Goal: Task Accomplishment & Management: Use online tool/utility

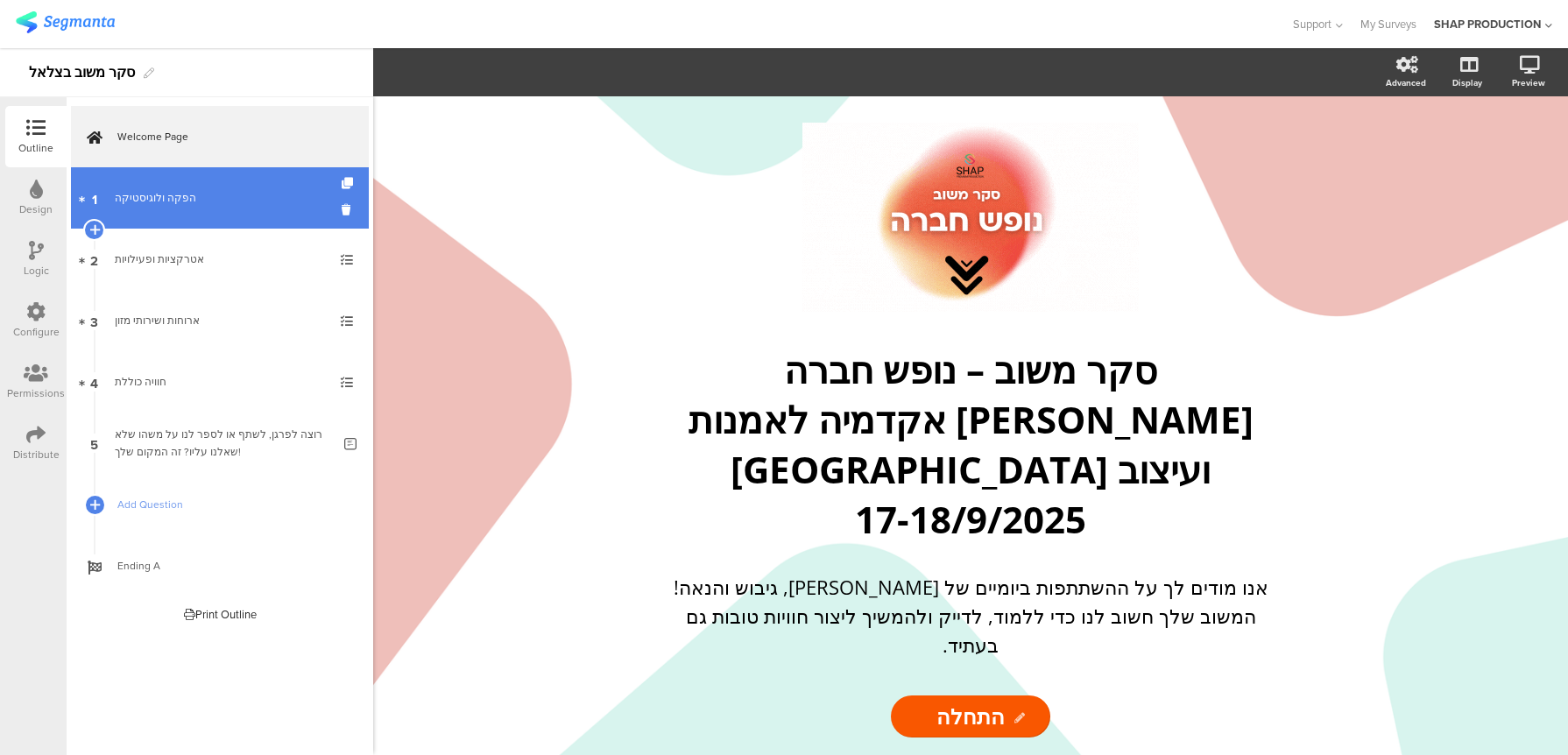
click at [250, 203] on div "הפקה ולוגיסטיקה" at bounding box center [219, 197] width 209 height 17
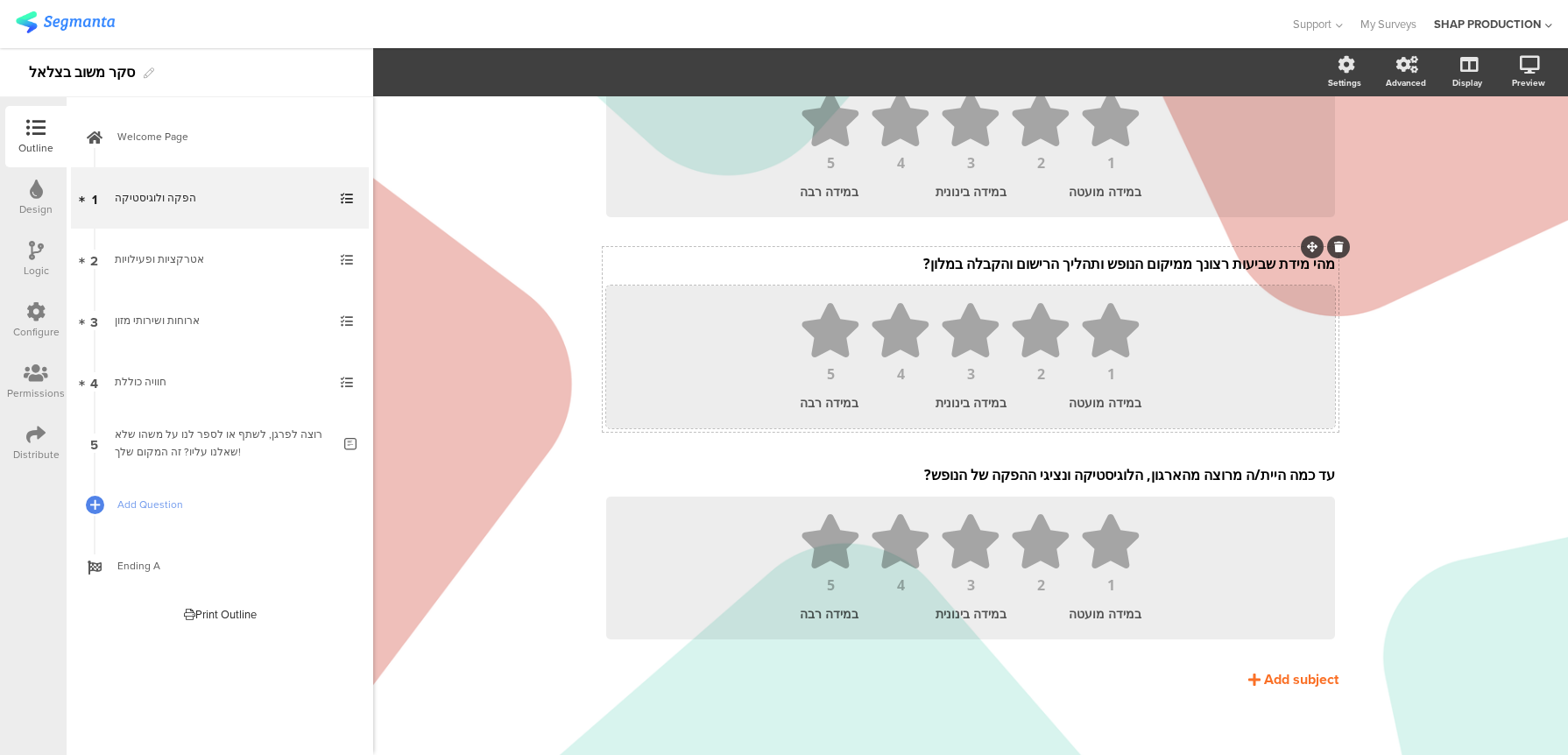
scroll to position [202, 0]
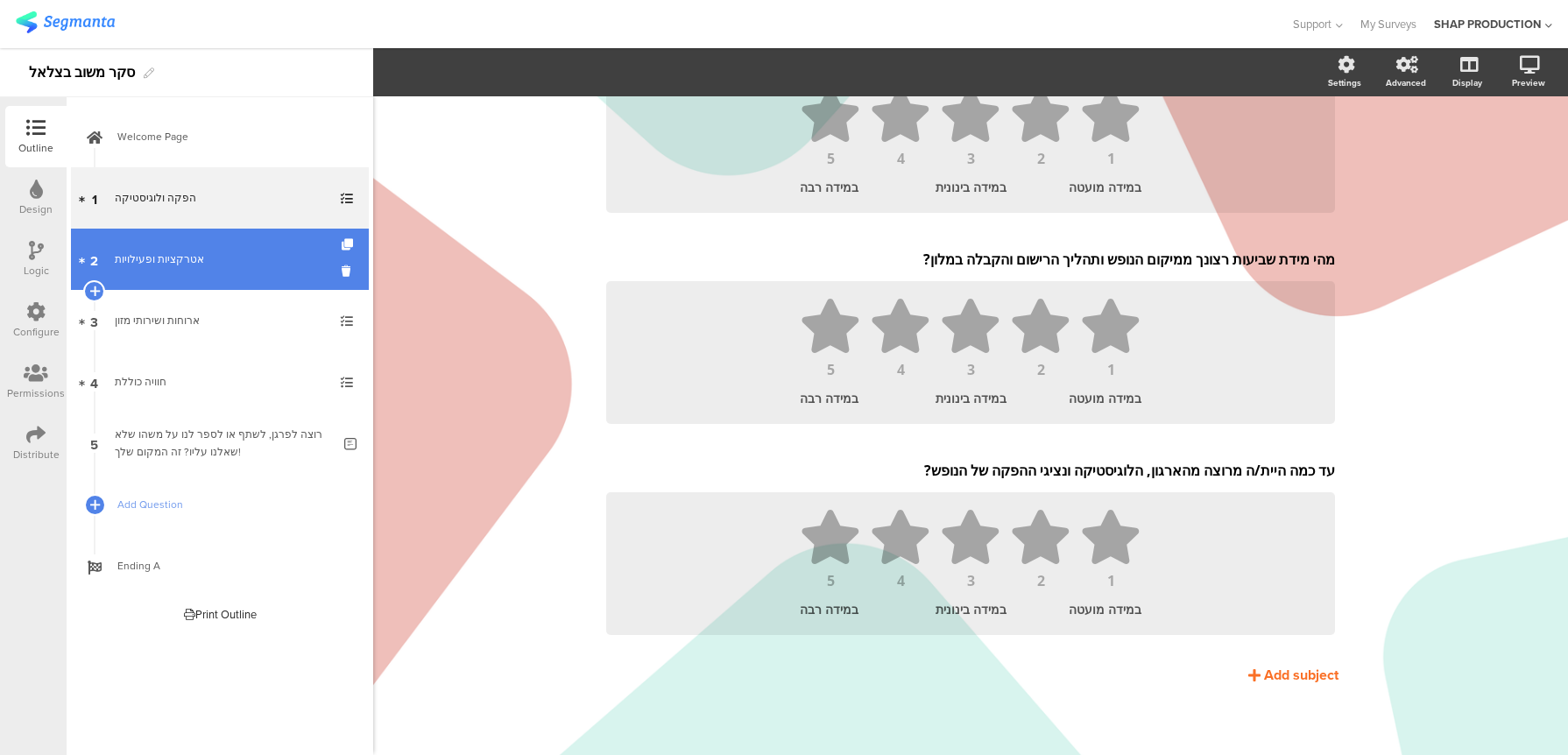
click at [258, 273] on link "2 אטרקציות ופעילויות" at bounding box center [220, 259] width 298 height 61
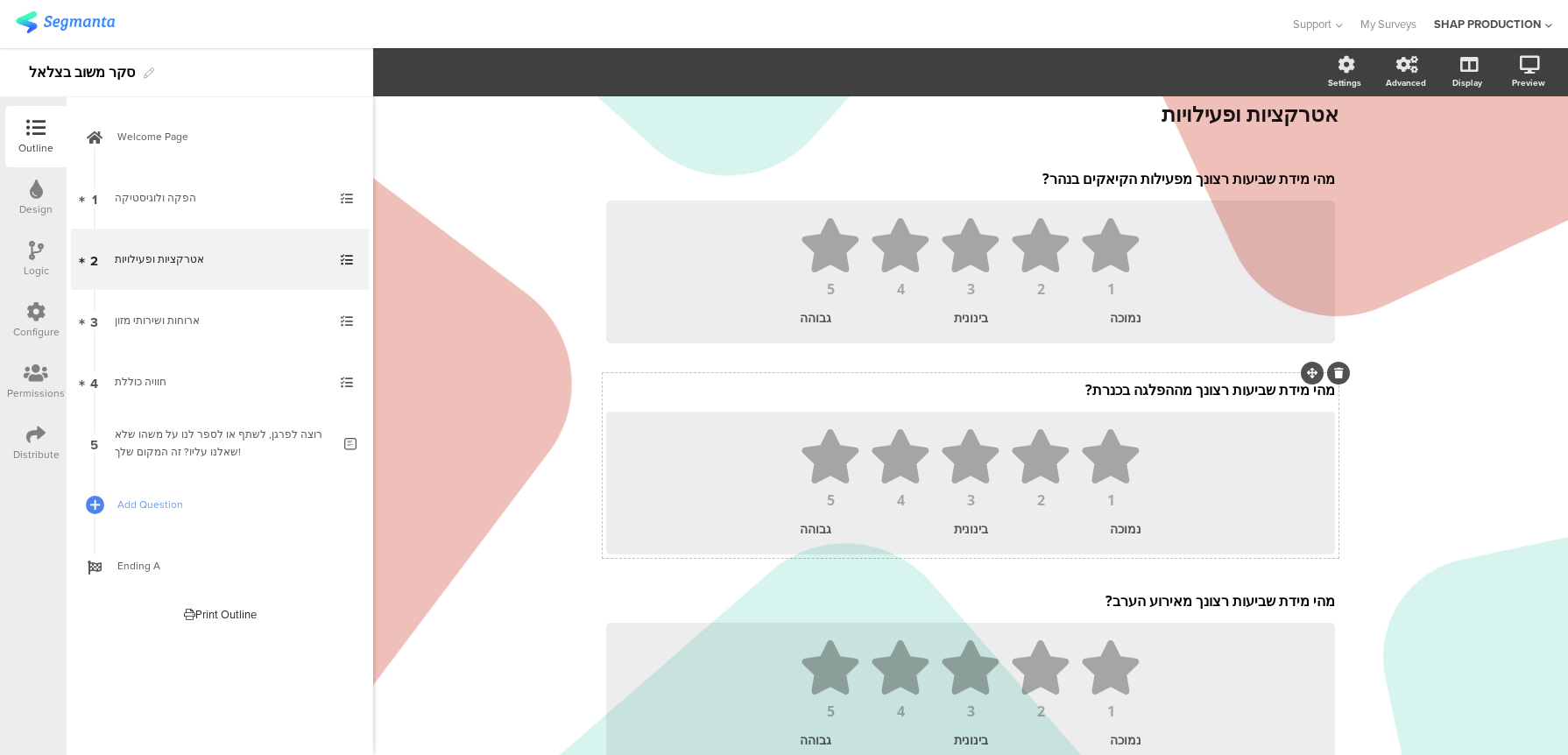
scroll to position [99, 0]
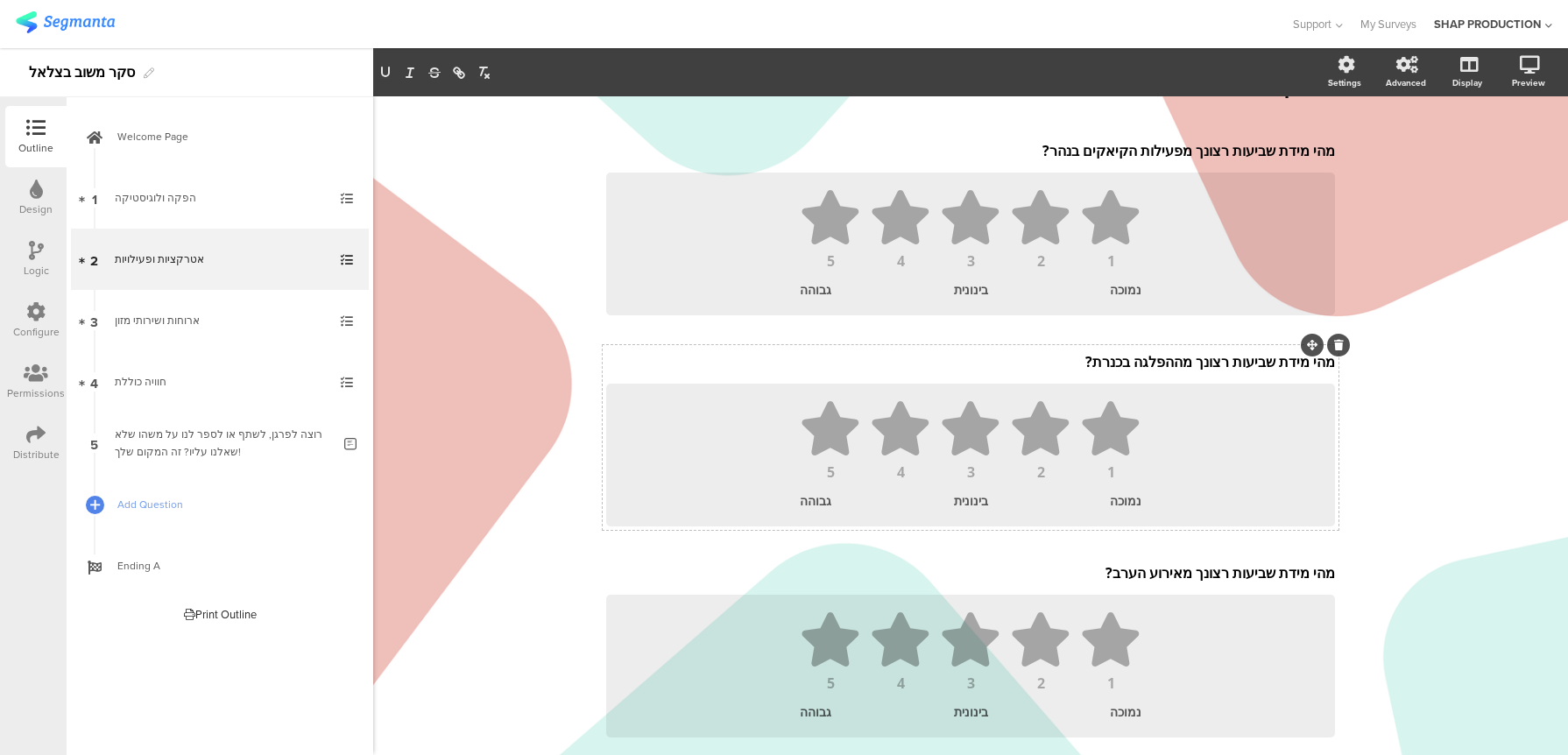
click at [1082, 353] on div "מהי מידת שביעות רצונך מפעילות הקיאקים בנהר? מהי מידת שביעות רצונך מפעילות הקיאק…" at bounding box center [970, 438] width 736 height 607
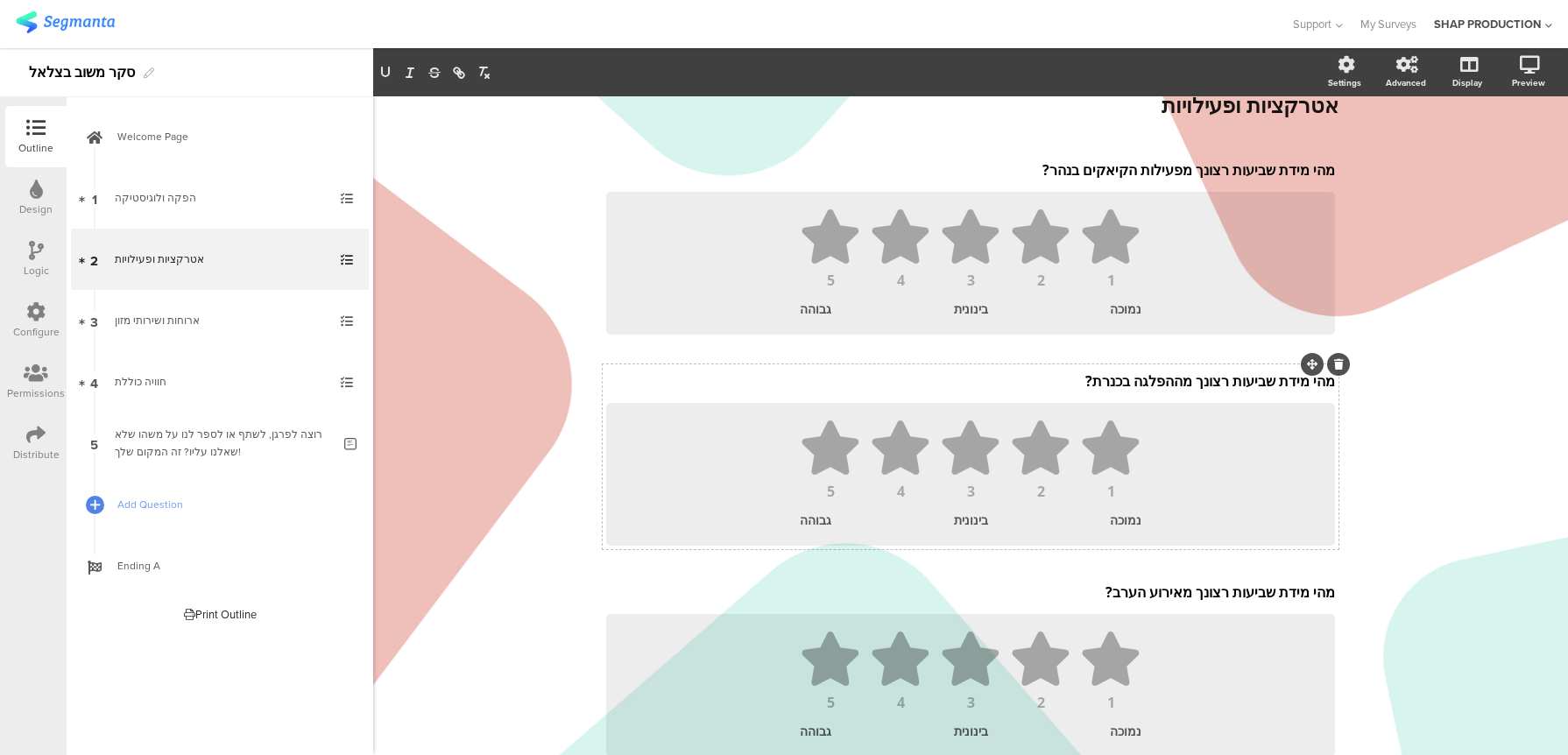
click at [1057, 378] on p "מהי מידת שביעות רצונך מההפלגה בכנרת?" at bounding box center [970, 381] width 729 height 19
click at [1333, 380] on p "מהי מידת שביעות רצונך מההפלגה בכנרת?" at bounding box center [970, 381] width 729 height 19
drag, startPoint x: 886, startPoint y: 382, endPoint x: 967, endPoint y: 382, distance: 81.0
click at [967, 382] on p "במידה והשתתפת ב-CLUB CAR, מהי מידת שביעות רצונך מההפלגה בכנרת?" at bounding box center [970, 381] width 729 height 19
click at [1347, 491] on div "Type caption... 20% אטרקציות ופעילויות אטרקציות ופעילויות מהי מידת שביעות רצונך…" at bounding box center [970, 446] width 771 height 860
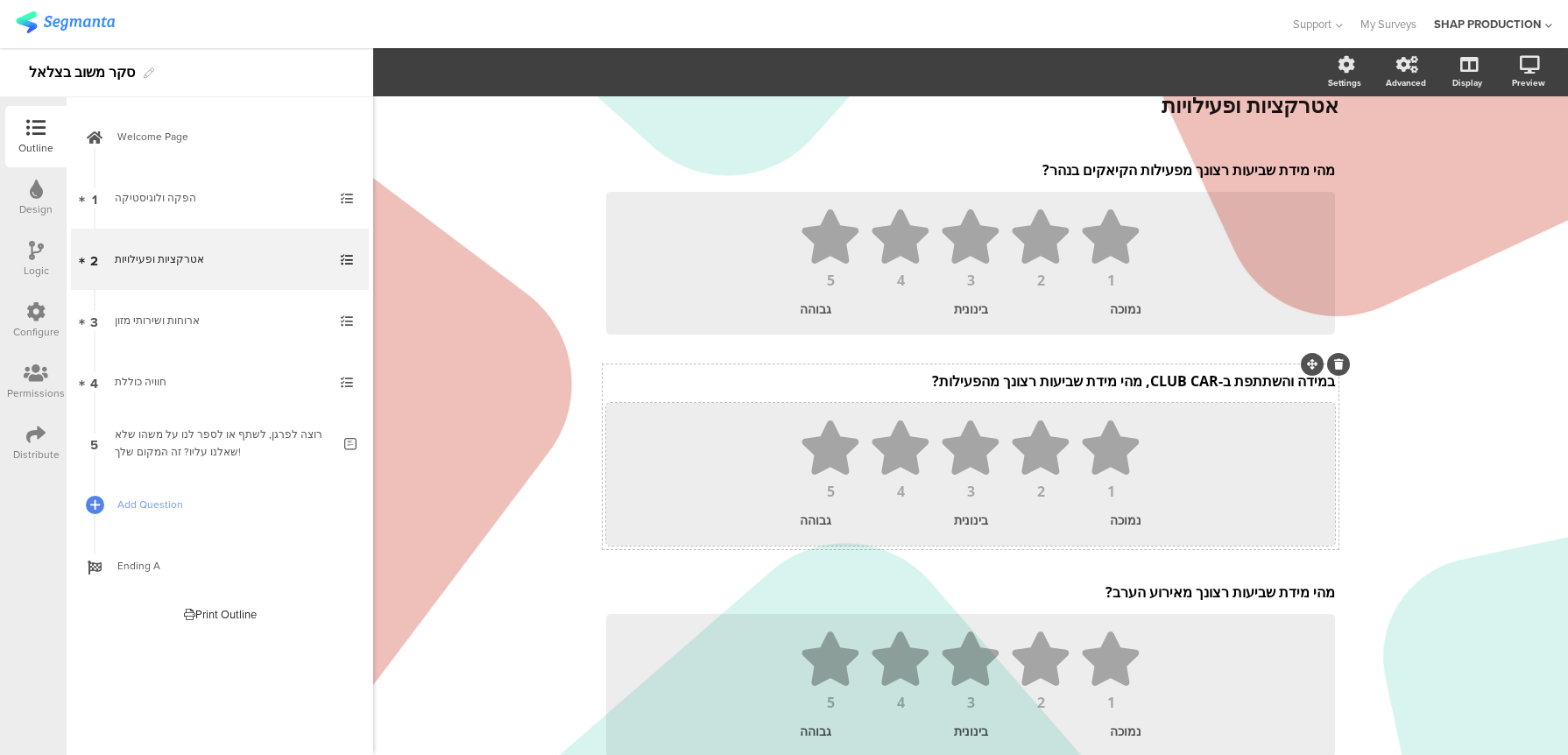
click at [1202, 439] on ul "1 2 3 4 5" at bounding box center [971, 460] width 694 height 78
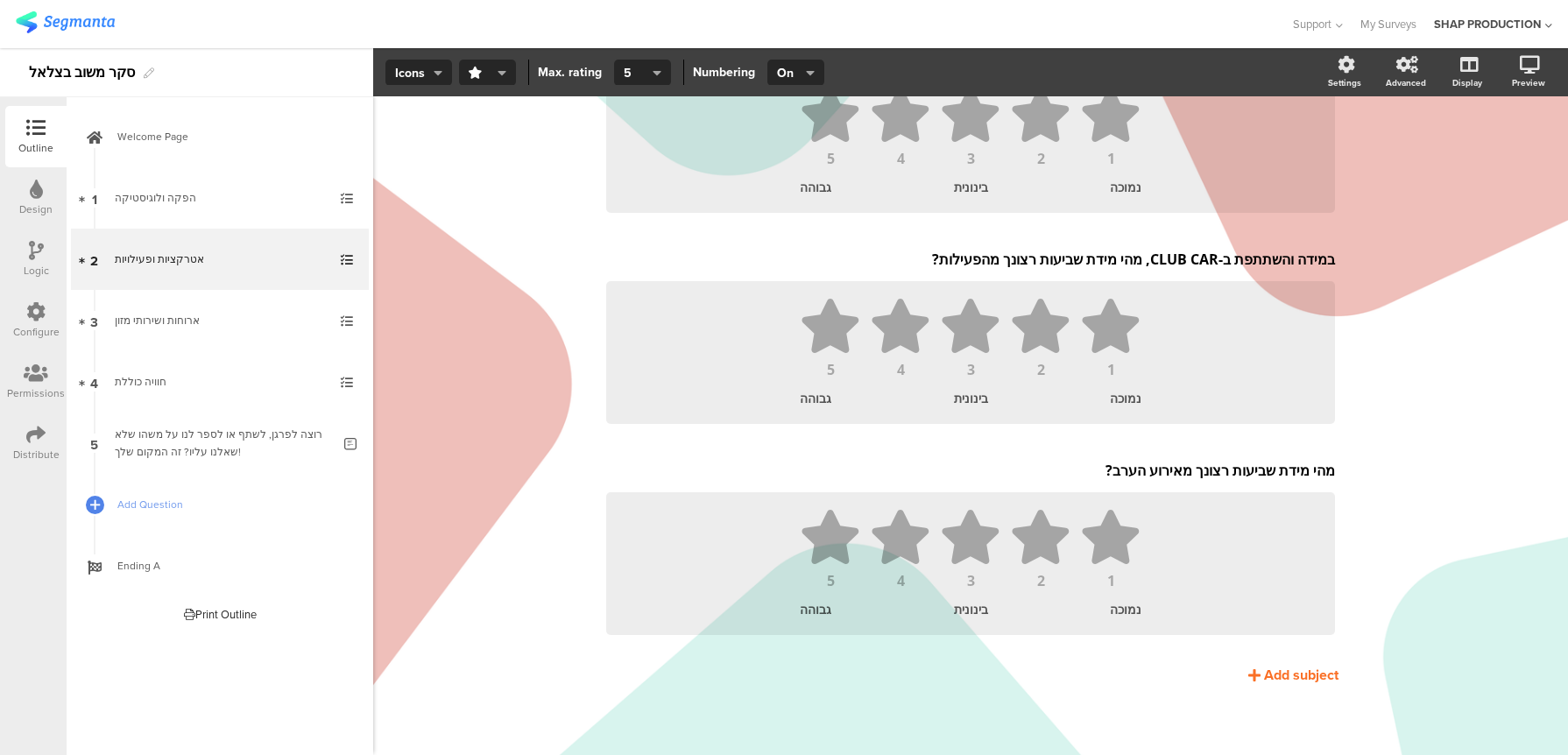
click at [1280, 663] on div "מהי מידת שביעות רצונך מפעילות הקיאקים בנהר? מהי מידת שביעות רצונך מפעילות הקיאק…" at bounding box center [970, 358] width 736 height 653
click at [1284, 678] on div "Add subject" at bounding box center [1301, 675] width 74 height 20
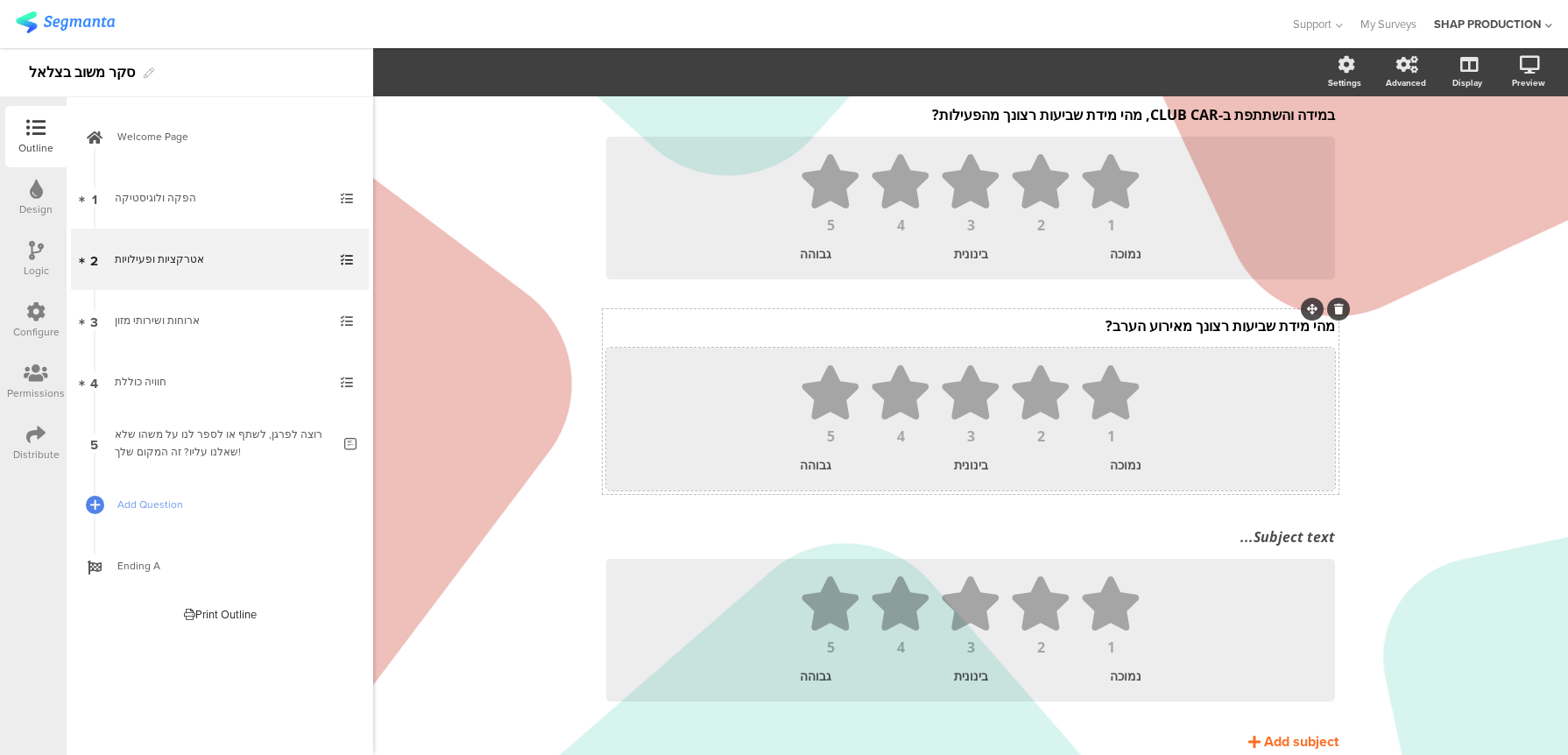
scroll to position [380, 0]
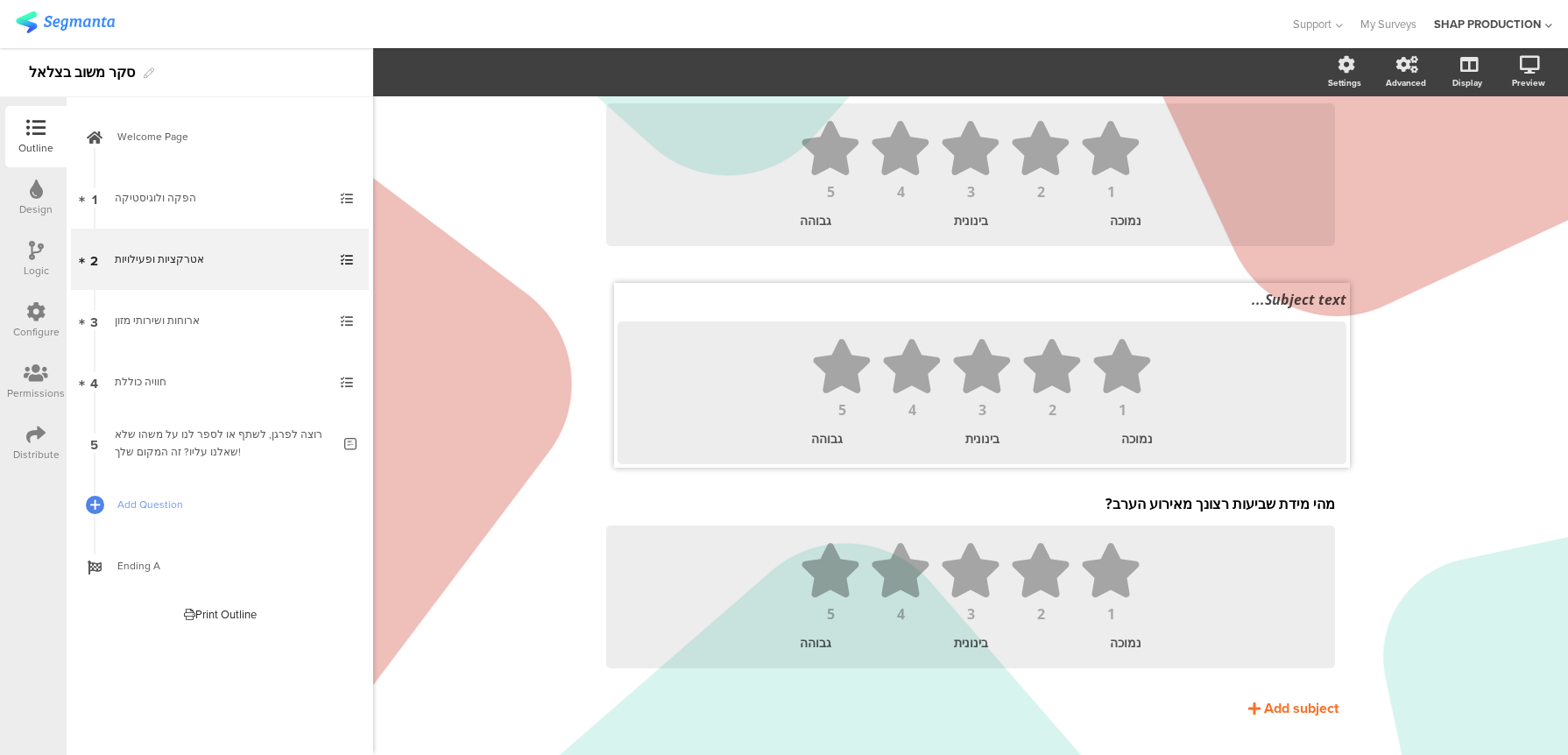
drag, startPoint x: 1314, startPoint y: 482, endPoint x: 1325, endPoint y: 278, distance: 204.3
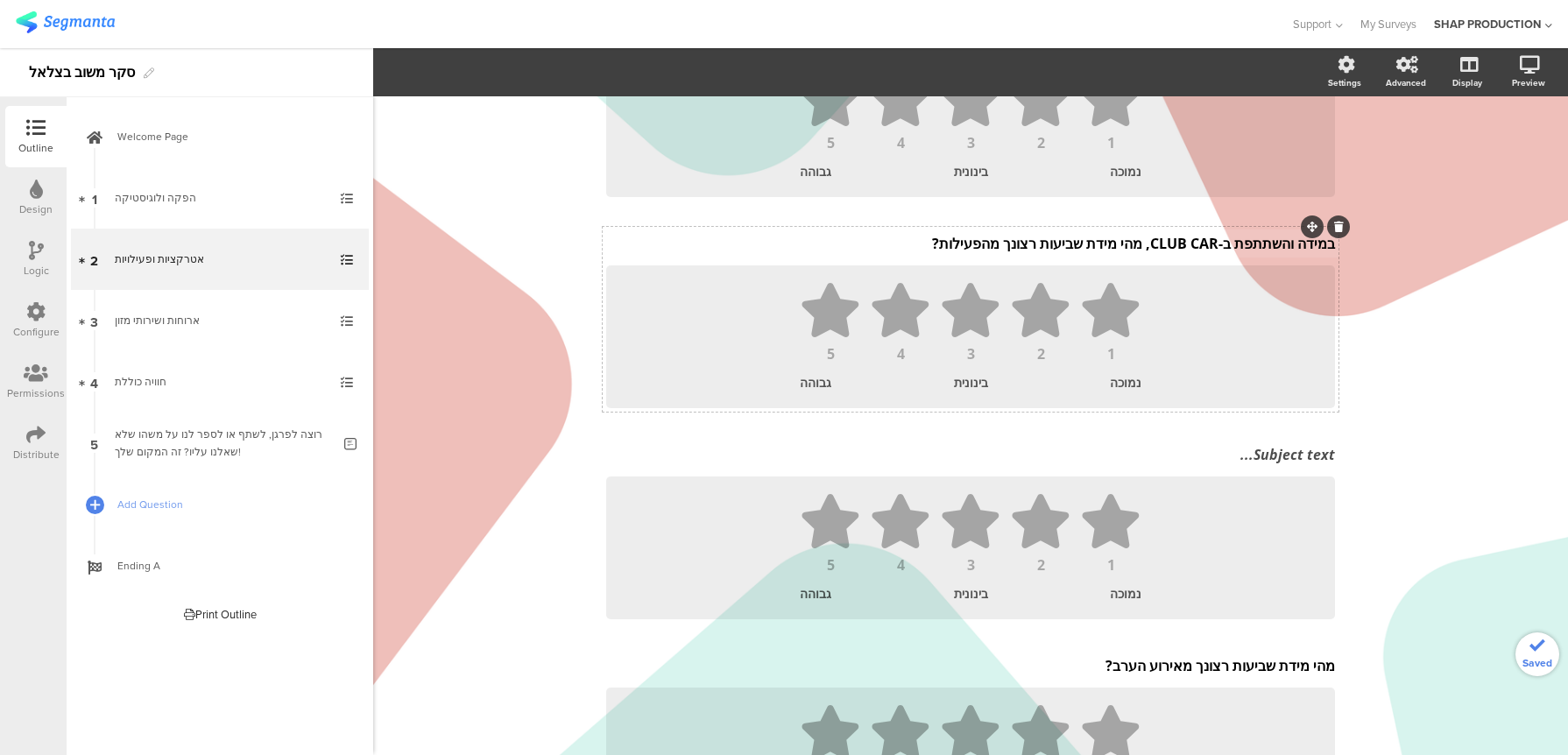
click at [1258, 236] on div "מהי מידת שביעות רצונך מפעילות הקיאקים בנהר? מהי מידת שביעות רצונך מפעילות הקיאק…" at bounding box center [970, 424] width 736 height 819
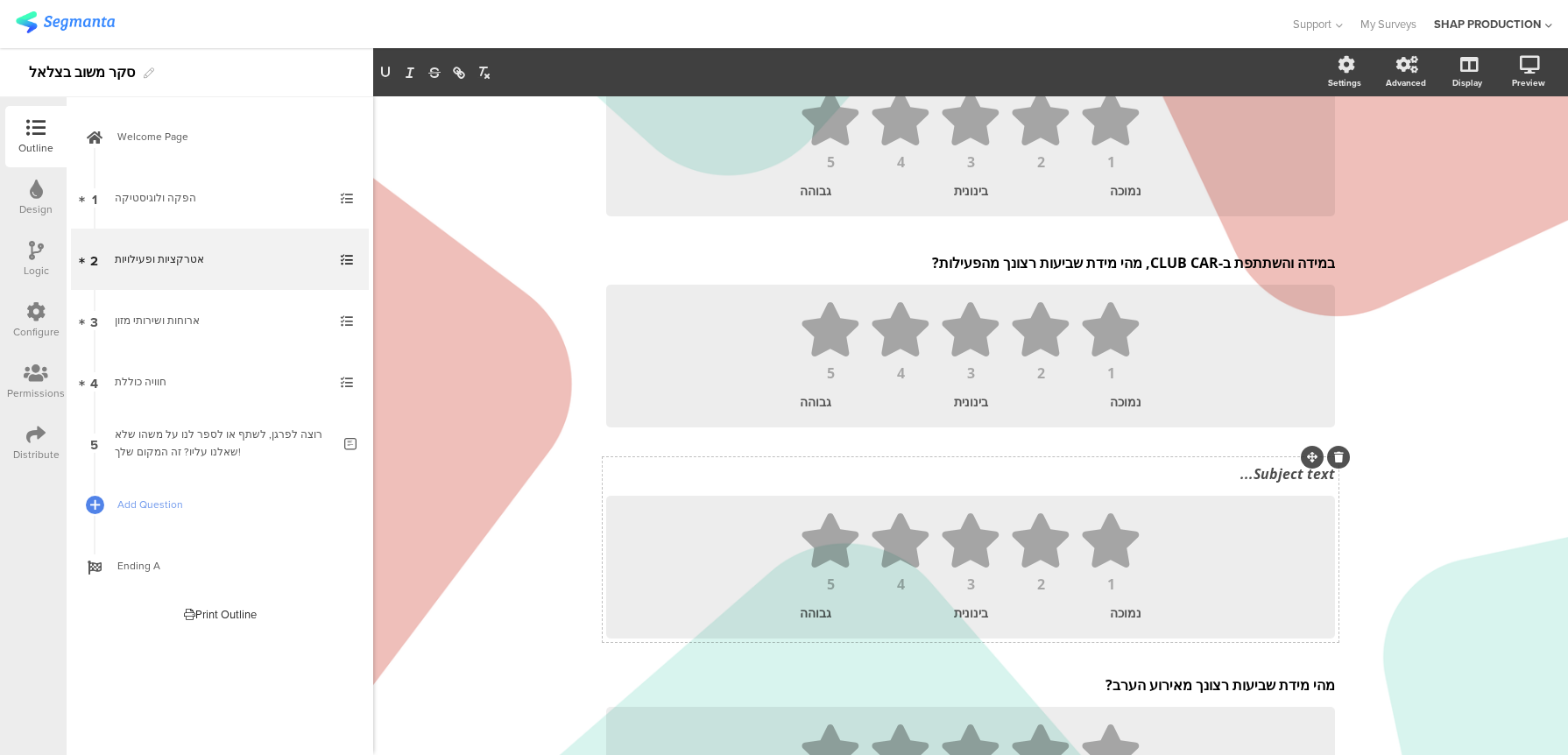
click at [1279, 477] on div "Subject text..." at bounding box center [970, 473] width 738 height 28
drag, startPoint x: 1146, startPoint y: 477, endPoint x: 1213, endPoint y: 477, distance: 67.0
click at [1213, 477] on p "במידה והשתתפת ב-CLUB CAR, מהי מידת שביעות רצונך מהפעילות?" at bounding box center [970, 473] width 729 height 19
drag, startPoint x: 1140, startPoint y: 476, endPoint x: 1218, endPoint y: 472, distance: 78.1
click at [1218, 472] on p "במידה והשתתפת בסדנת שוקולד, מהי מידת שביעות רצונך מהפעילות?" at bounding box center [970, 473] width 729 height 19
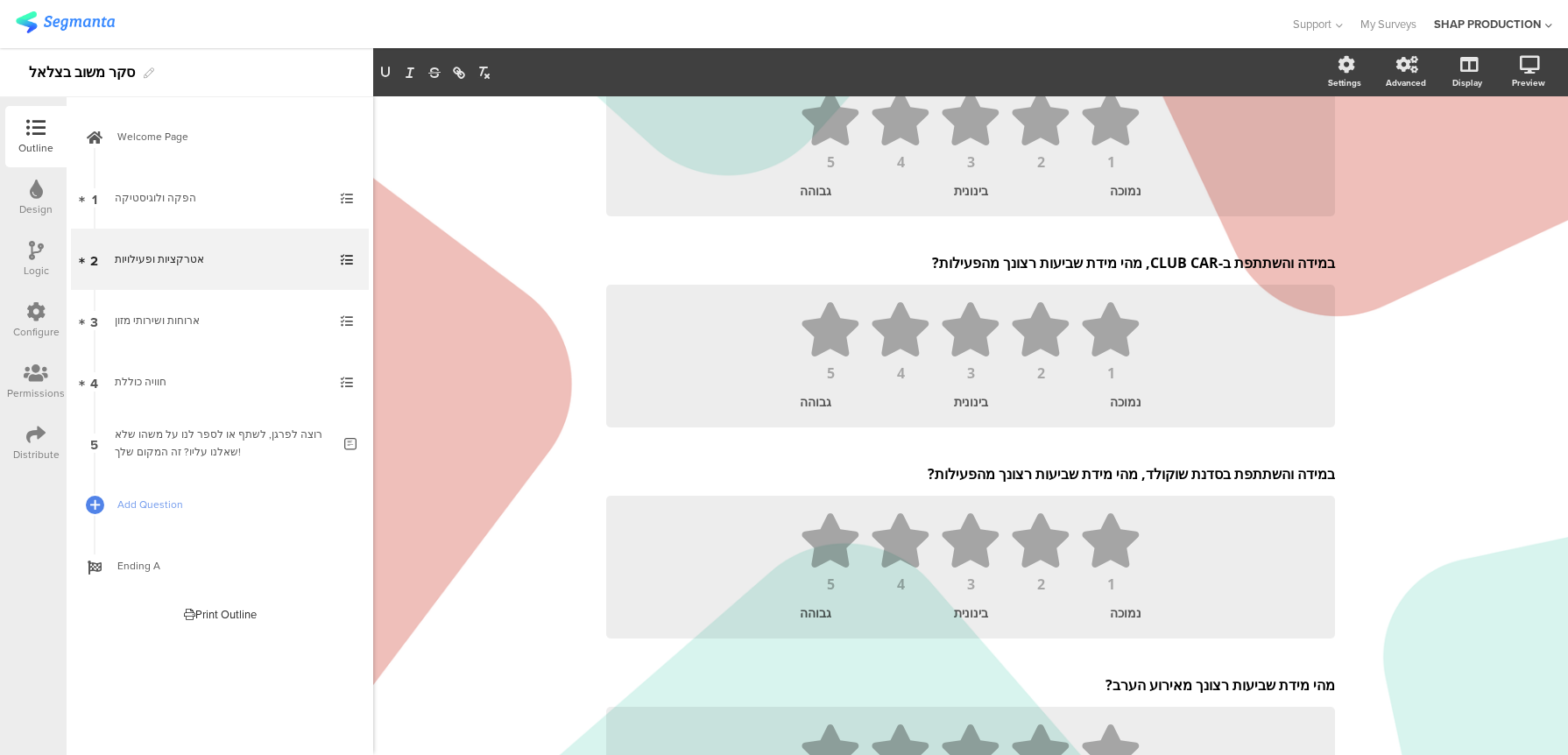
click at [1385, 493] on div "Type caption... 20% אטרקציות ופעילויות אטרקציות ופעילויות מהי מידת שביעות רצונך…" at bounding box center [970, 433] width 1195 height 1071
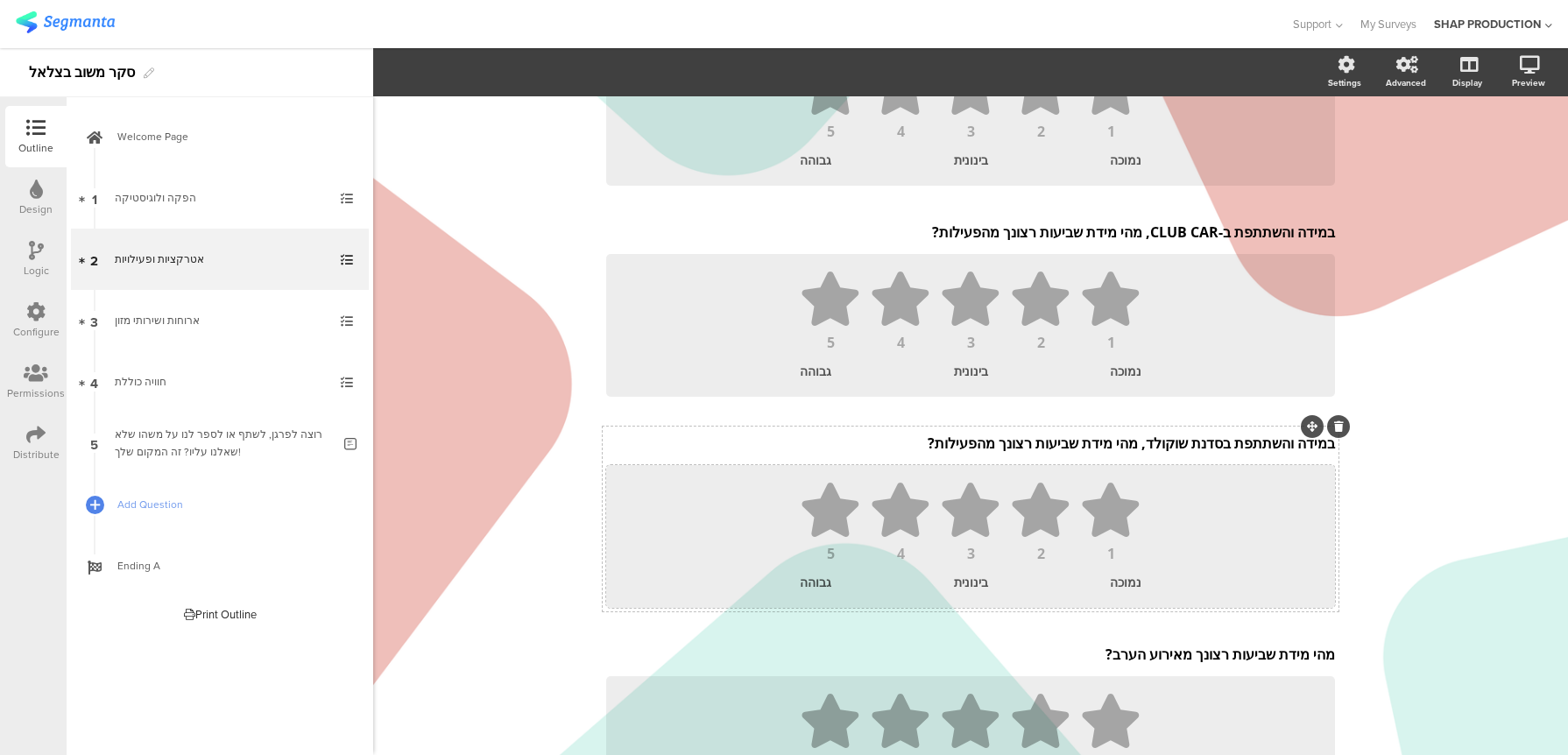
click at [1264, 499] on ul "1 2 3 4 5" at bounding box center [971, 522] width 694 height 78
click at [1246, 454] on div "במידה והשתתפת בסדנת שוקולד, מהי מידת שביעות רצונך מהפעילות? במידה והשתתפת בסדנת…" at bounding box center [970, 442] width 738 height 28
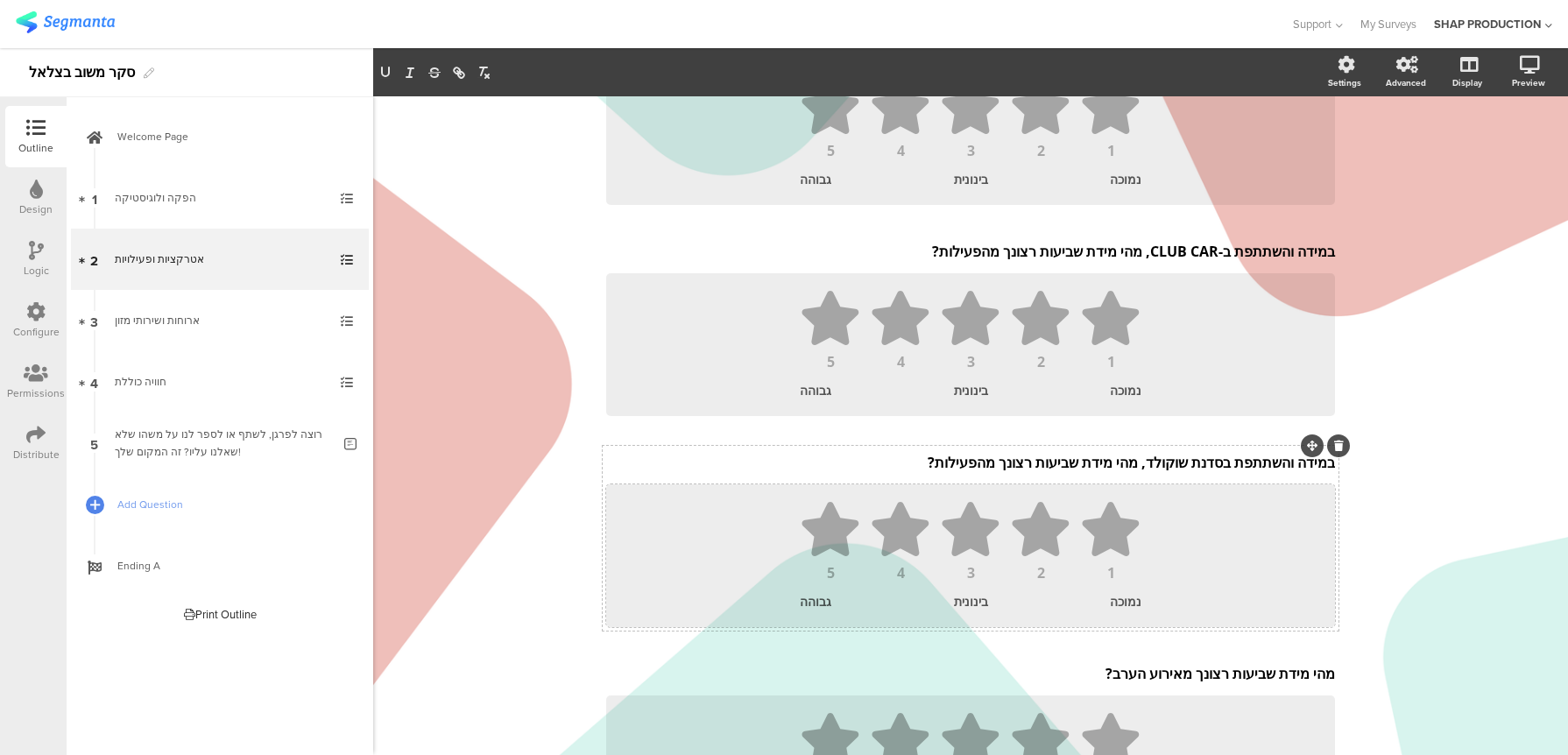
click at [1245, 488] on div "1 2 3 4 5 נמוכה בינונית גבוהה" at bounding box center [970, 555] width 729 height 143
click at [1269, 528] on ul "1 2 3 4 5" at bounding box center [971, 541] width 694 height 78
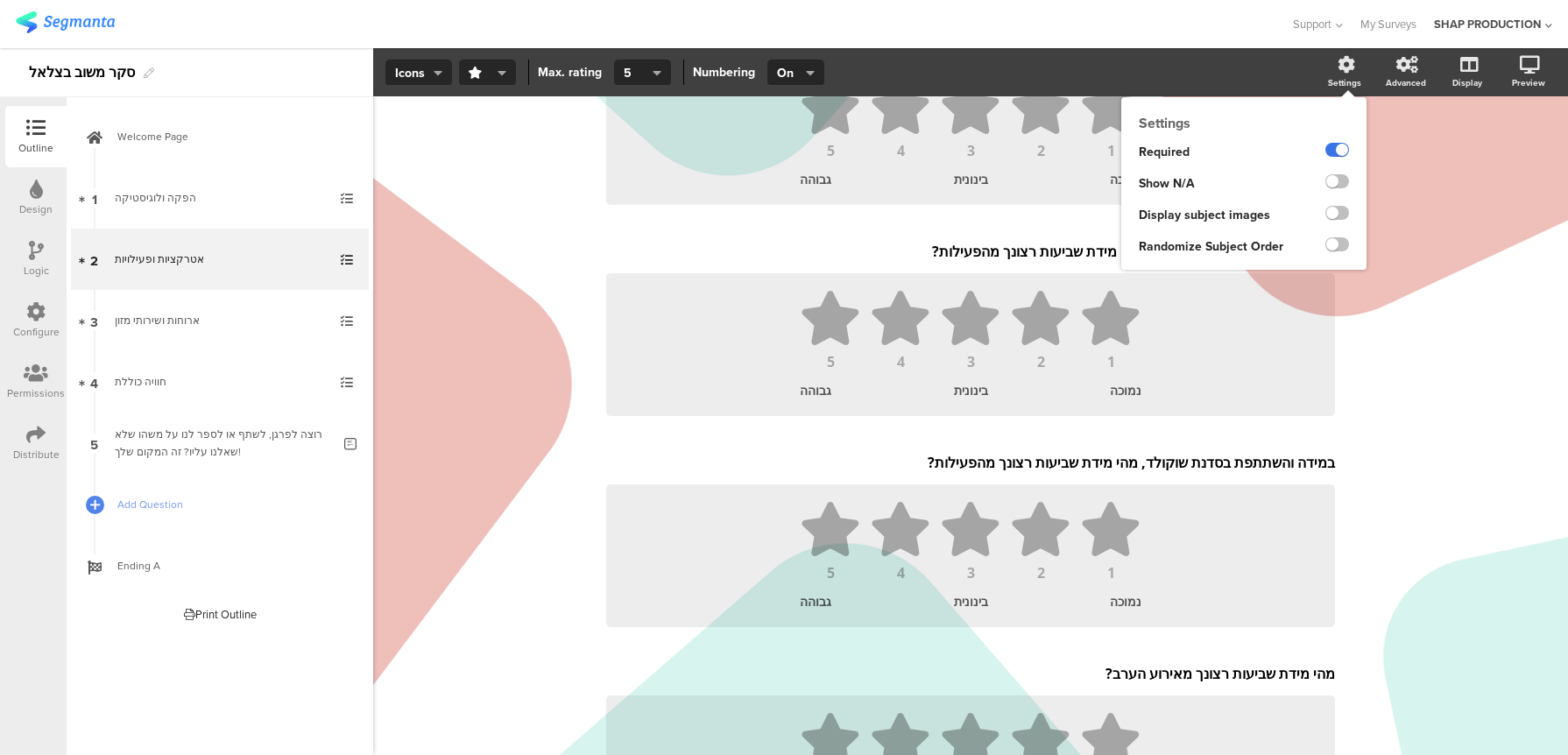
click at [1338, 152] on label at bounding box center [1337, 149] width 24 height 14
click at [0, 0] on input "checkbox" at bounding box center [0, 0] width 0 height 0
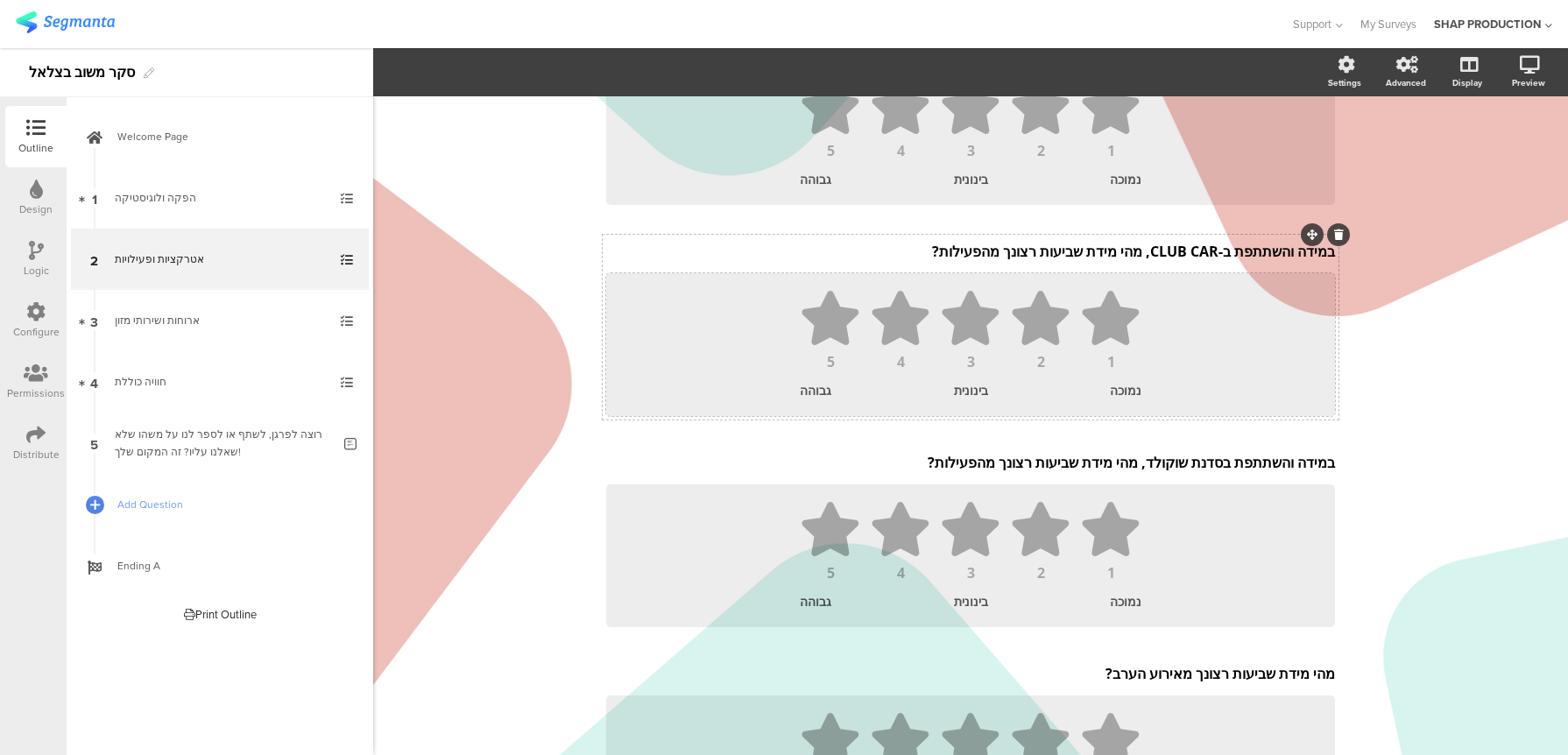
click at [1264, 298] on ul "1 2 3 4 5" at bounding box center [971, 330] width 694 height 78
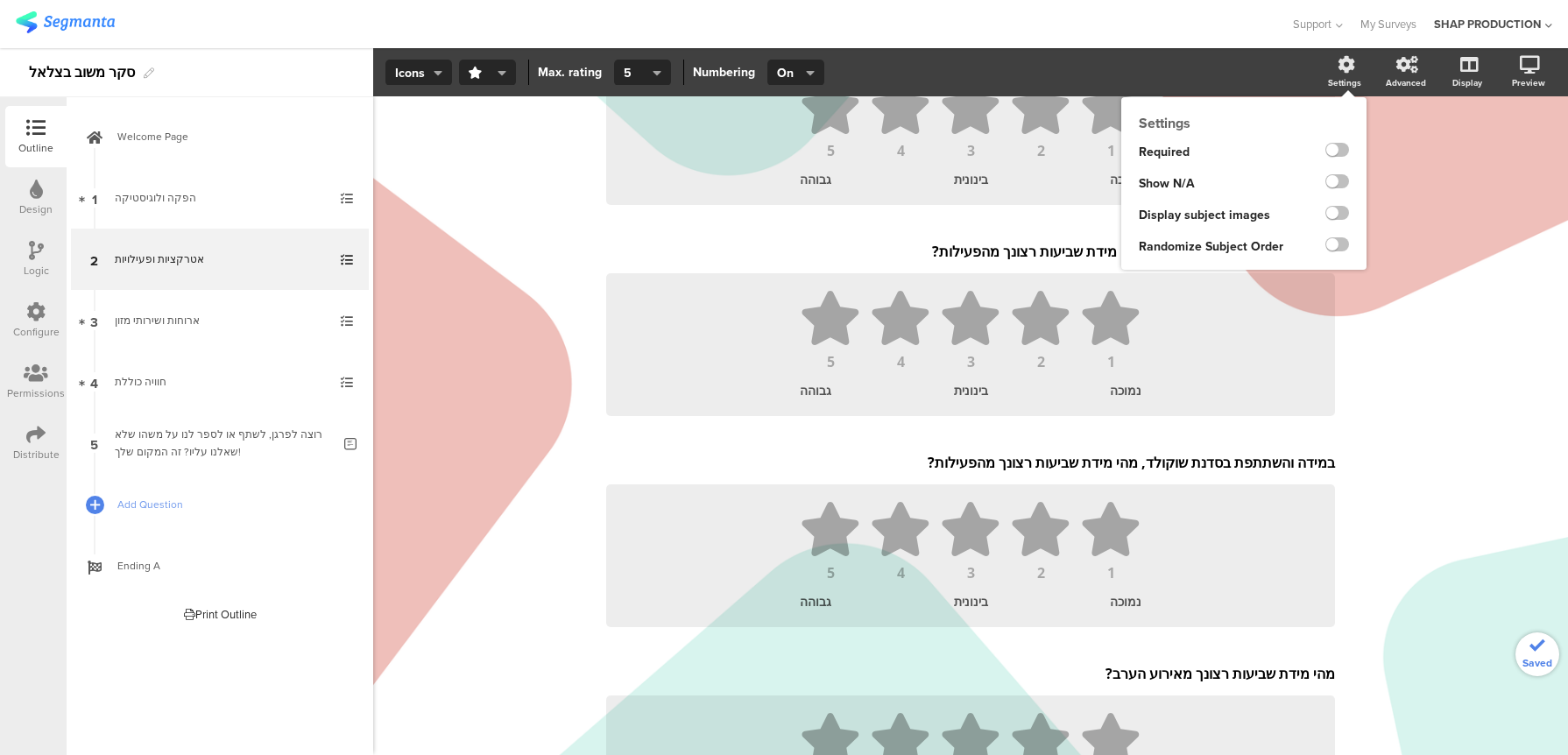
click at [1348, 76] on div "Settings" at bounding box center [1345, 83] width 34 height 13
click at [1338, 151] on label at bounding box center [1337, 149] width 24 height 14
click at [0, 0] on input "checkbox" at bounding box center [0, 0] width 0 height 0
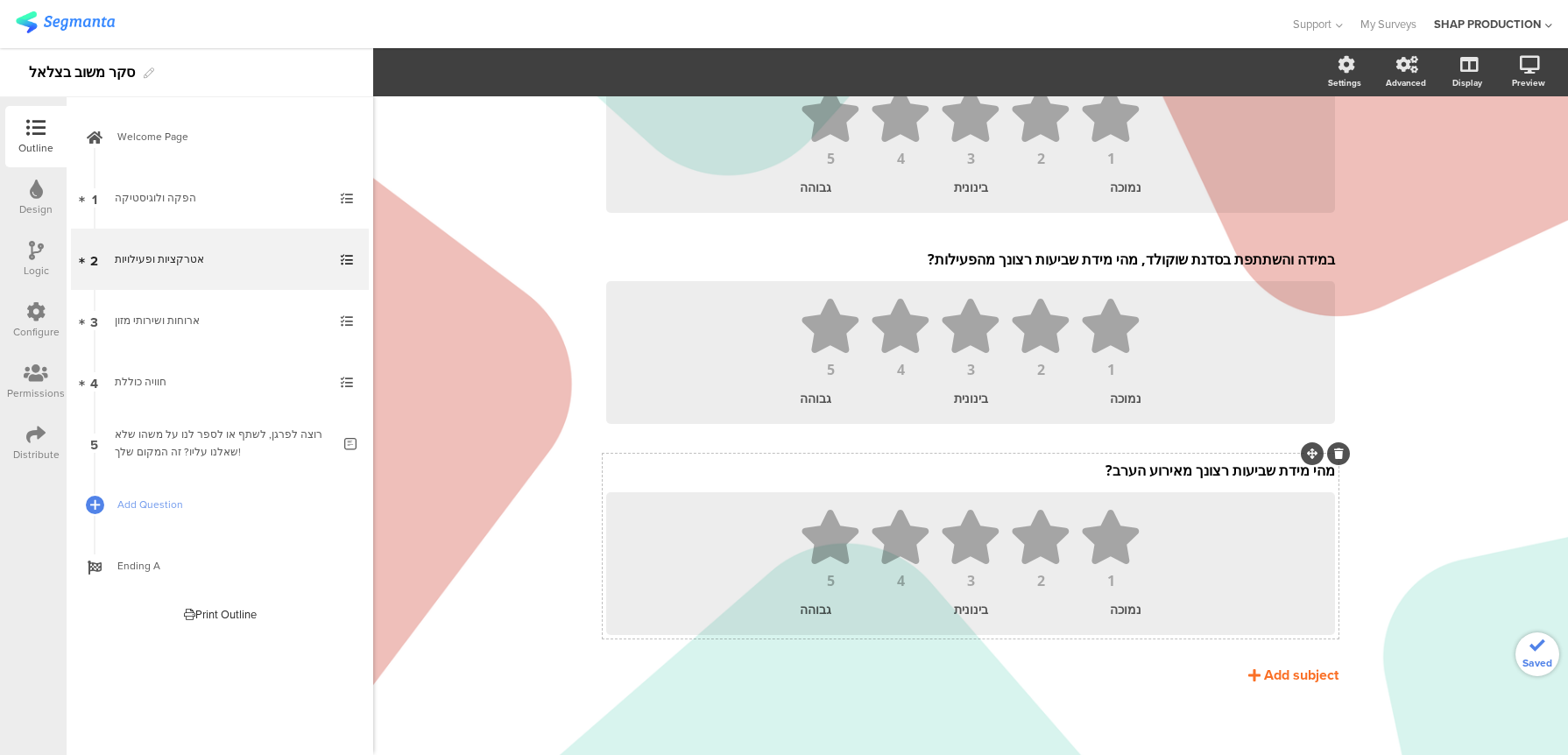
scroll to position [0, 0]
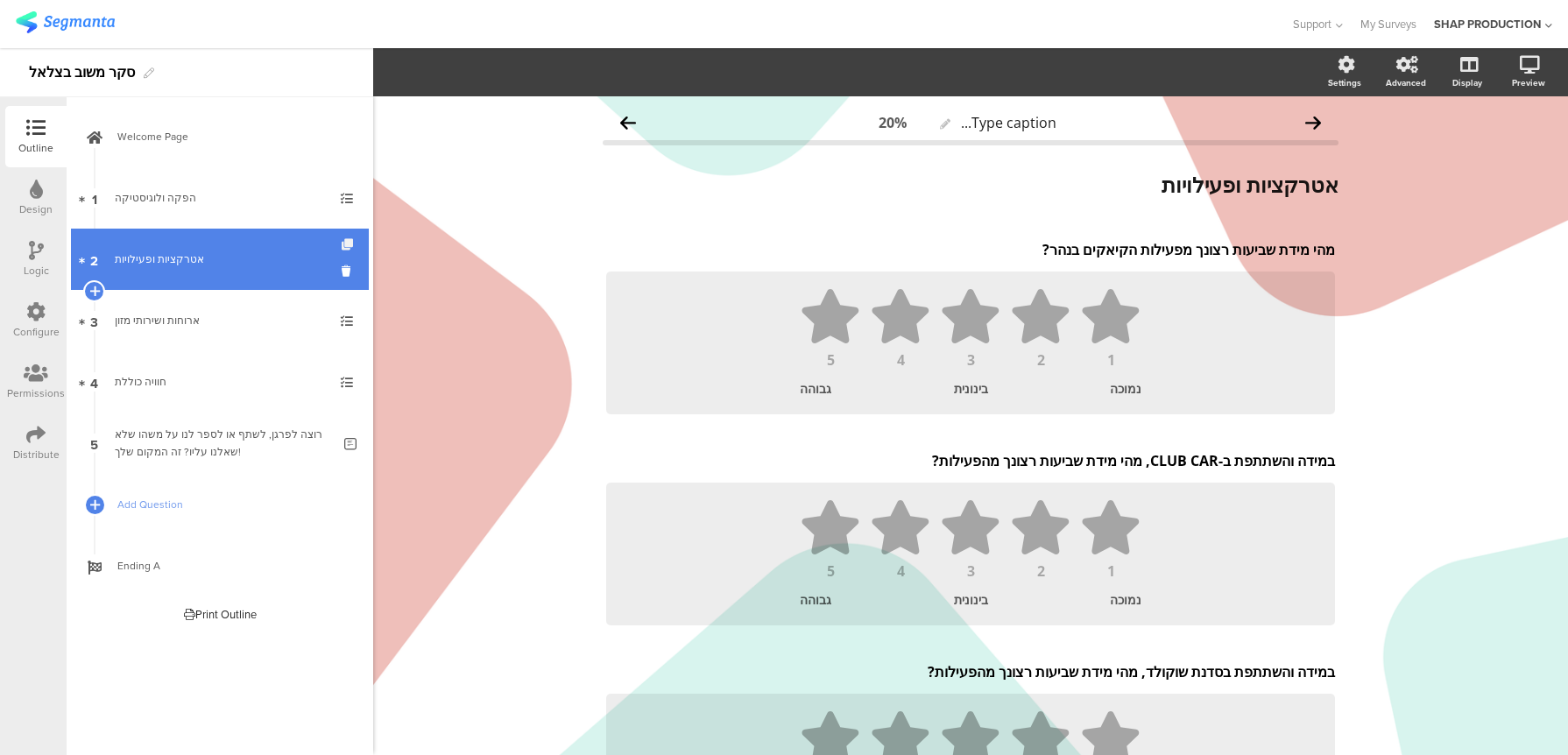
click at [348, 245] on icon at bounding box center [349, 244] width 15 height 12
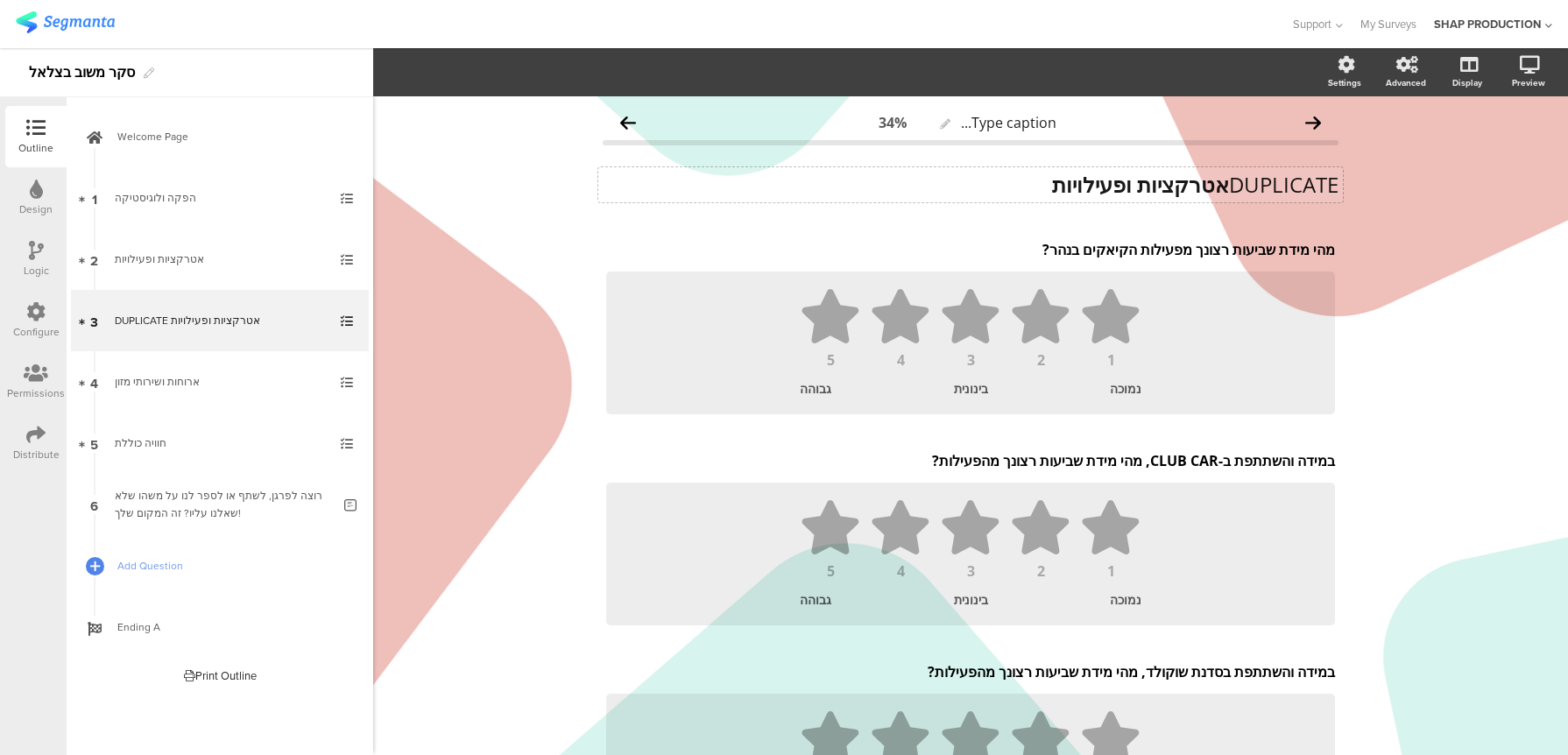
click at [1215, 183] on strong "אטרקציות ופעילויות" at bounding box center [1140, 184] width 177 height 29
drag, startPoint x: 1218, startPoint y: 184, endPoint x: 1356, endPoint y: 194, distance: 138.4
click at [1356, 194] on div "Type caption... 34% DUPLICATE אטרקציות ופעילויות DUPLICATE אטרקציות ופעילויות D…" at bounding box center [970, 631] width 1195 height 1071
click at [1335, 236] on icon at bounding box center [1339, 233] width 10 height 11
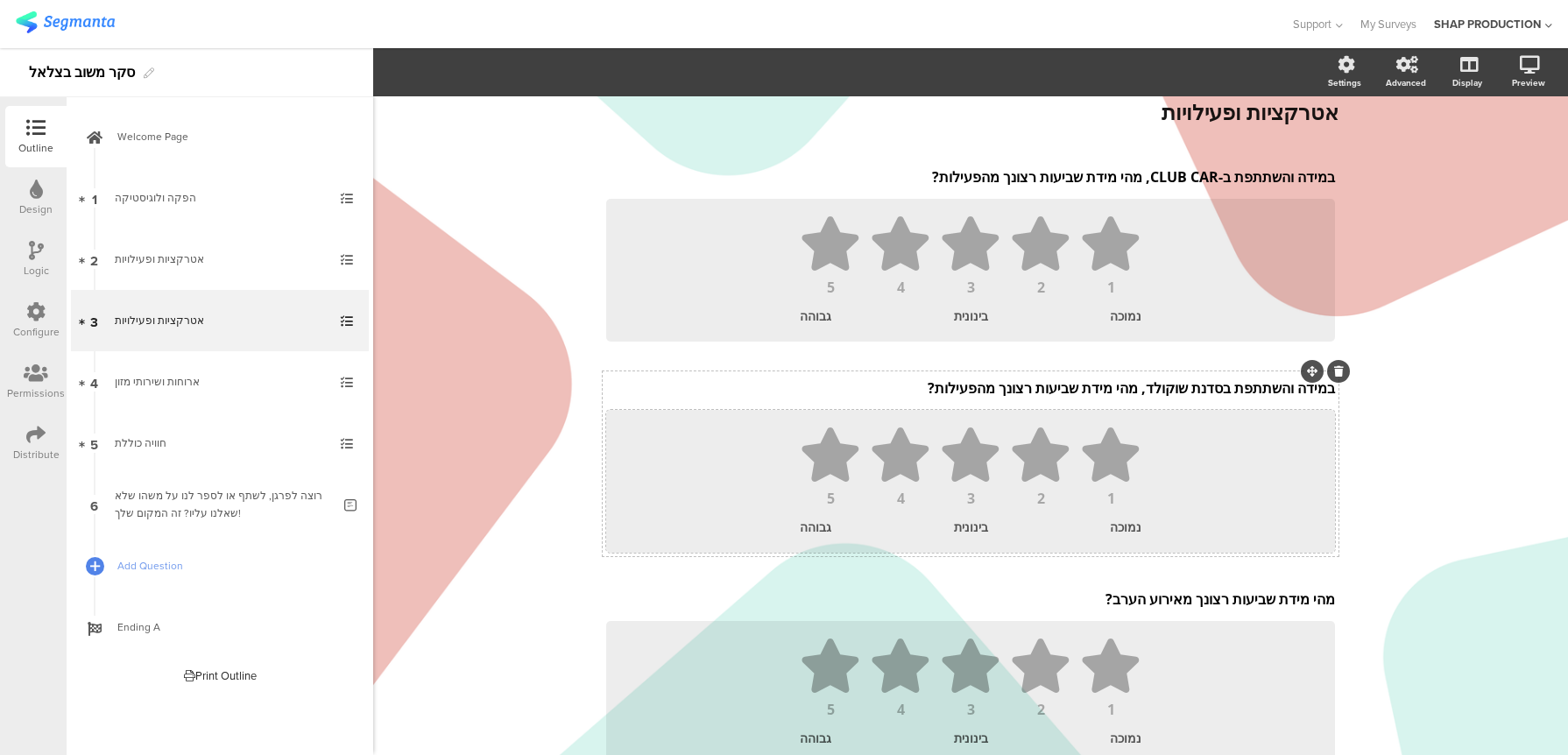
scroll to position [202, 0]
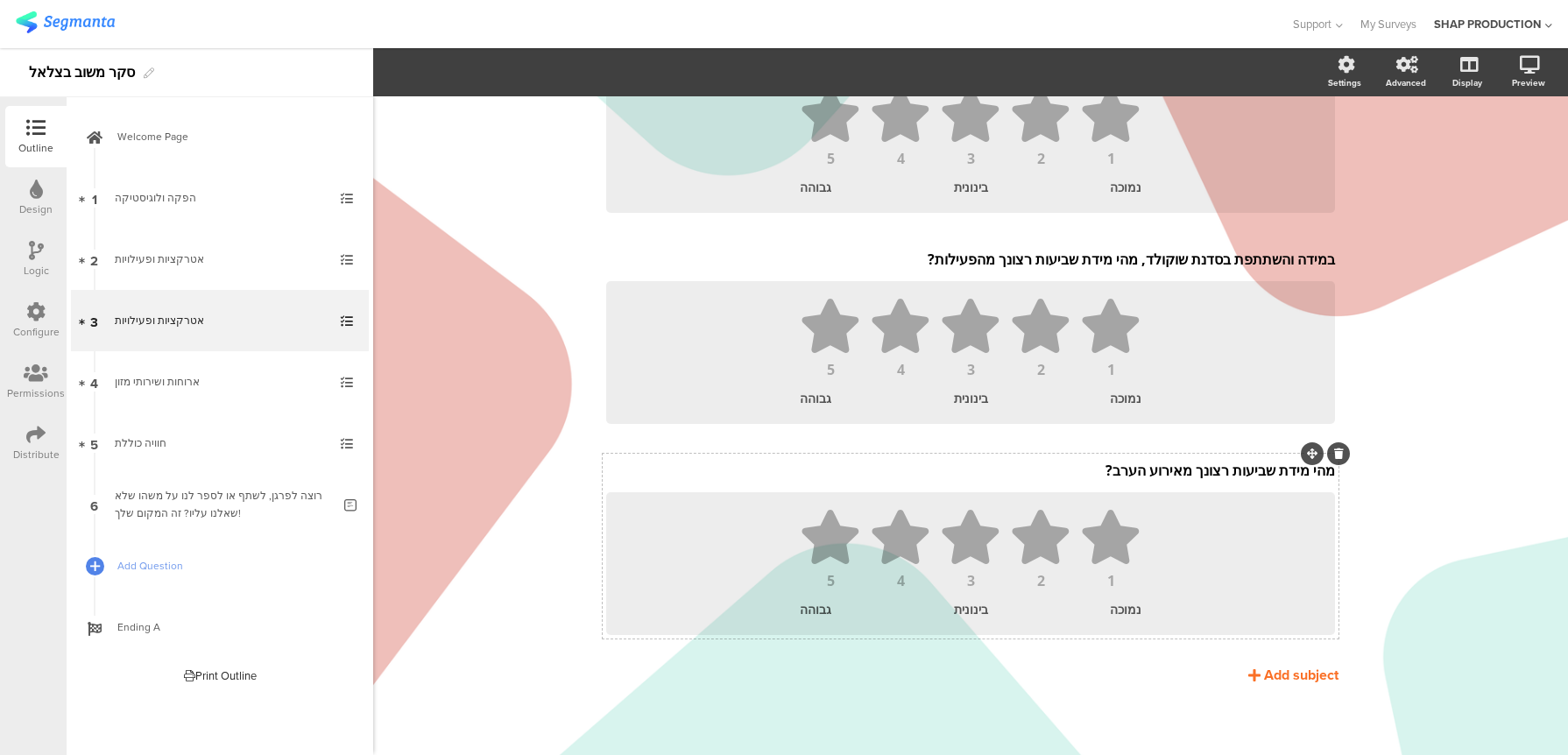
click at [1339, 453] on icon at bounding box center [1339, 454] width 10 height 11
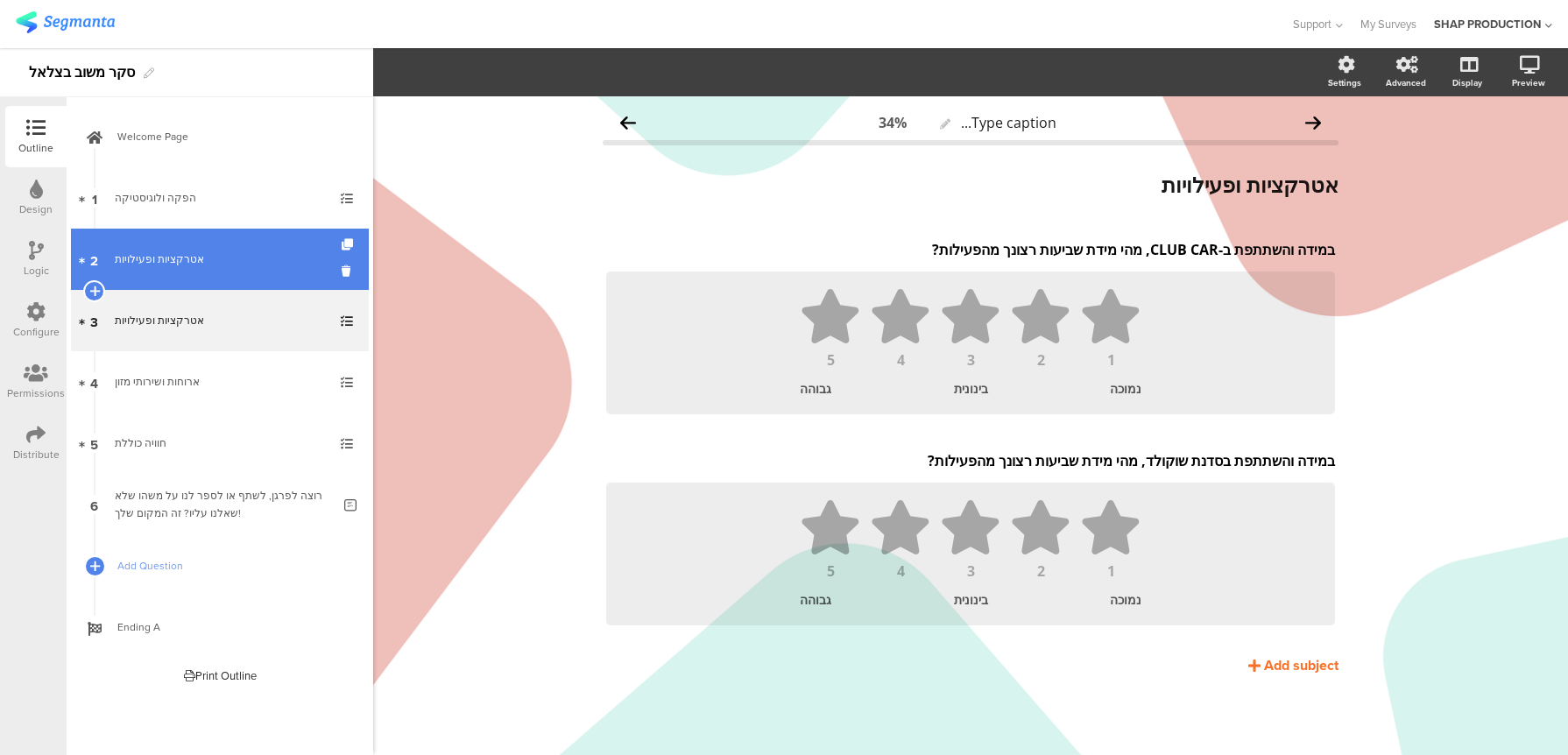
click at [233, 247] on link "2 אטרקציות ופעילויות" at bounding box center [220, 259] width 298 height 61
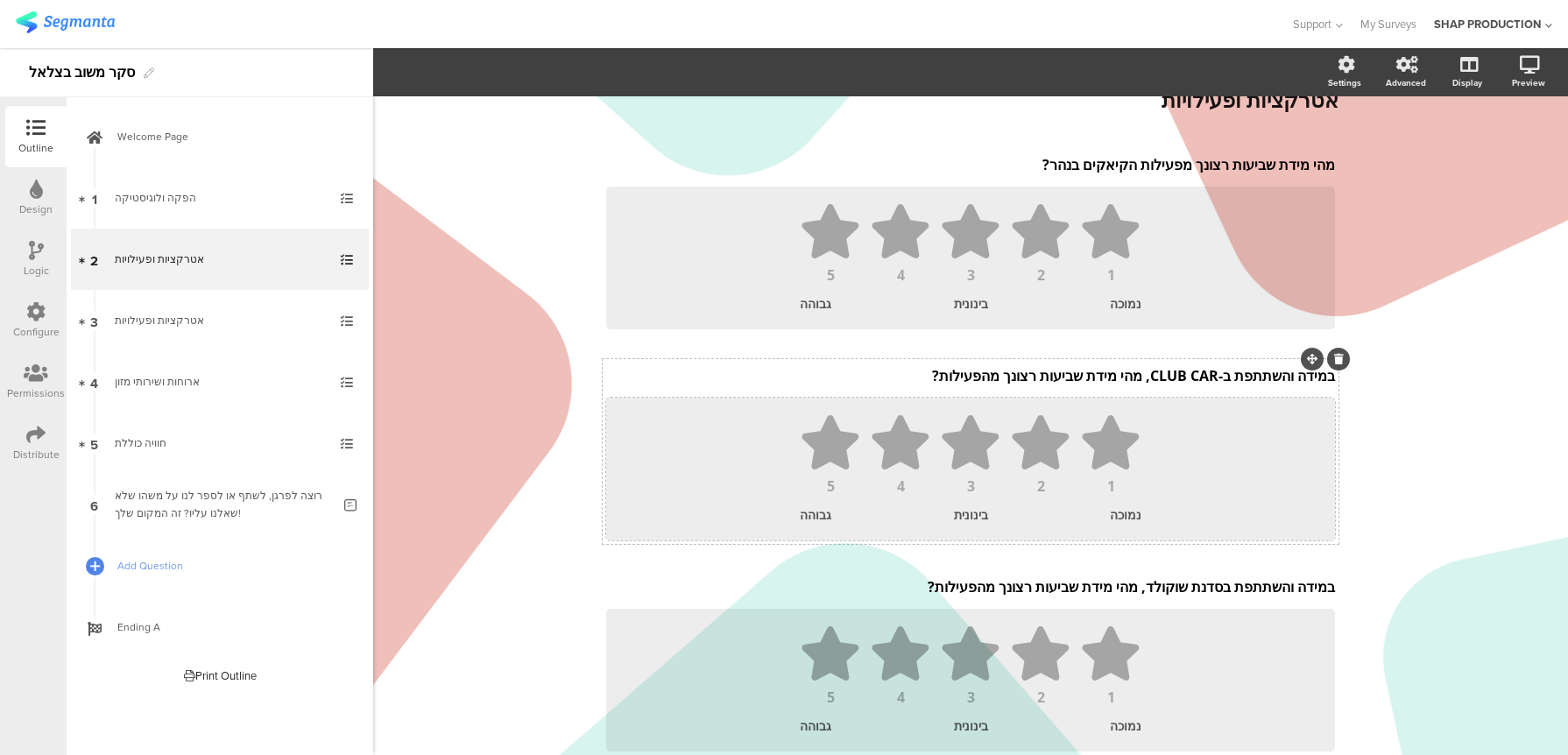
scroll to position [105, 0]
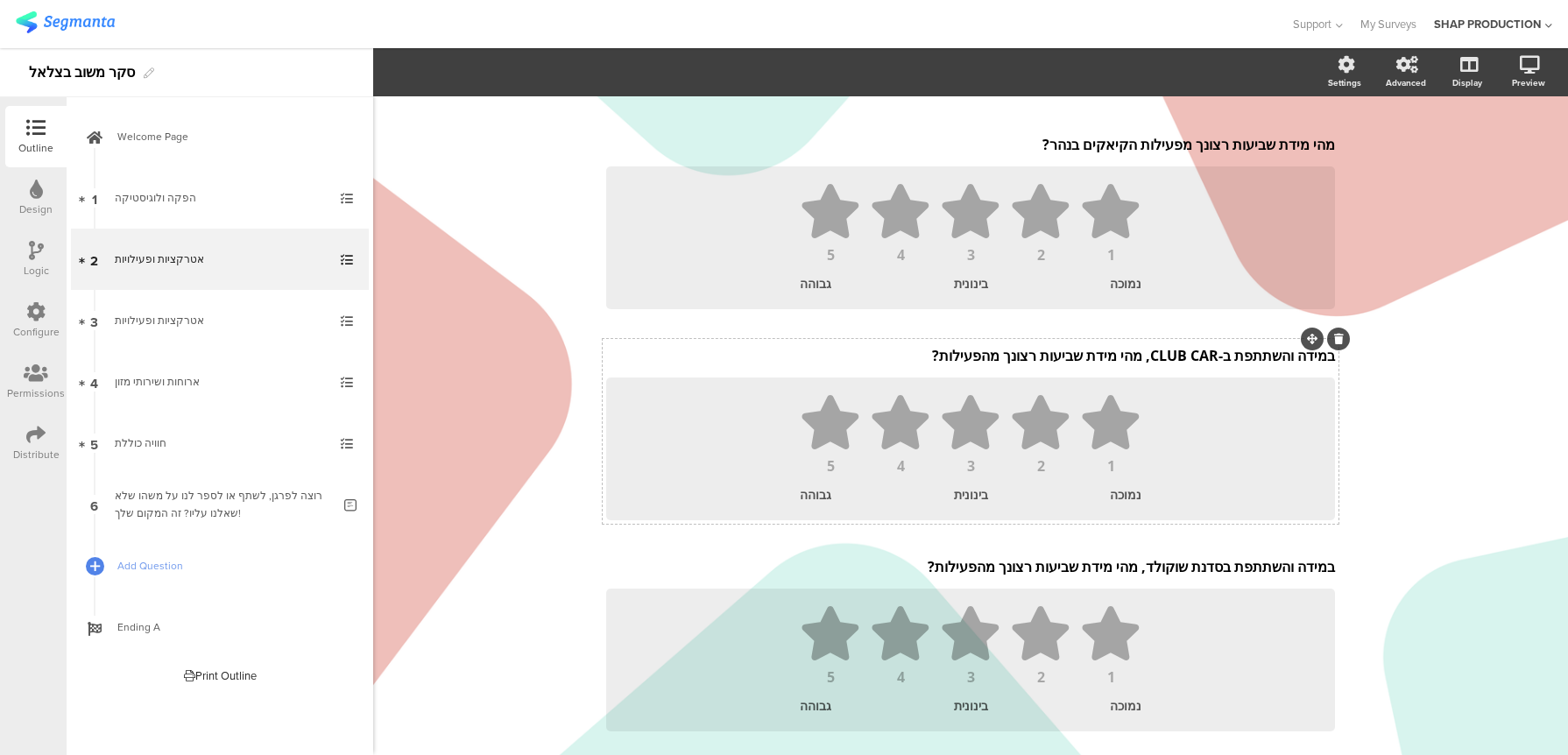
click at [1335, 341] on icon at bounding box center [1339, 339] width 10 height 11
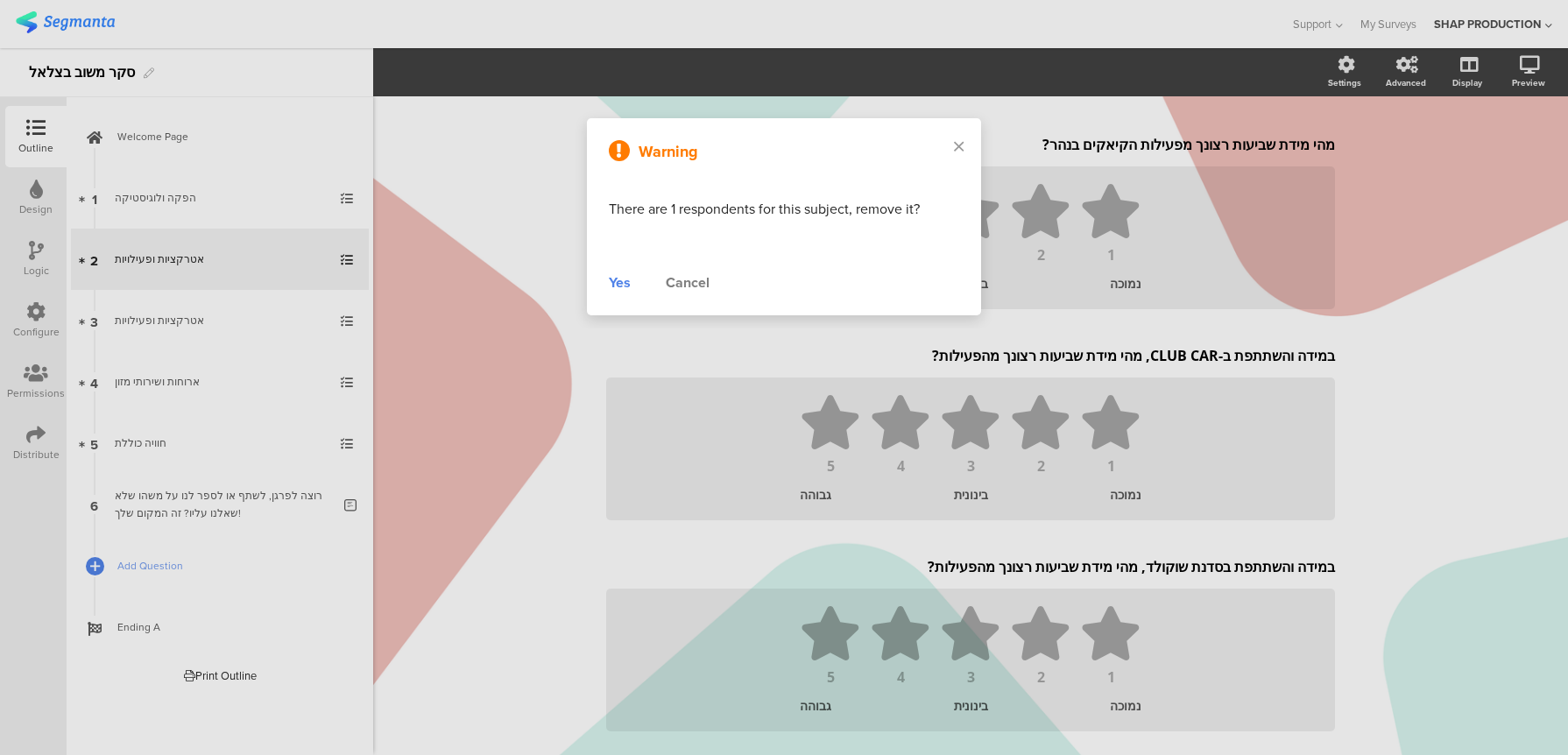
click at [620, 280] on div "Yes" at bounding box center [620, 283] width 22 height 21
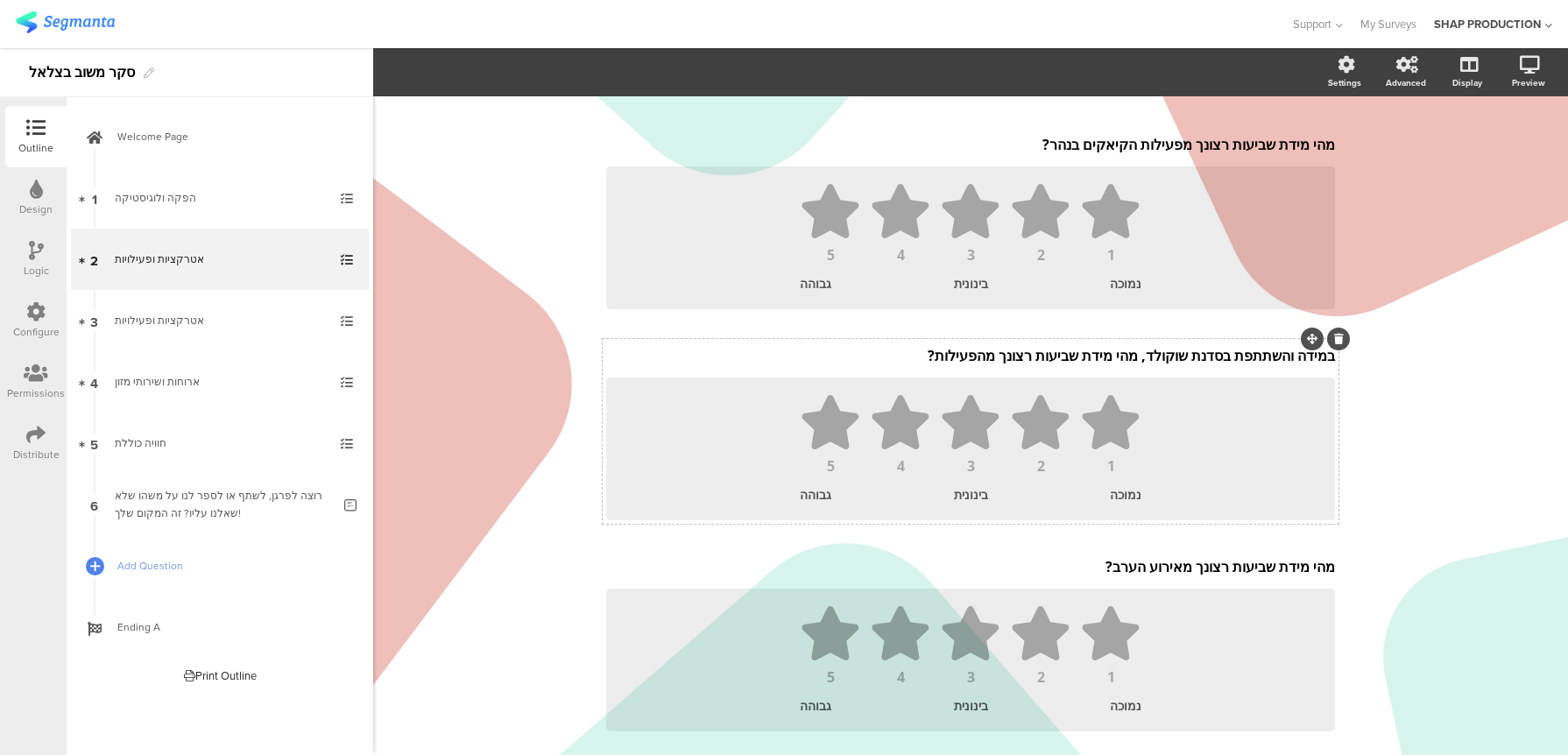
click at [1335, 339] on icon at bounding box center [1339, 339] width 10 height 11
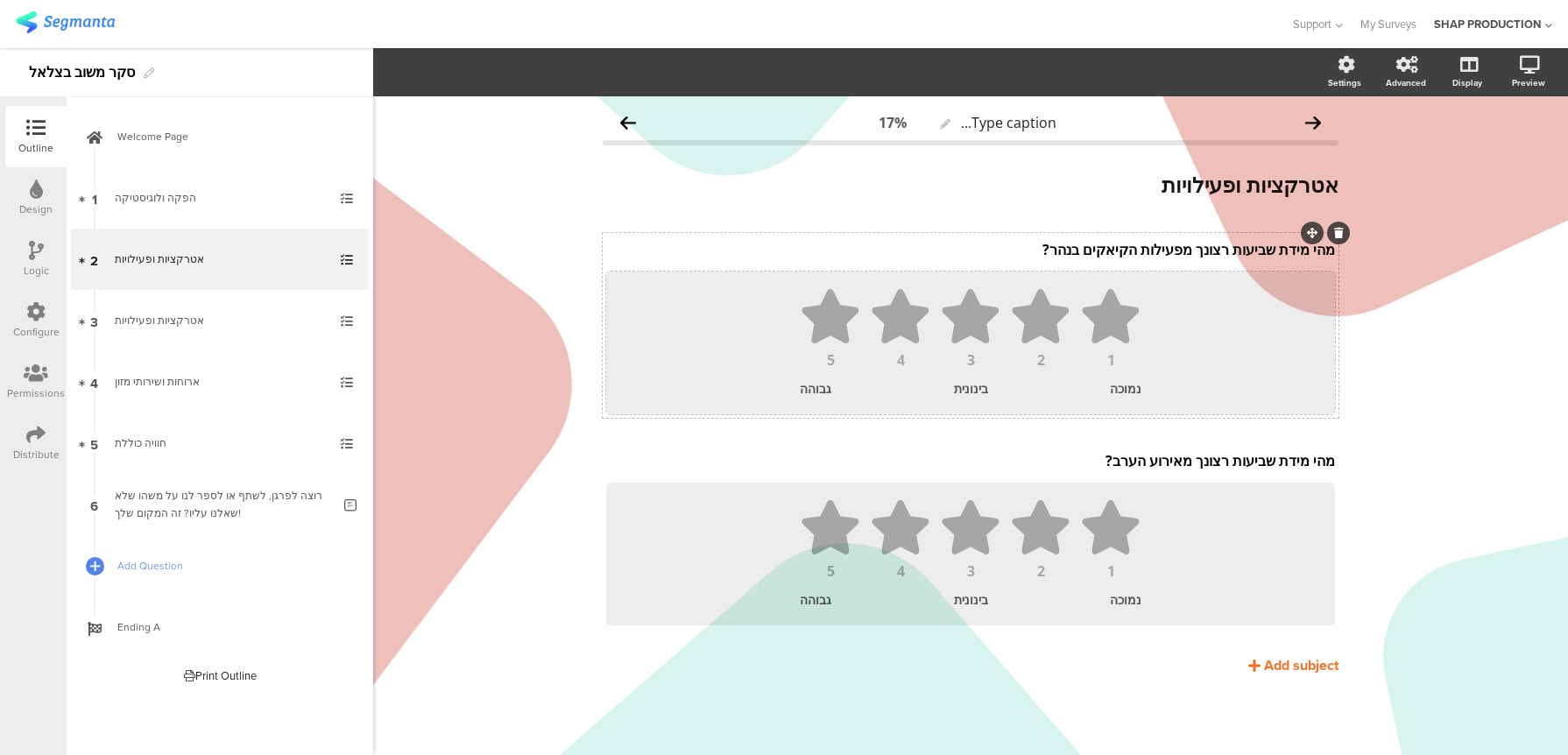
click at [1261, 333] on ul "1 2 3 4 5" at bounding box center [971, 328] width 694 height 78
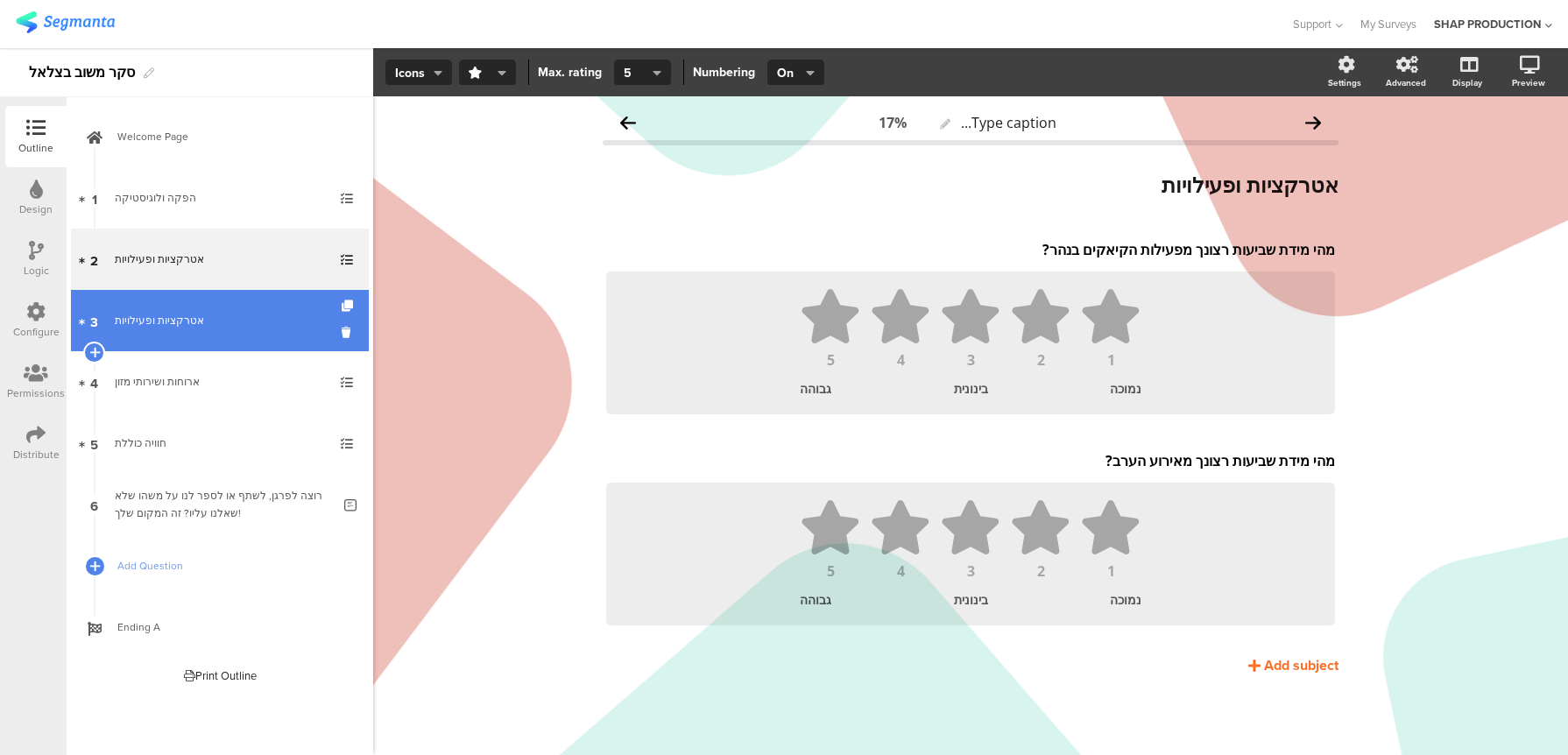
click at [277, 314] on div "אטרקציות ופעילויות" at bounding box center [219, 320] width 209 height 17
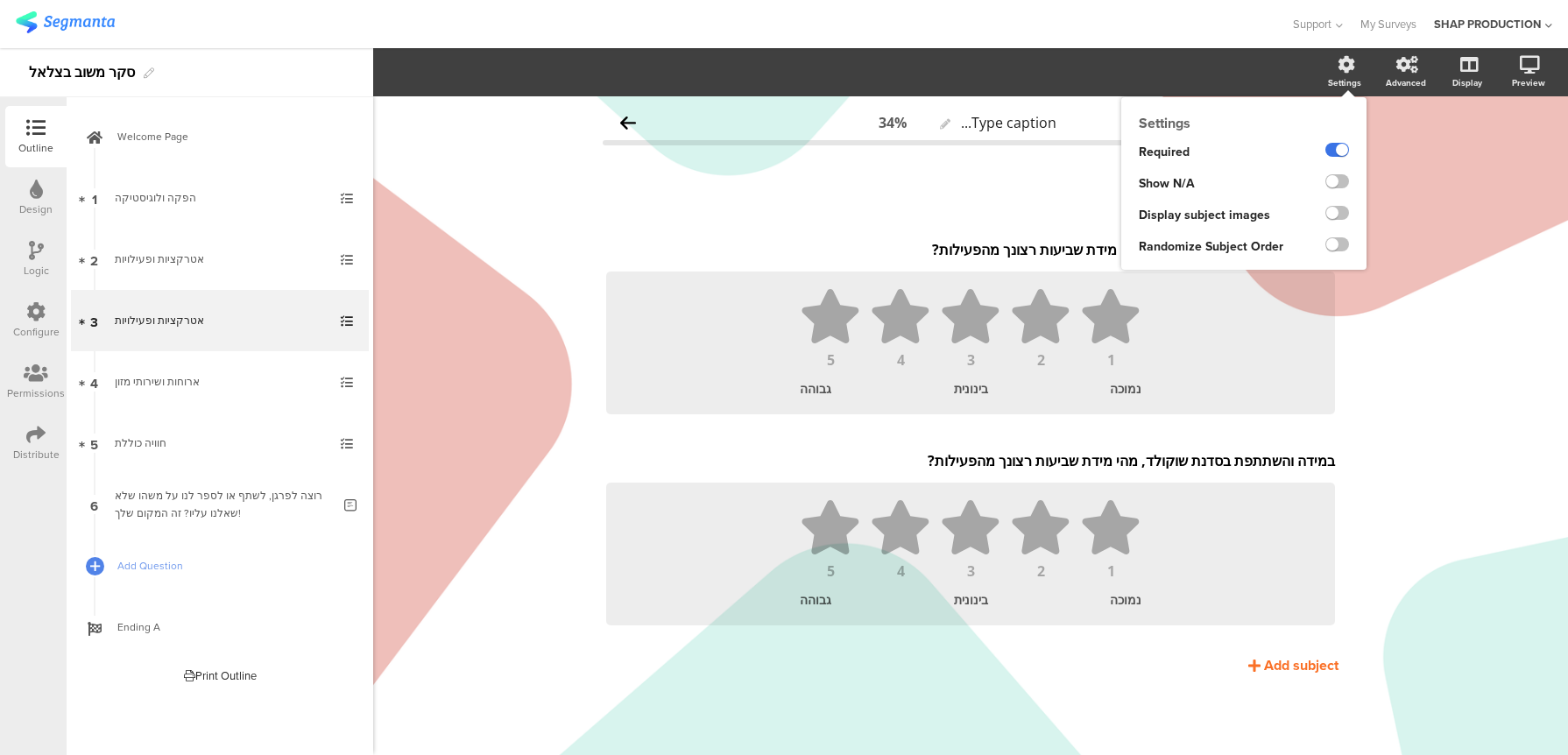
click at [1334, 154] on label at bounding box center [1337, 149] width 24 height 14
click at [0, 0] on input "checkbox" at bounding box center [0, 0] width 0 height 0
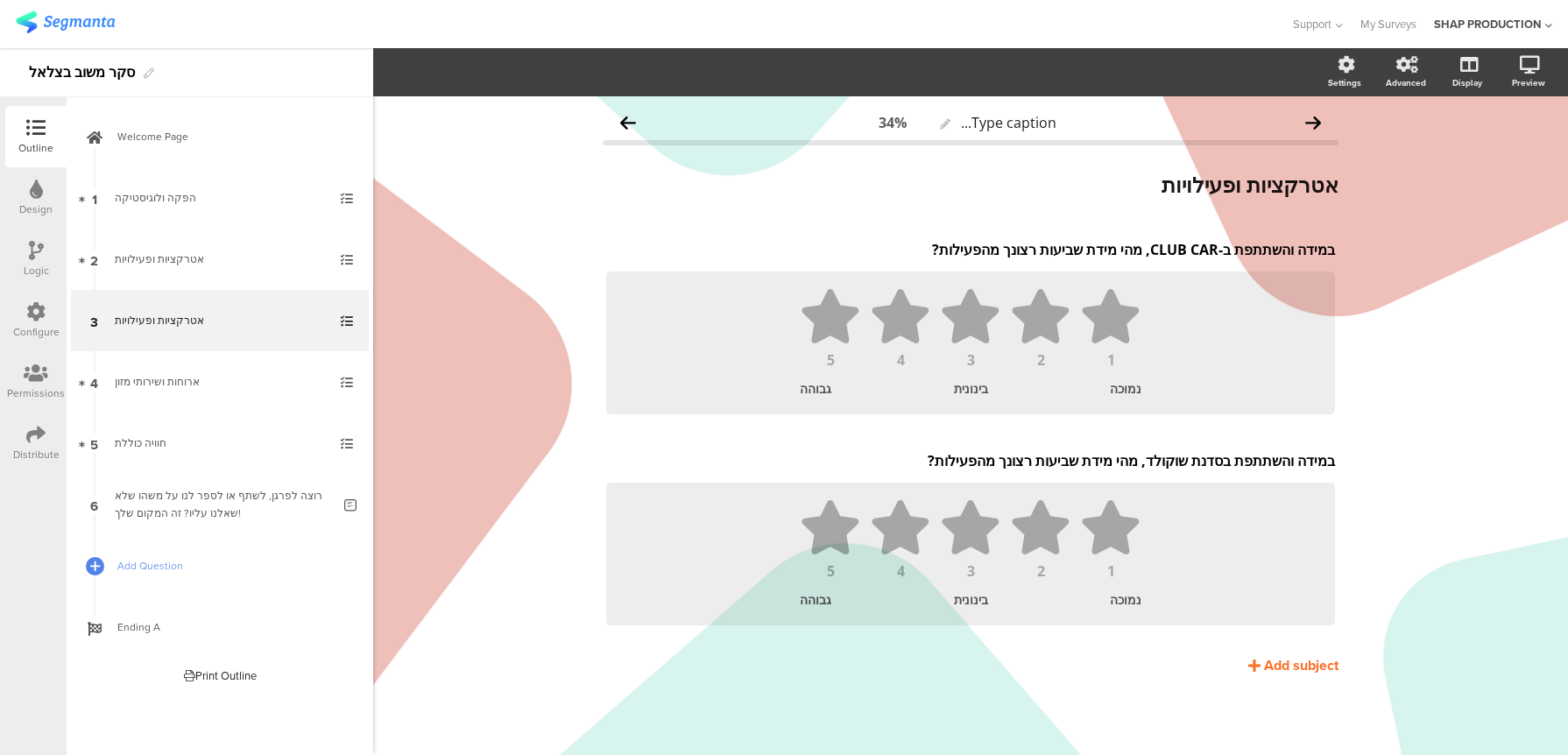
click at [1429, 337] on div "Type caption... 34% אטרקציות ופעילויות אטרקציות ופעילויות במידה והשתתפת ב-CLUB …" at bounding box center [970, 425] width 1195 height 659
click at [926, 459] on p "במידה והשתתפת בסדנת שוקולד, מהי מידת שביעות רצונך מהפעילות?" at bounding box center [970, 461] width 729 height 19
drag, startPoint x: 918, startPoint y: 463, endPoint x: 967, endPoint y: 462, distance: 49.0
click at [967, 462] on p "במידה והשתתפת בסדנת שוקולד, מהי מידת שביעות רצונך מהפעילות?" at bounding box center [970, 461] width 729 height 19
click at [1411, 544] on div "Type caption... 34% אטרקציות ופעילויות אטרקציות ופעילויות במידה והשתתפת ב-CLUB …" at bounding box center [970, 425] width 1195 height 659
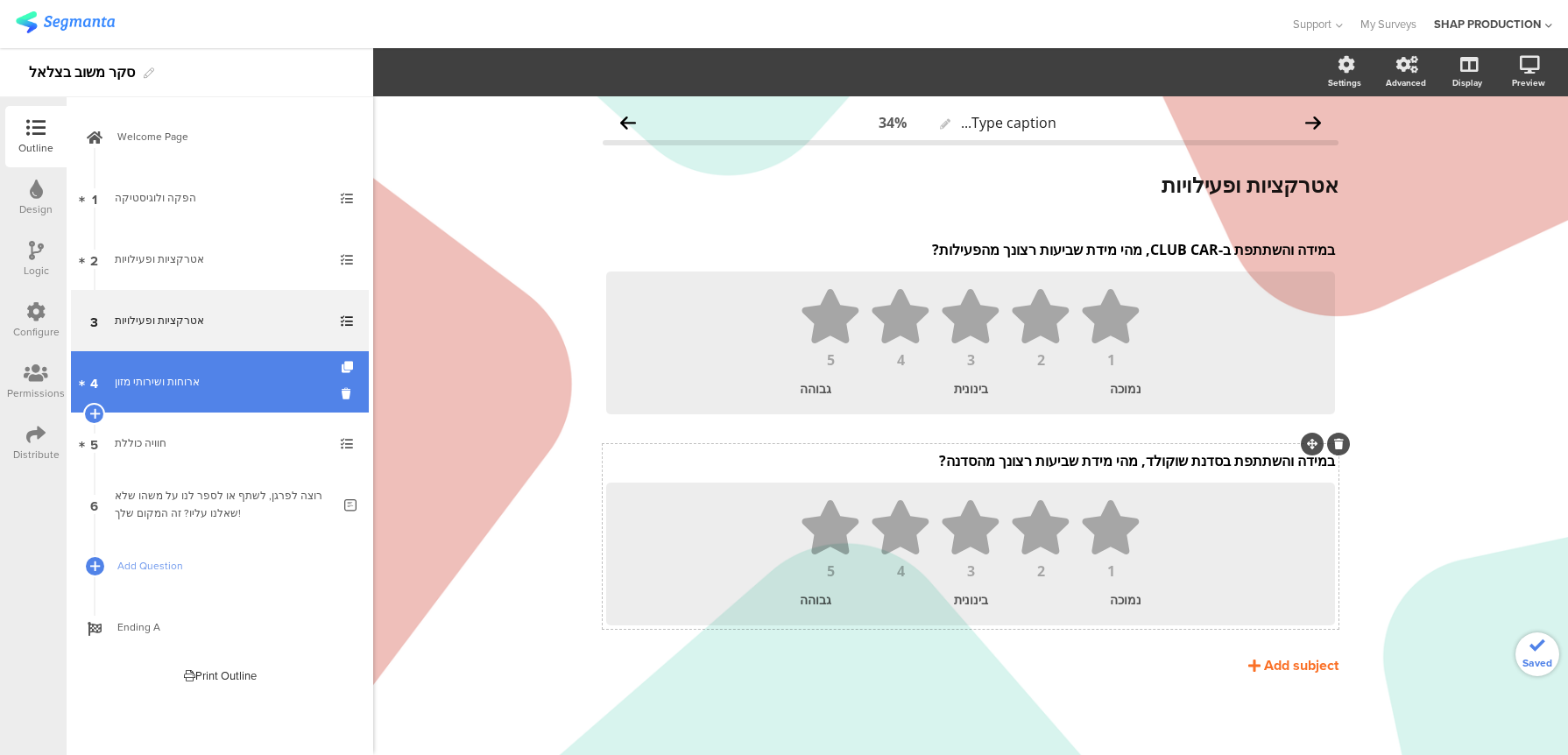
click at [247, 401] on link "4 ארוחות ושירותי מזון" at bounding box center [220, 382] width 298 height 61
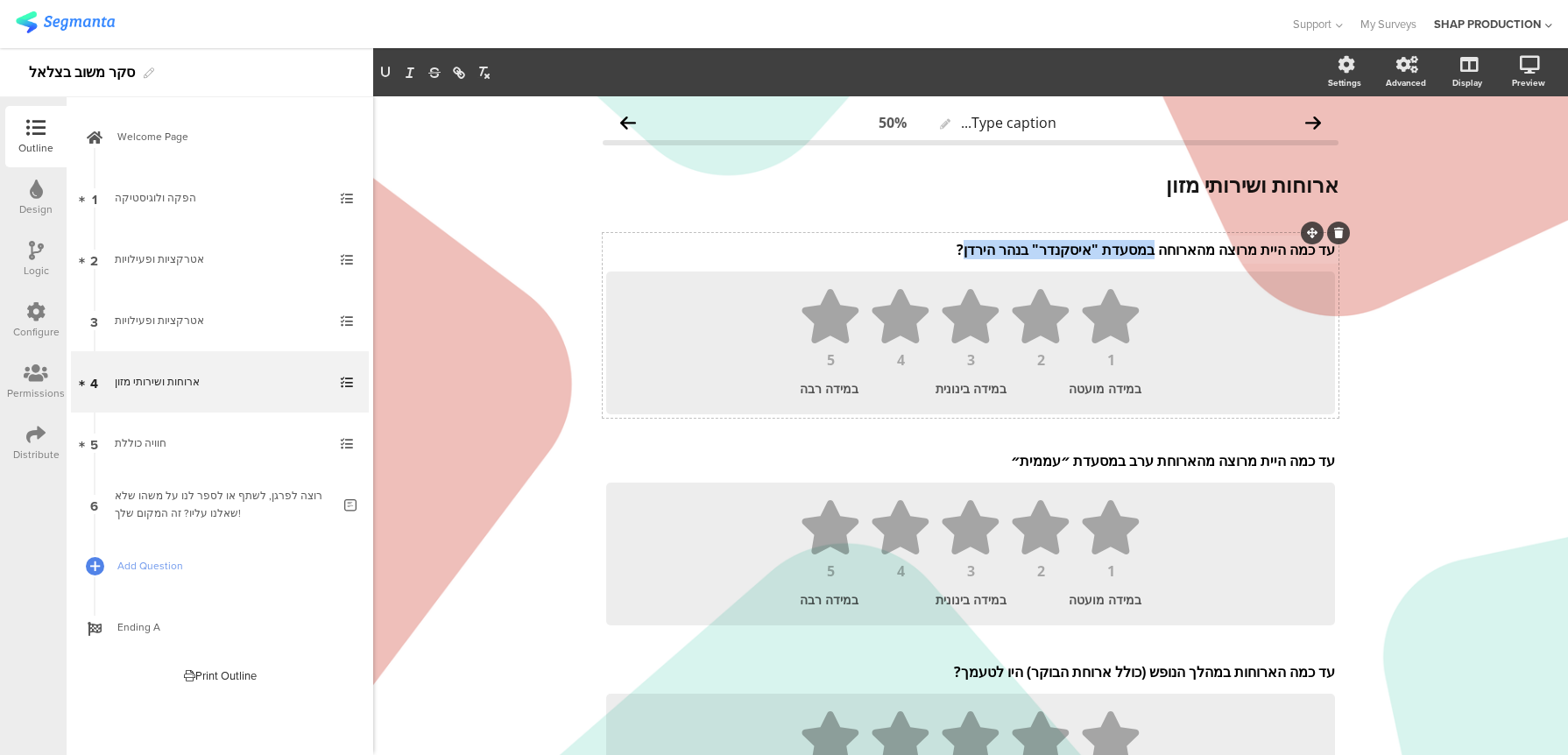
drag, startPoint x: 956, startPoint y: 248, endPoint x: 1146, endPoint y: 250, distance: 190.0
click at [1146, 250] on div "עד כמה היית מרוצה מהארוחה במסעדת "איסקנדר" בנהר הירדן? עד כמה היית מרוצה מהארוח…" at bounding box center [970, 249] width 738 height 28
click at [1115, 245] on p "עד כמה היית מרוצה מארוחת הבוקר ב״לילו״?" at bounding box center [970, 249] width 729 height 19
click at [1423, 359] on div "Type caption... 50% ארוחות ושירותי מזון ארוחות ושירותי מזון עד כמה היית מרוצה מ…" at bounding box center [970, 526] width 1195 height 860
click at [1099, 459] on p "עד כמה היית מרוצה מהארוחת ערב במסעדת ״עממית״" at bounding box center [970, 461] width 729 height 19
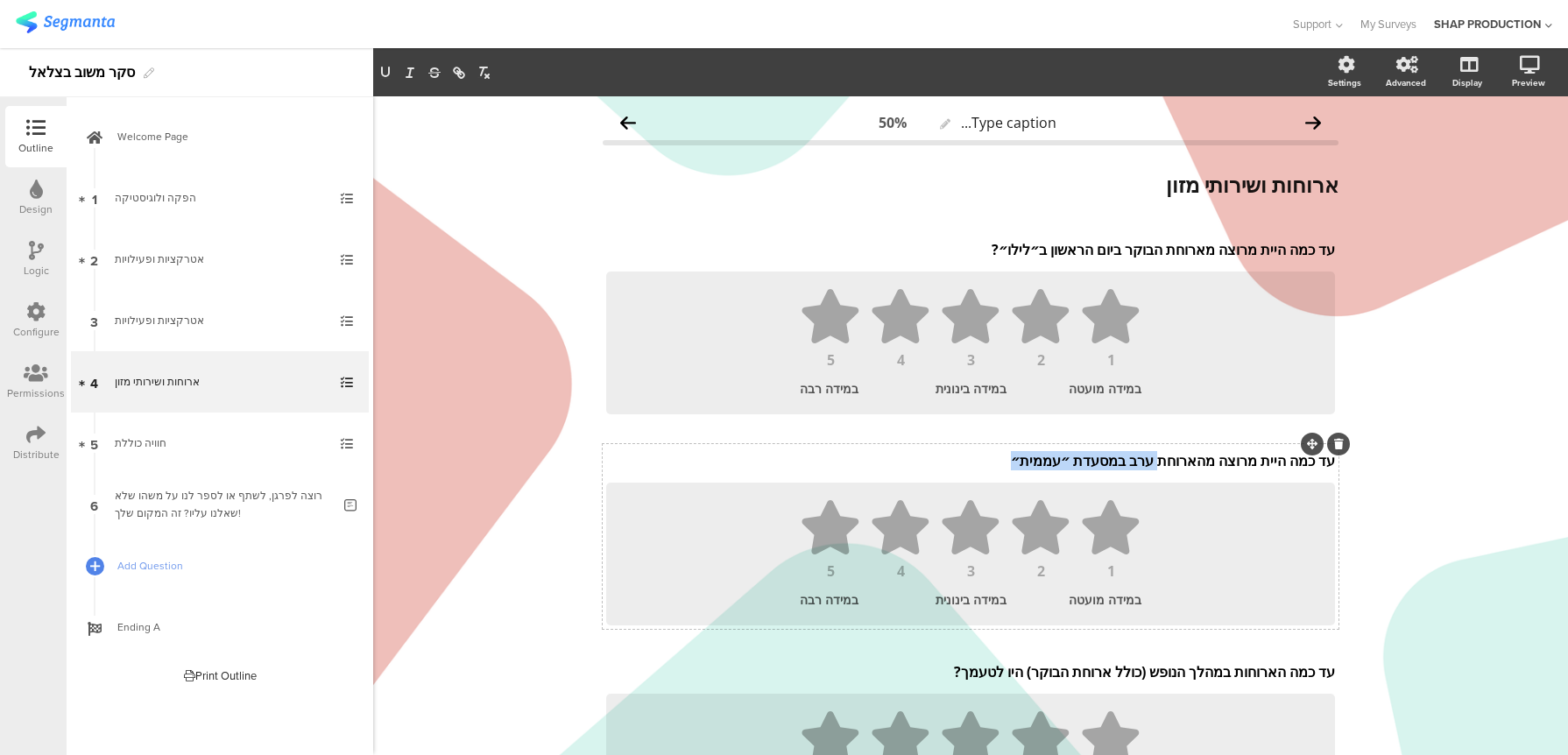
drag, startPoint x: 990, startPoint y: 468, endPoint x: 1154, endPoint y: 465, distance: 164.0
click at [1154, 465] on p "עד כמה היית מרוצה מהארוחת ערב במסעדת ״עממית״" at bounding box center [970, 461] width 729 height 19
click at [1145, 461] on p "עד כמה היית מרוצה מהארוחה במסעדה של אבי?" at bounding box center [970, 461] width 729 height 19
click at [1040, 462] on p "עד כמה היית מרוצה מהארוחה ב״מסעדה של אבי?" at bounding box center [970, 461] width 729 height 19
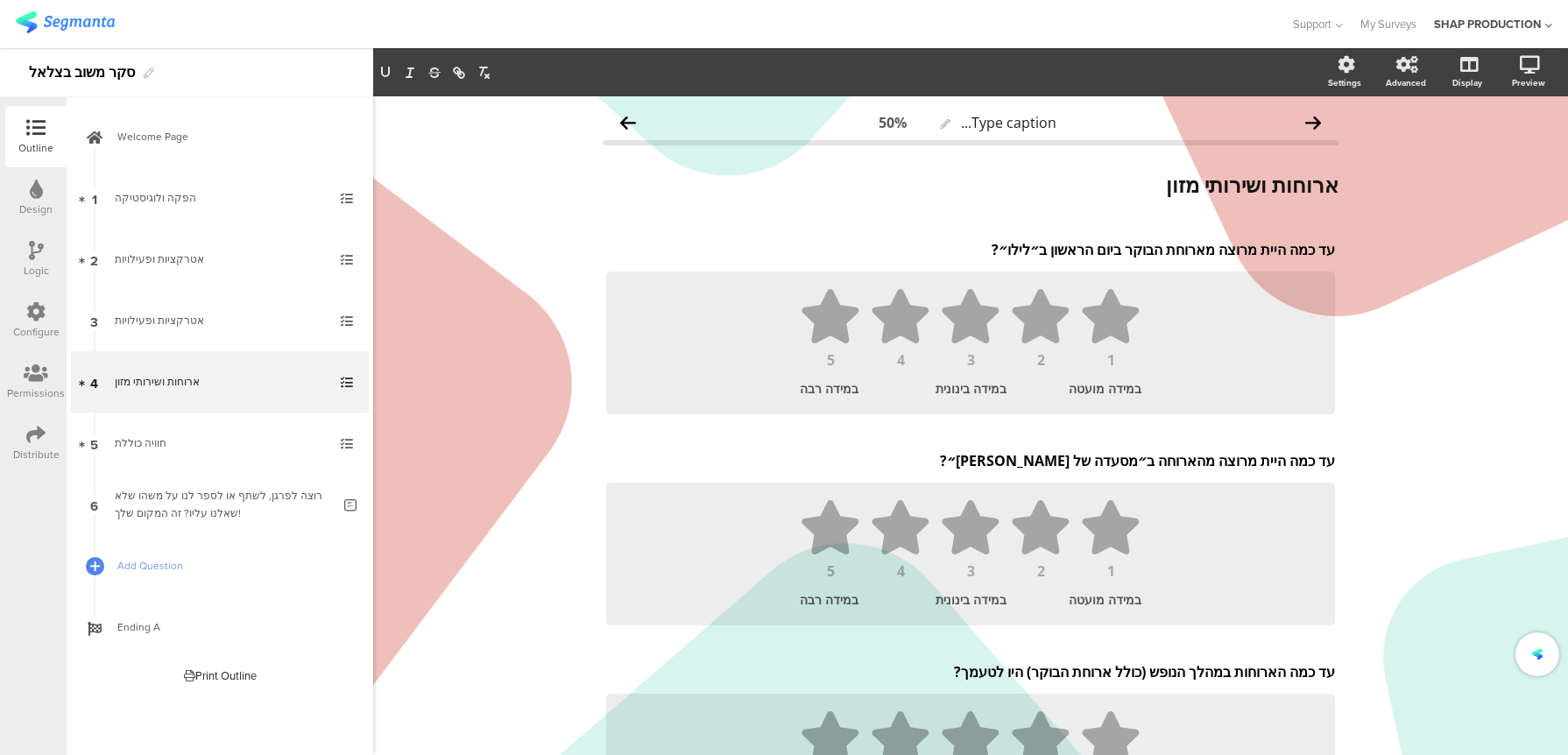
click at [1439, 498] on div "Type caption... 50% ארוחות ושירותי מזון ארוחות ושירותי מזון עד כמה היית מרוצה מ…" at bounding box center [970, 526] width 1195 height 860
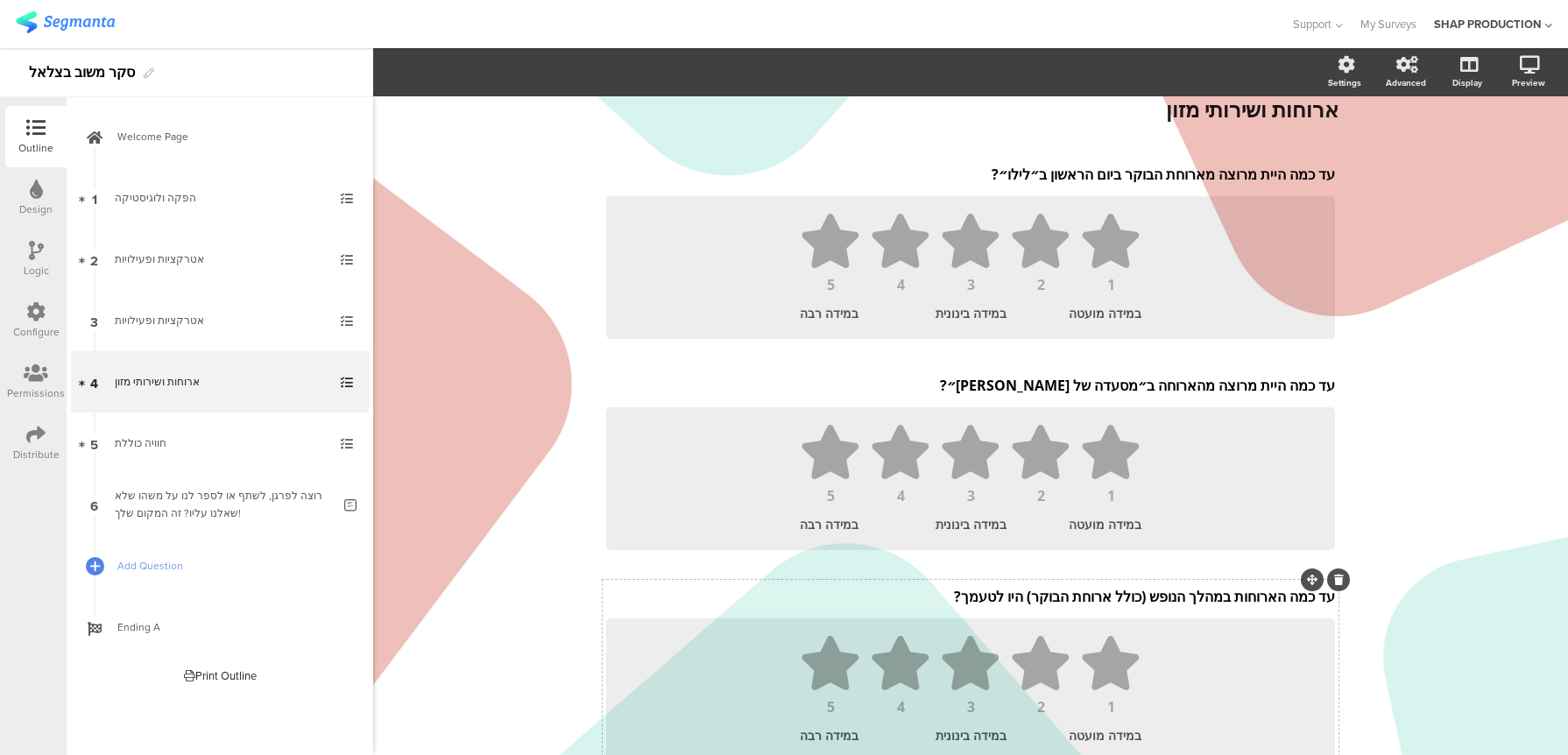
scroll to position [102, 0]
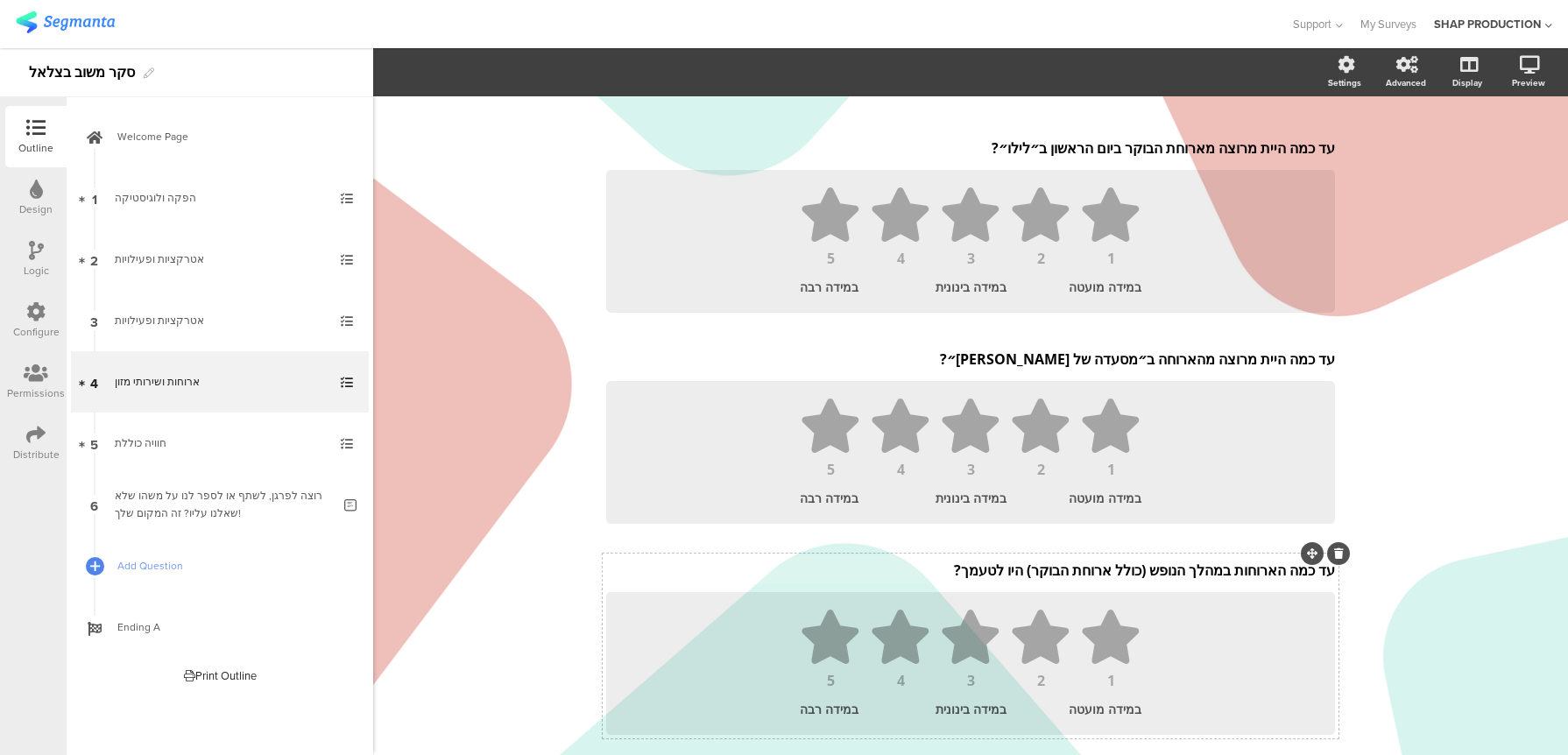
click at [1025, 570] on div "עד כמה היית מרוצה מארוחת הבוקר ביום הראשון ב״לילו״? עד כמה היית מרוצה מארוחת הב…" at bounding box center [970, 435] width 736 height 607
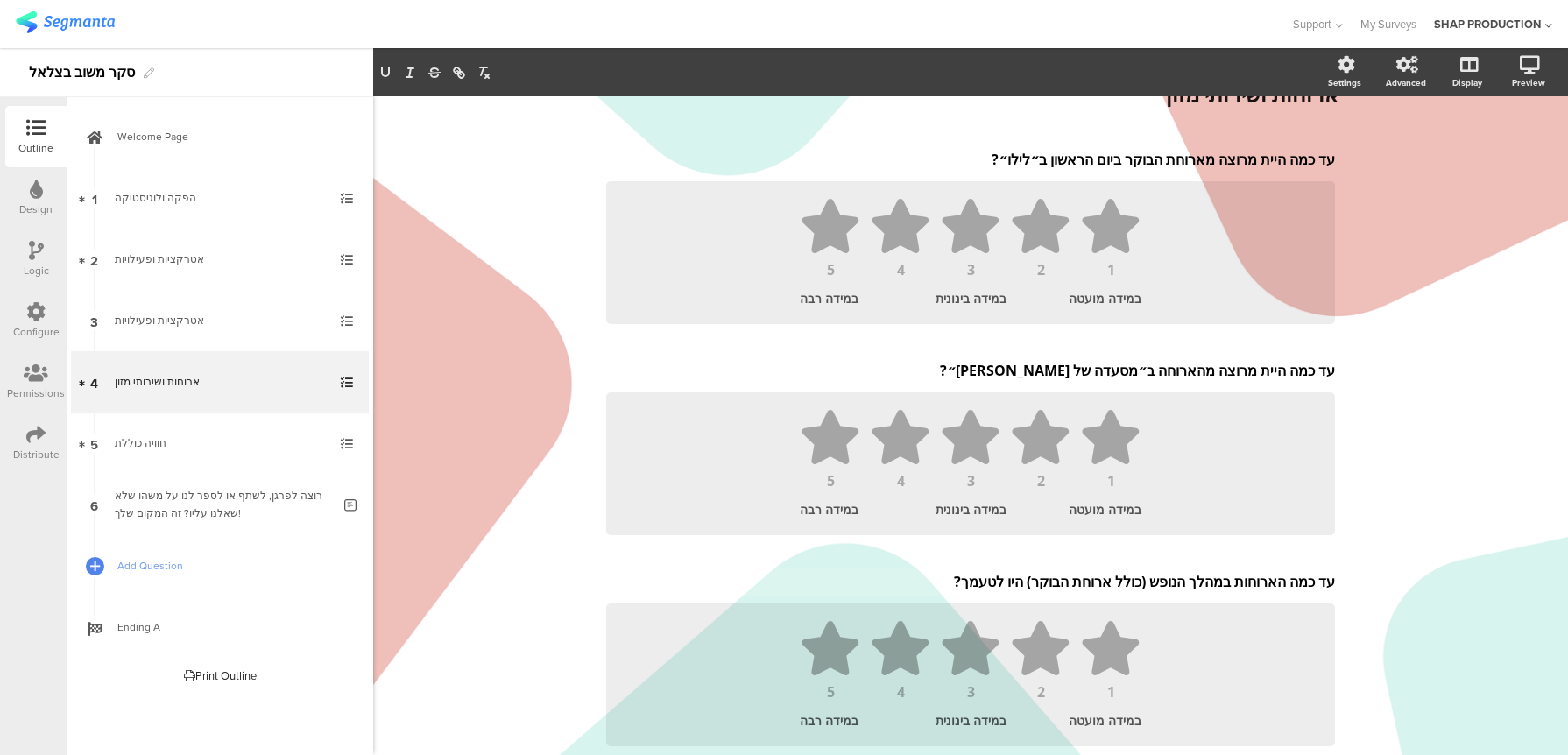
scroll to position [65, 0]
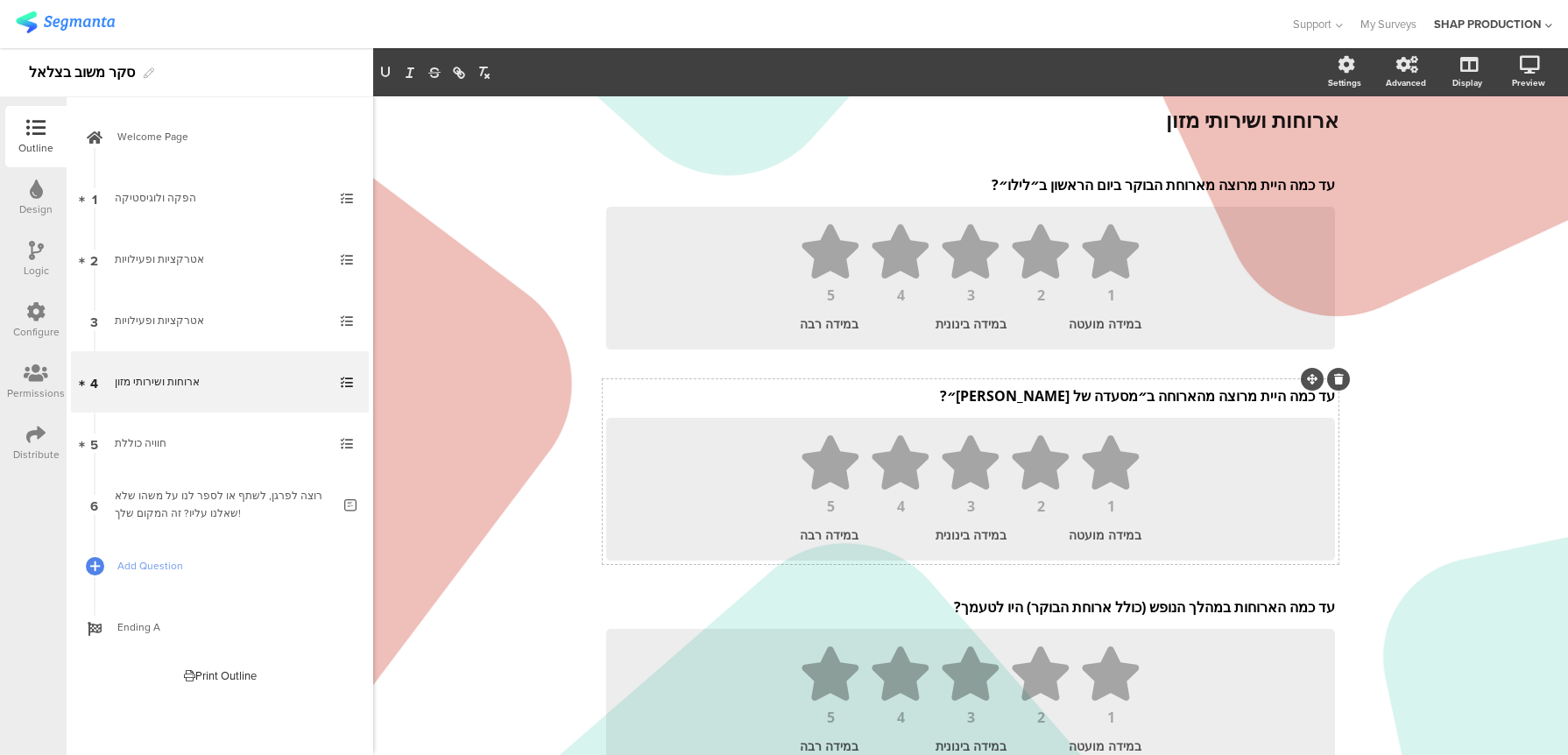
click at [1155, 394] on p "עד כמה היית מרוצה מהארוחה ב״מסעדה של אבי״?" at bounding box center [970, 395] width 729 height 19
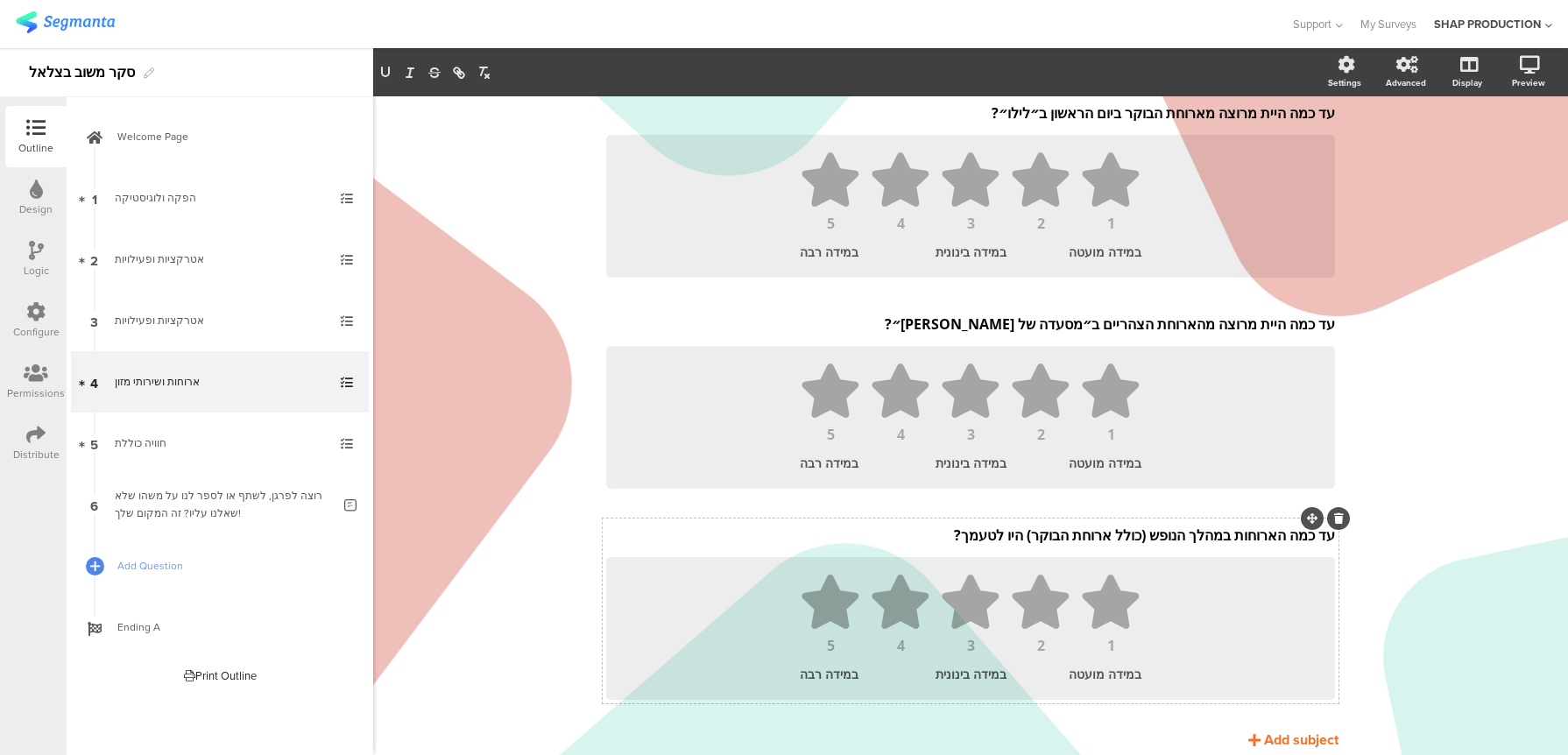
scroll to position [133, 0]
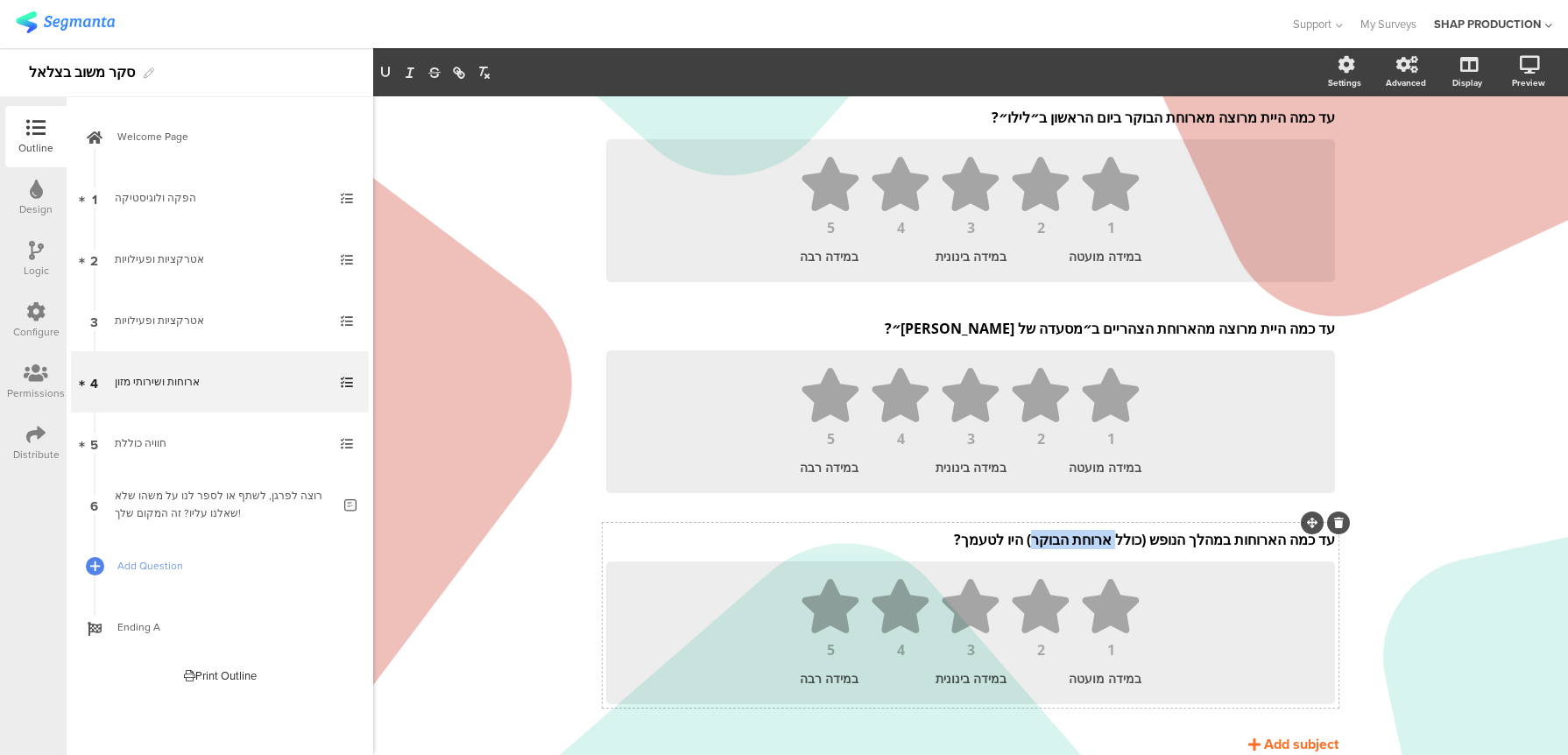
drag, startPoint x: 1023, startPoint y: 533, endPoint x: 1107, endPoint y: 536, distance: 84.1
click at [1107, 536] on div "עד כמה הארוחות במהלך הנופש (כולל ארוחת הבוקר) היו לטעמך? עד כמה הארוחות במהלך ה…" at bounding box center [970, 540] width 738 height 28
click at [1404, 508] on div "Type caption... 50% ארוחות ושירותי מזון ארוחות ושירותי מזון עד כמה היית מרוצה מ…" at bounding box center [970, 393] width 1195 height 860
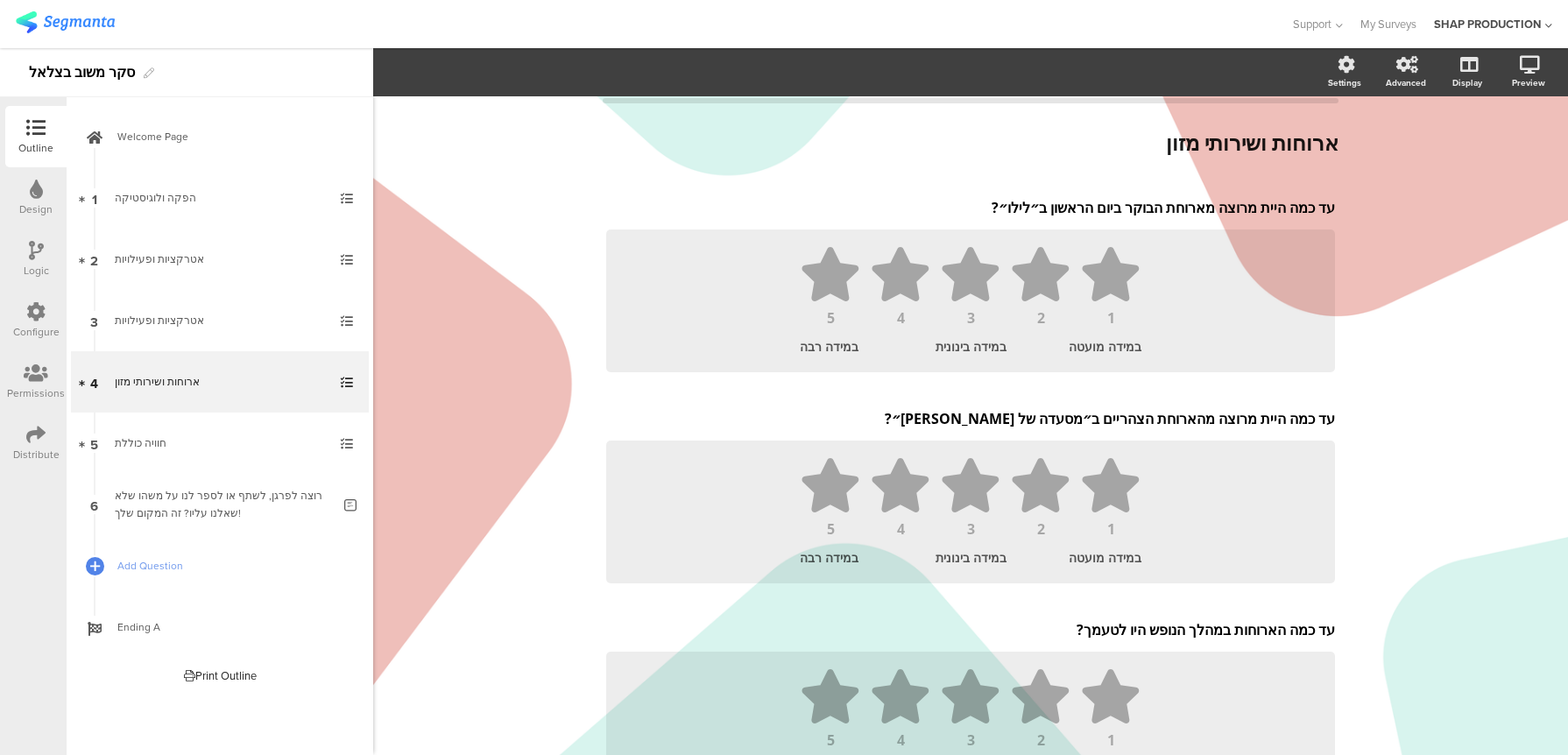
scroll to position [44, 0]
click at [1132, 420] on p "עד כמה היית מרוצה מהארוחת הצהריים ב״מסעדה של אבי״?" at bounding box center [970, 416] width 729 height 19
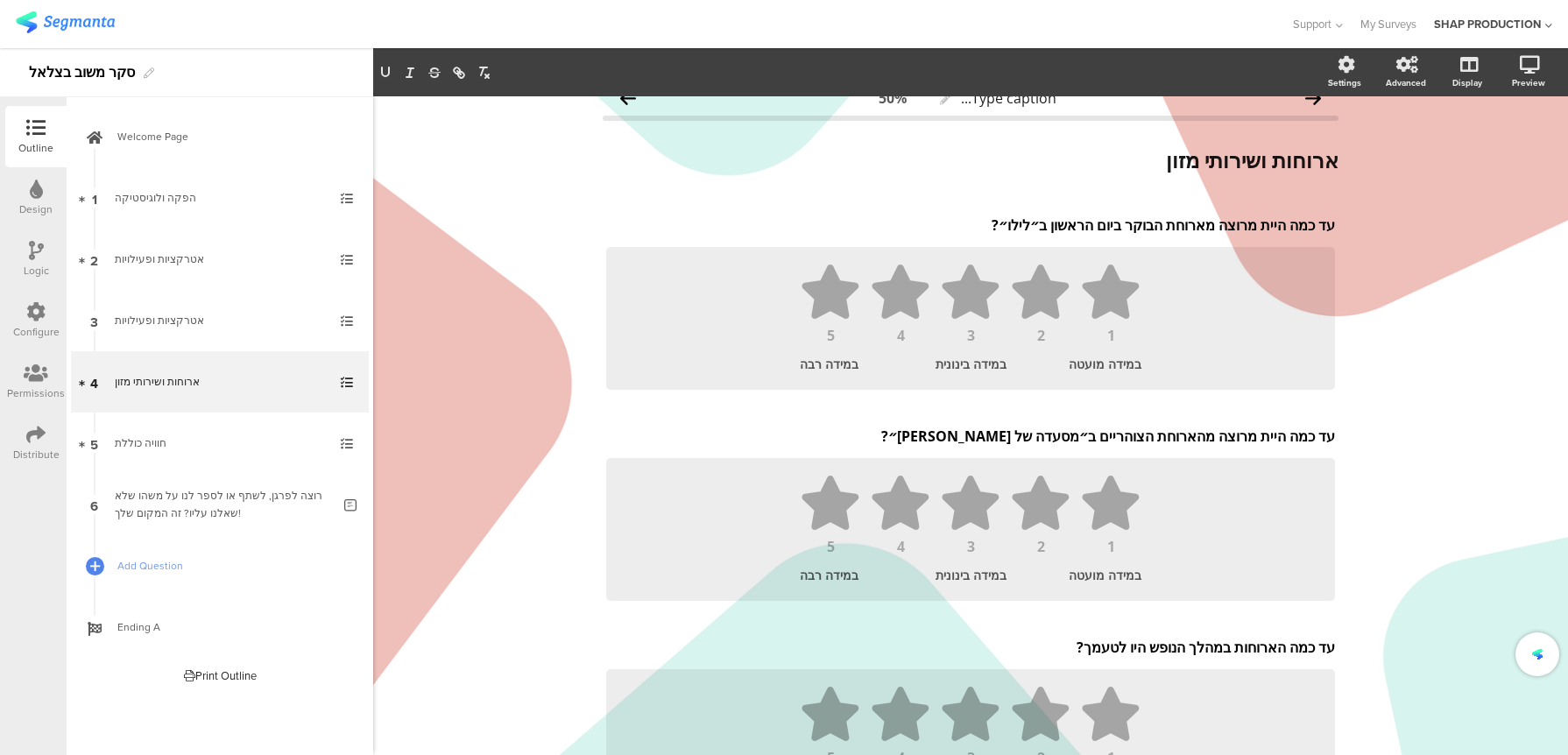
click at [1416, 486] on div "Type caption... 50% ארוחות ושירותי מזון ארוחות ושירותי מזון עד כמה היית מרוצה מ…" at bounding box center [970, 502] width 1195 height 860
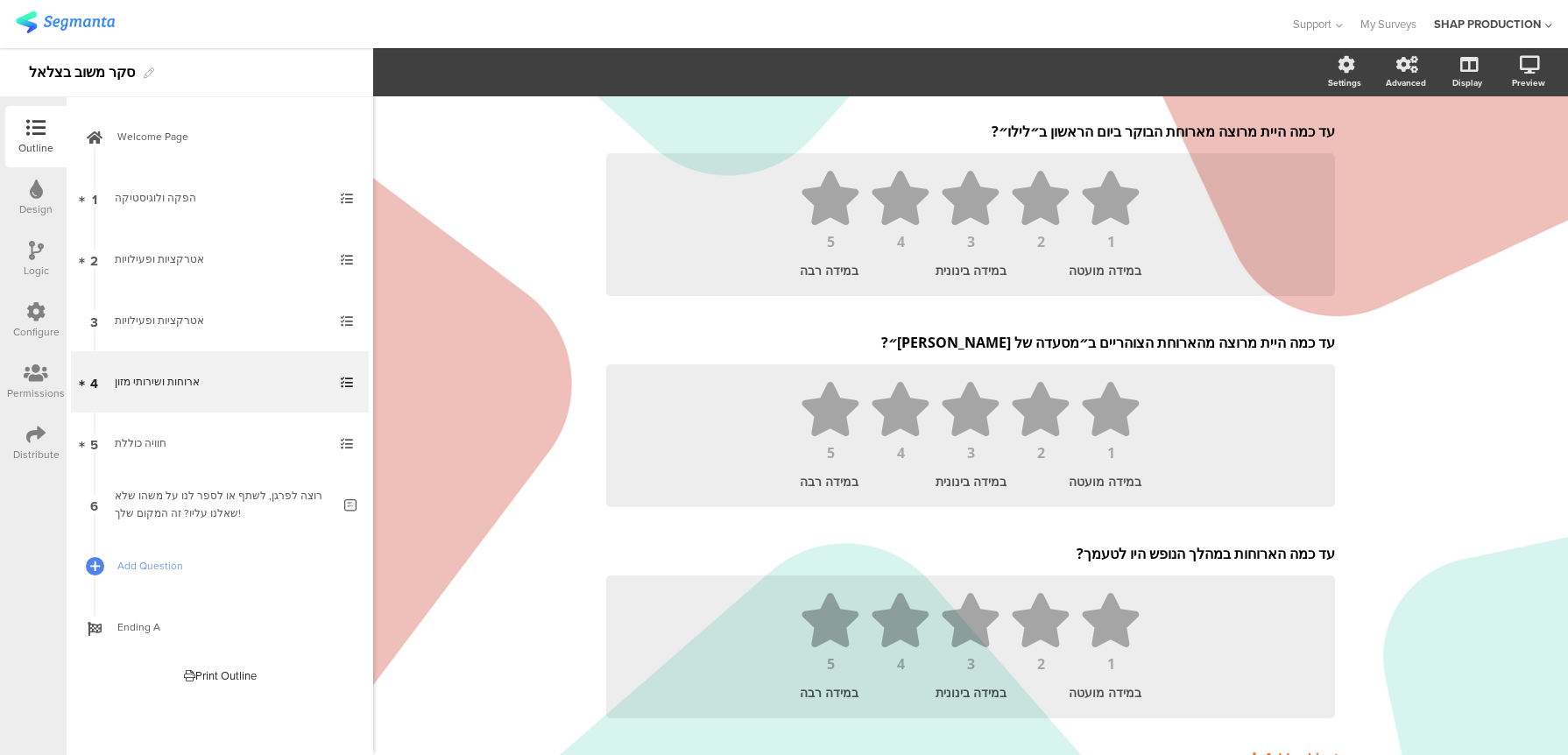
scroll to position [202, 0]
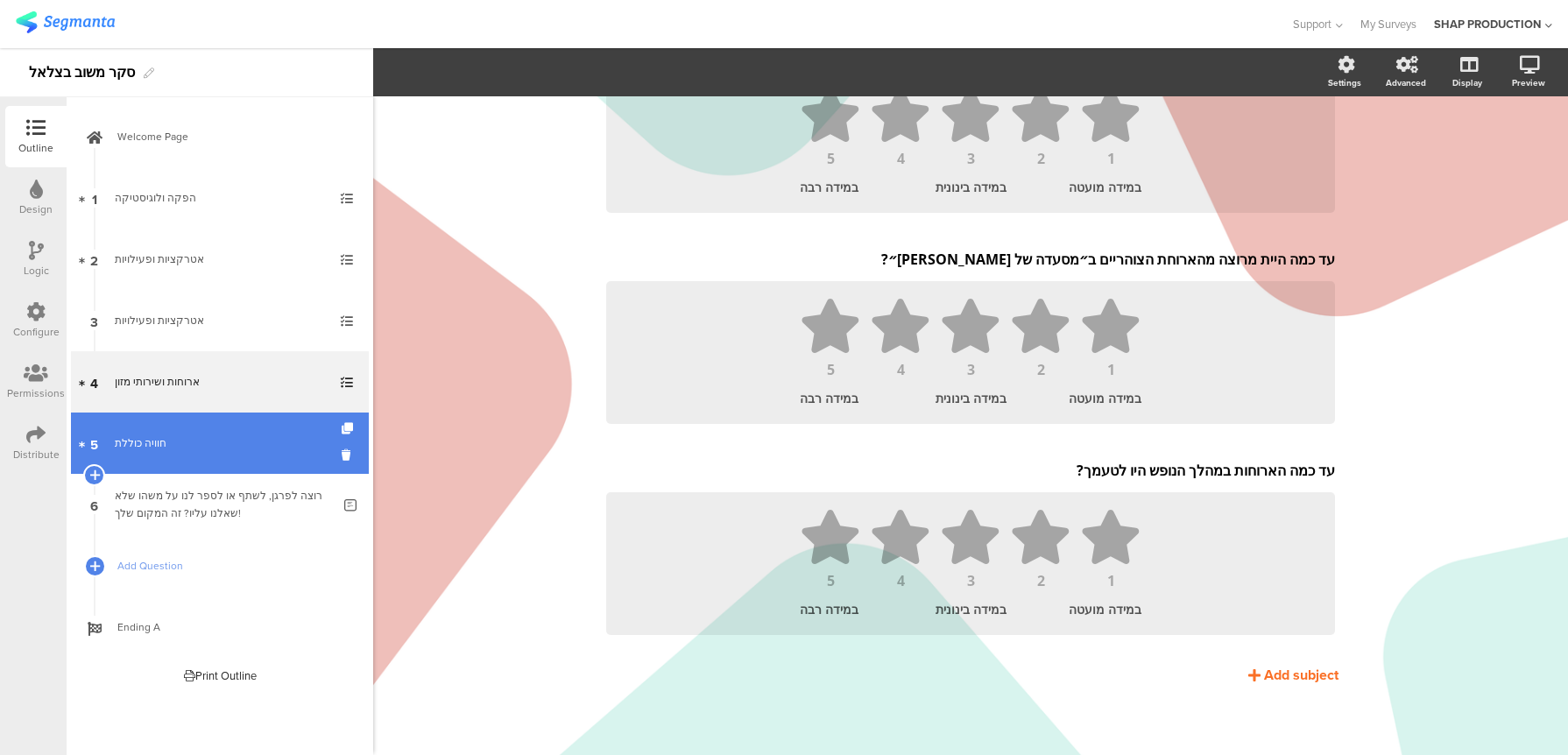
click at [242, 439] on div "חוויה כוללת" at bounding box center [219, 442] width 209 height 17
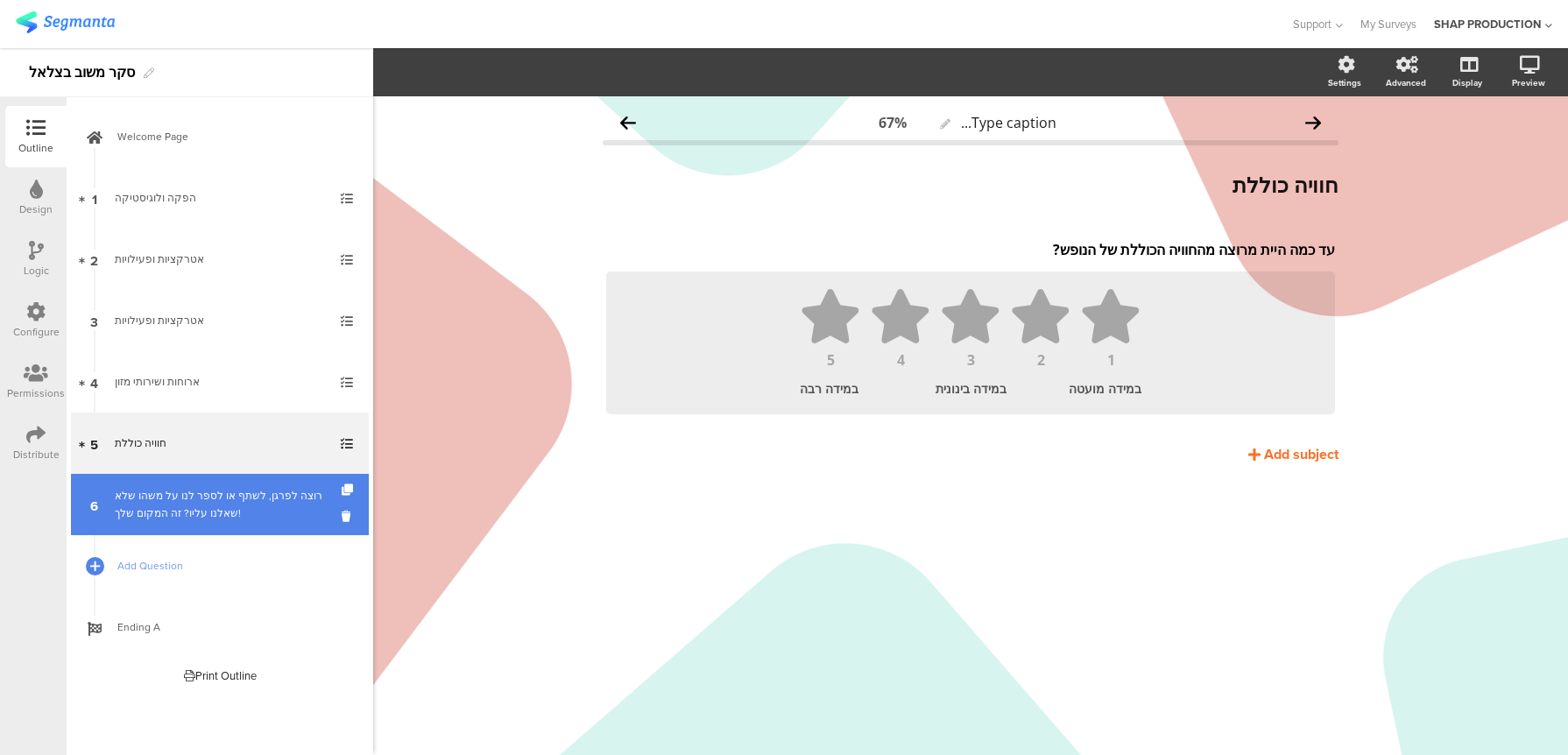
click at [258, 501] on div "רוצה לפרגן, לשתף או לספר לנו על משהו שלא שאלנו עליו? זה המקום שלך!" at bounding box center [223, 504] width 216 height 35
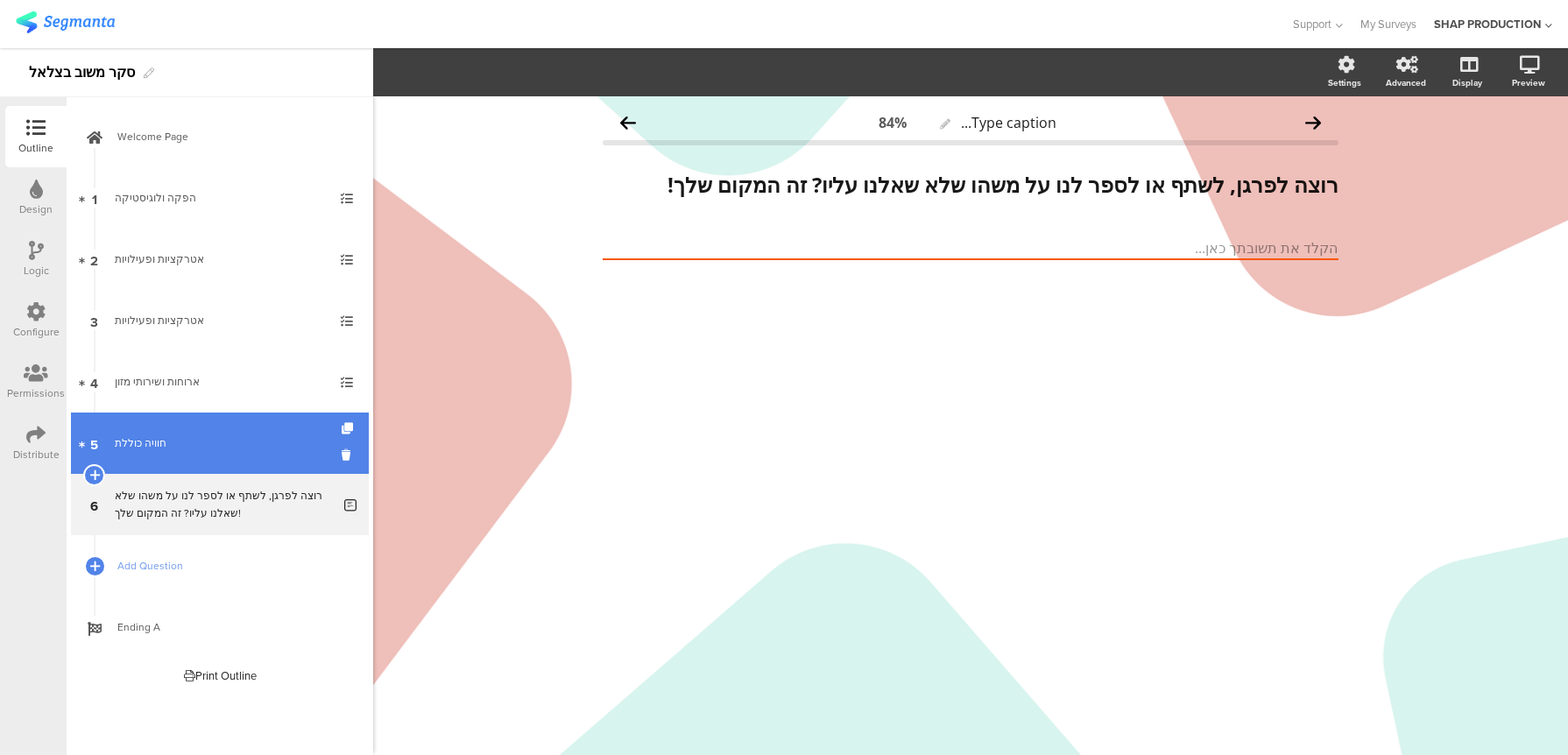
click at [252, 417] on link "5 חוויה כוללת" at bounding box center [220, 442] width 298 height 61
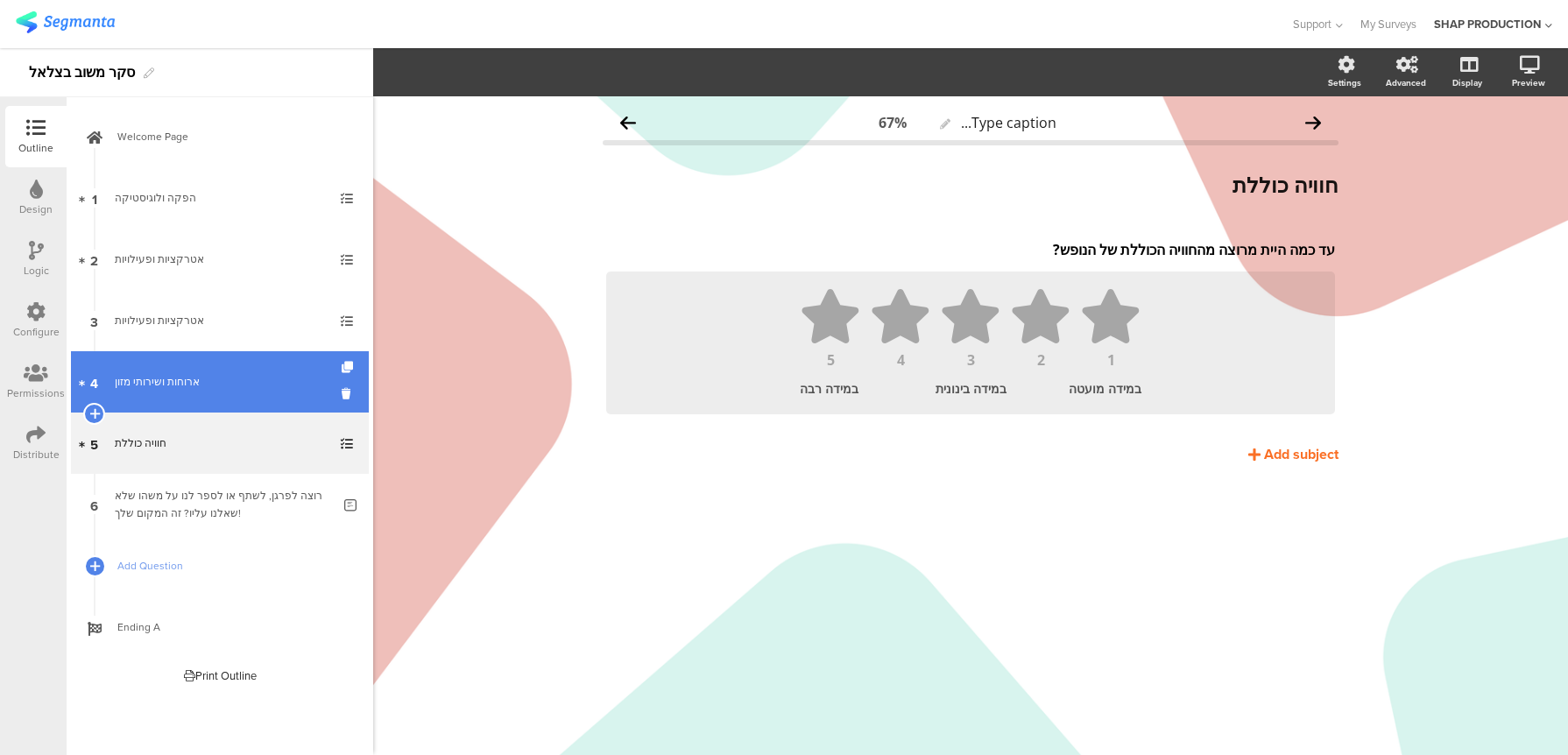
click at [265, 379] on div "ארוחות ושירותי מזון" at bounding box center [219, 382] width 209 height 17
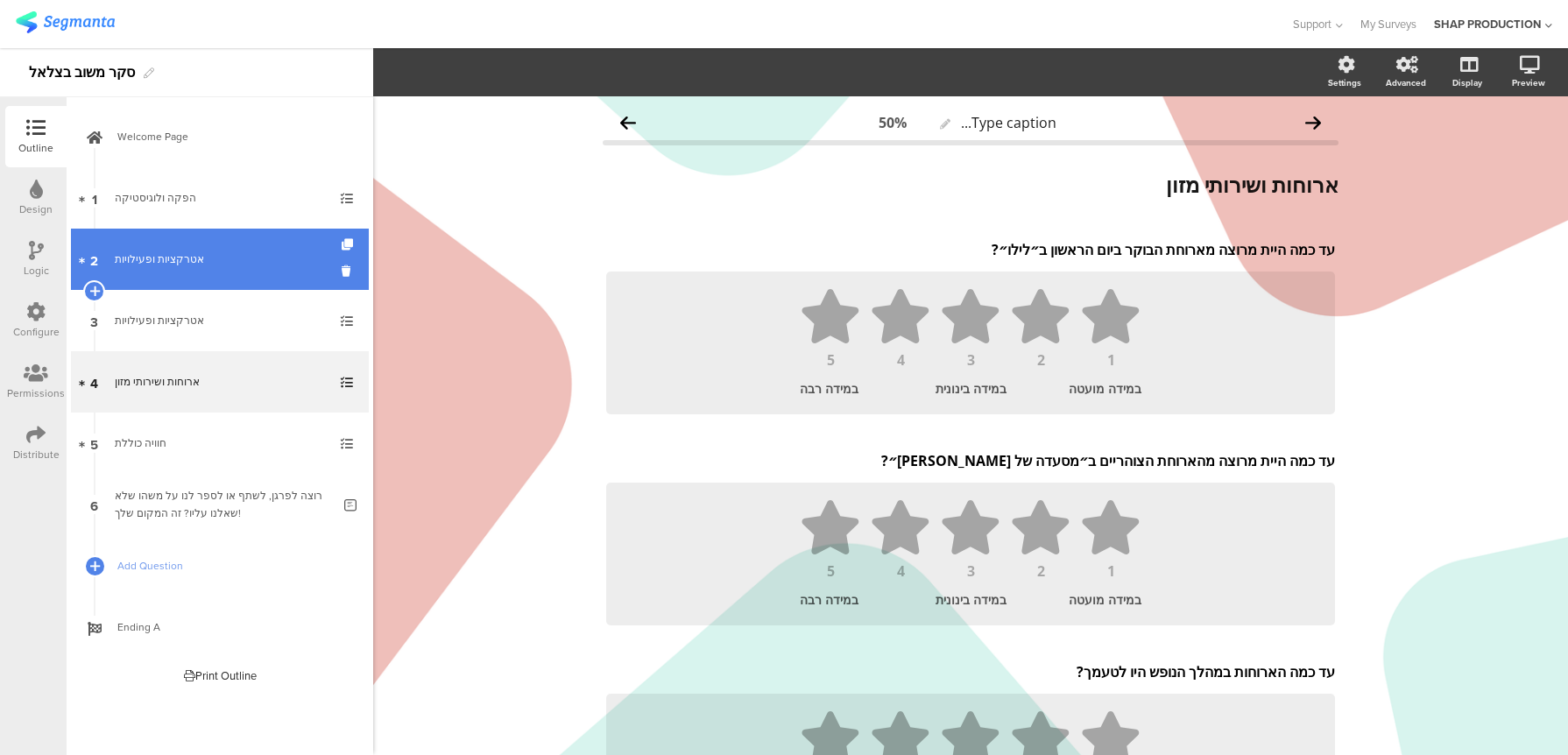
click at [264, 271] on link "2 אטרקציות ופעילויות" at bounding box center [220, 259] width 298 height 61
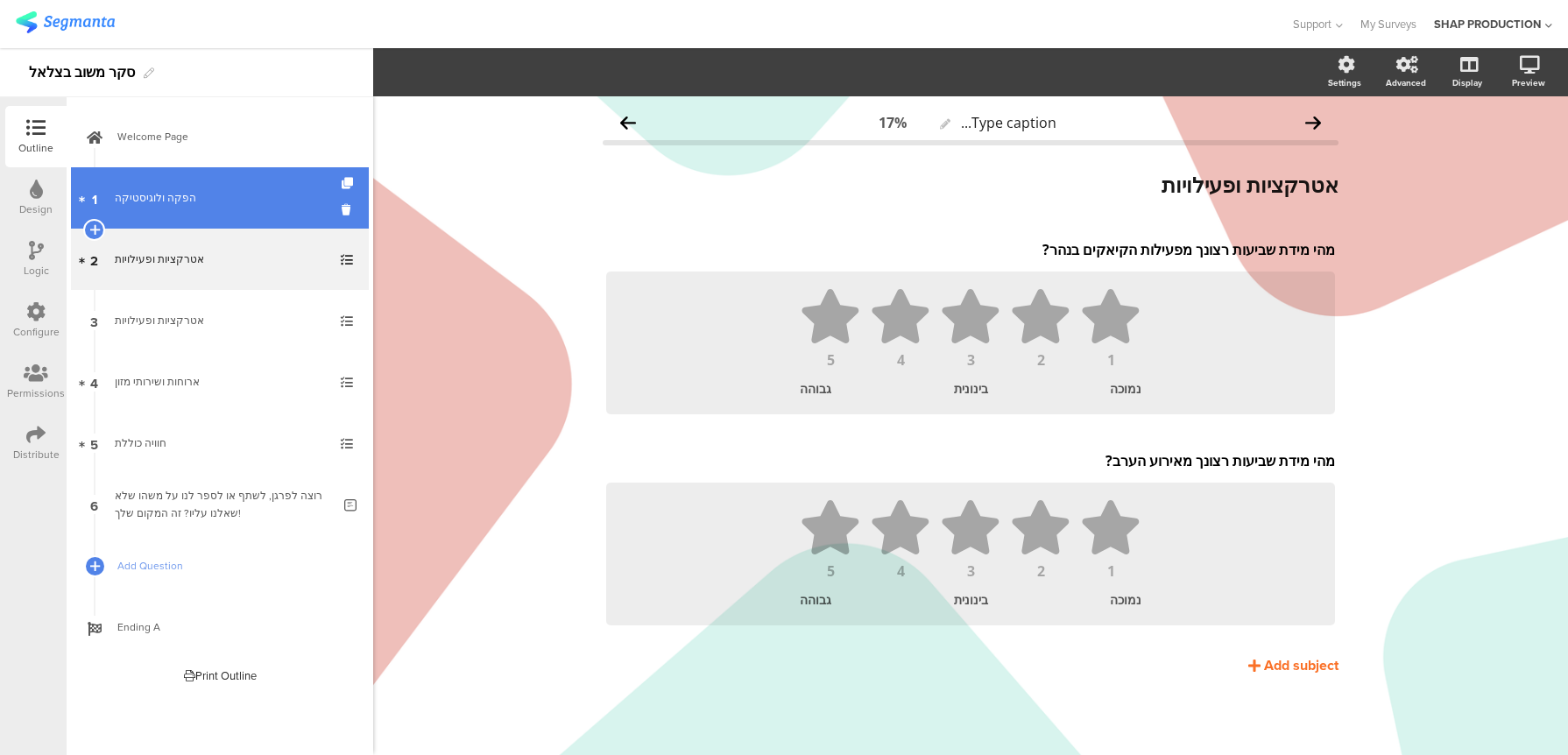
click at [255, 204] on div "הפקה ולוגיסטיקה" at bounding box center [219, 197] width 209 height 17
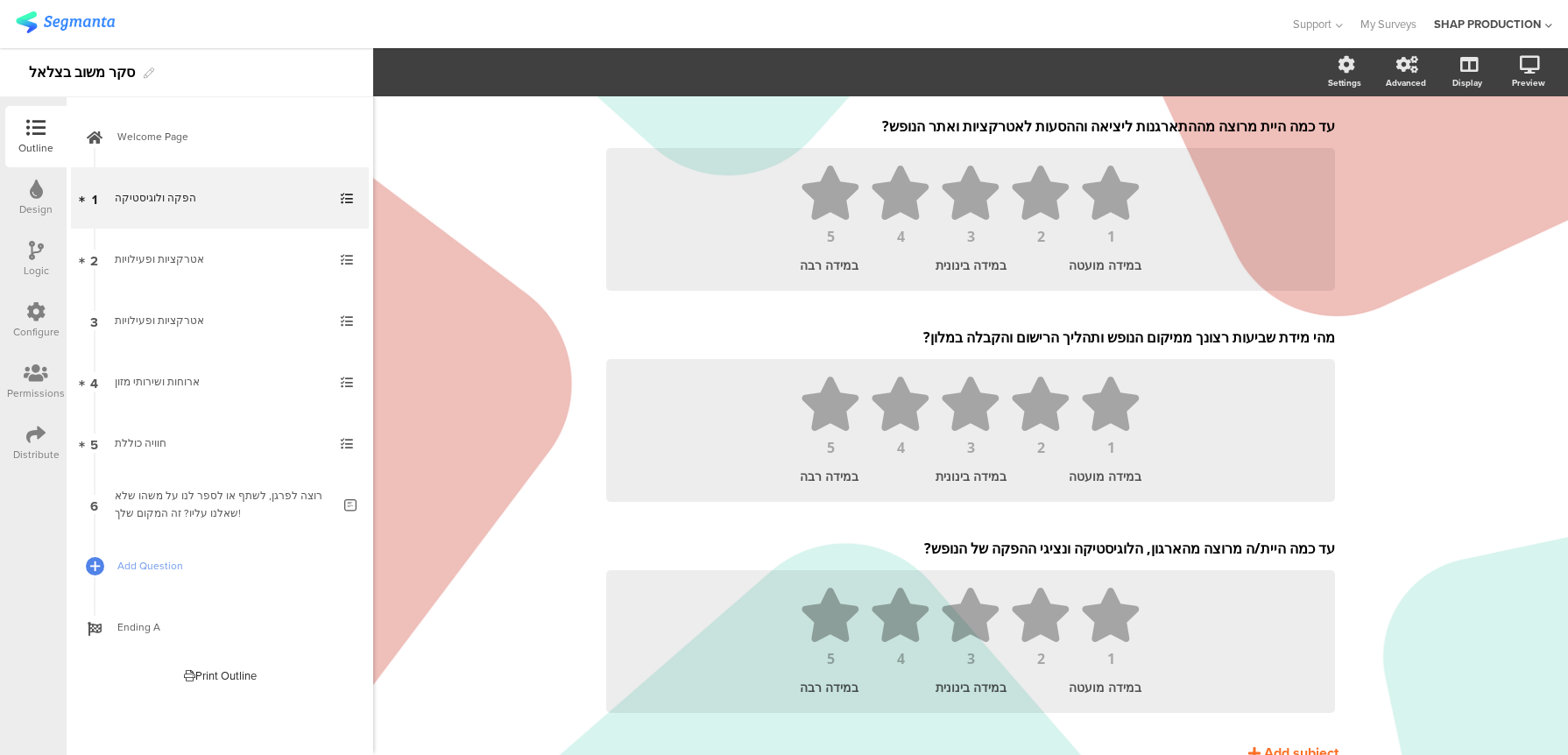
scroll to position [202, 0]
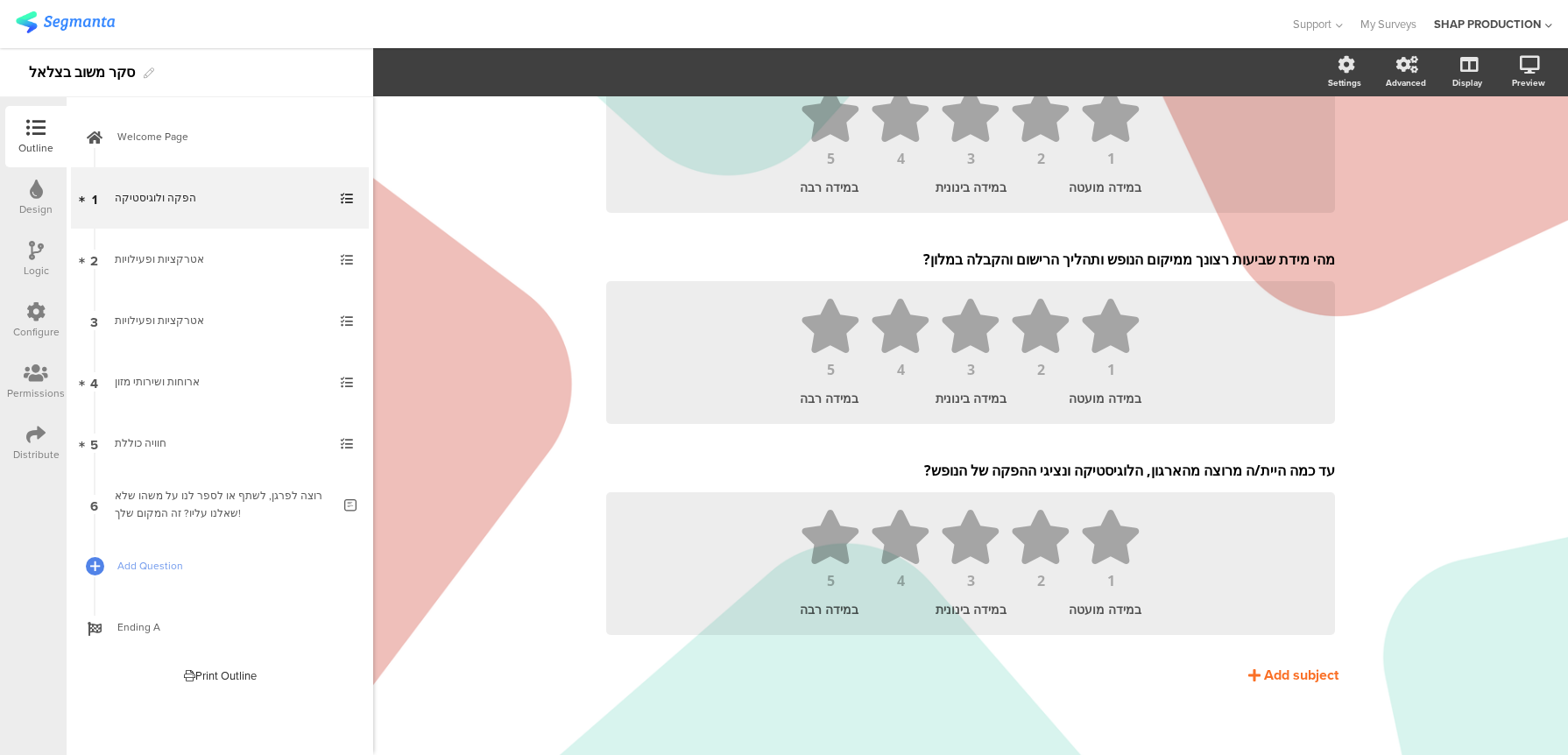
click at [228, 673] on div "Print Outline" at bounding box center [220, 676] width 73 height 16
click at [28, 433] on icon at bounding box center [35, 434] width 19 height 19
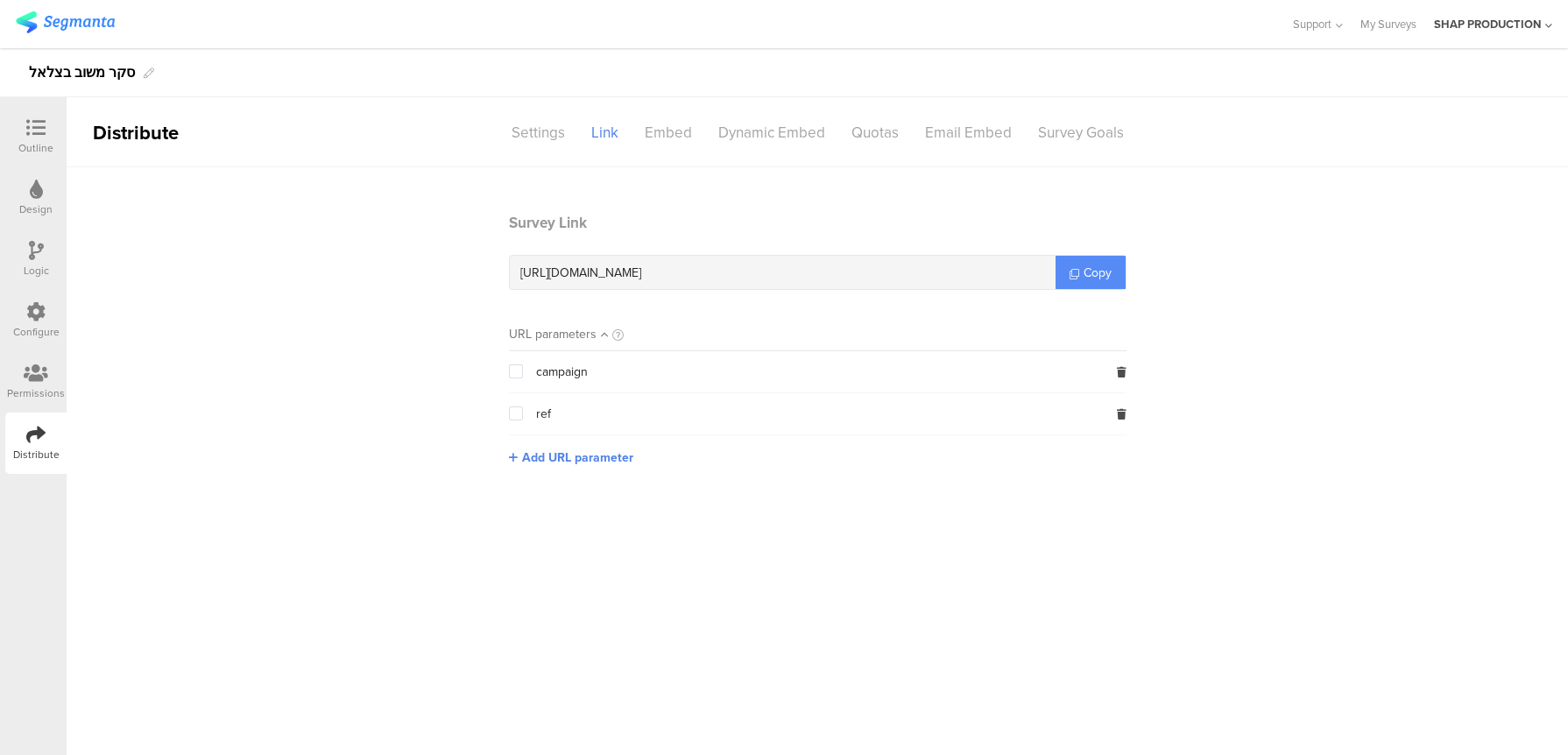
click at [1091, 284] on link "Copy" at bounding box center [1090, 273] width 70 height 34
click at [1093, 280] on span "Copy" at bounding box center [1097, 273] width 28 height 18
click at [51, 134] on div at bounding box center [35, 129] width 35 height 22
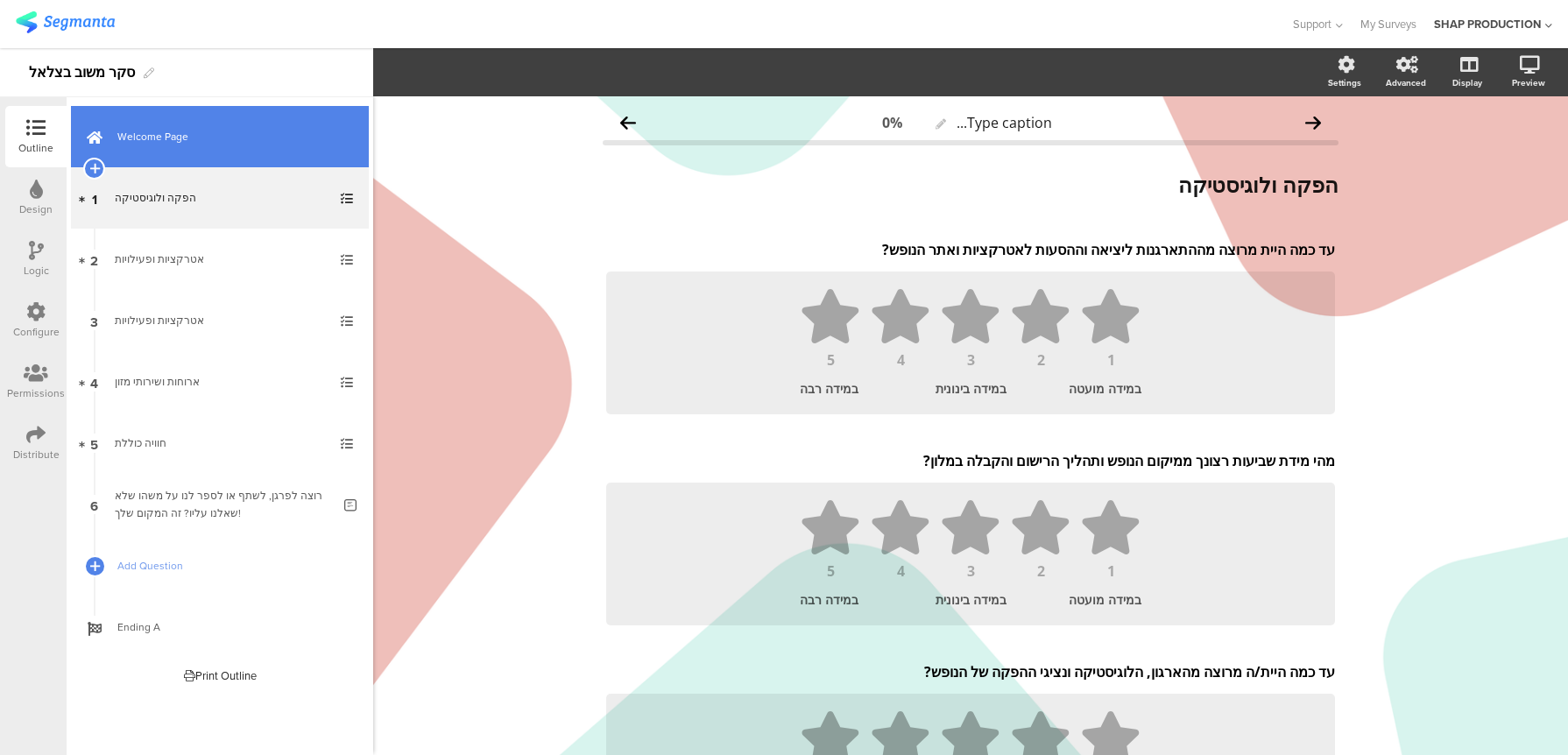
click at [227, 144] on span "Welcome Page" at bounding box center [229, 136] width 224 height 17
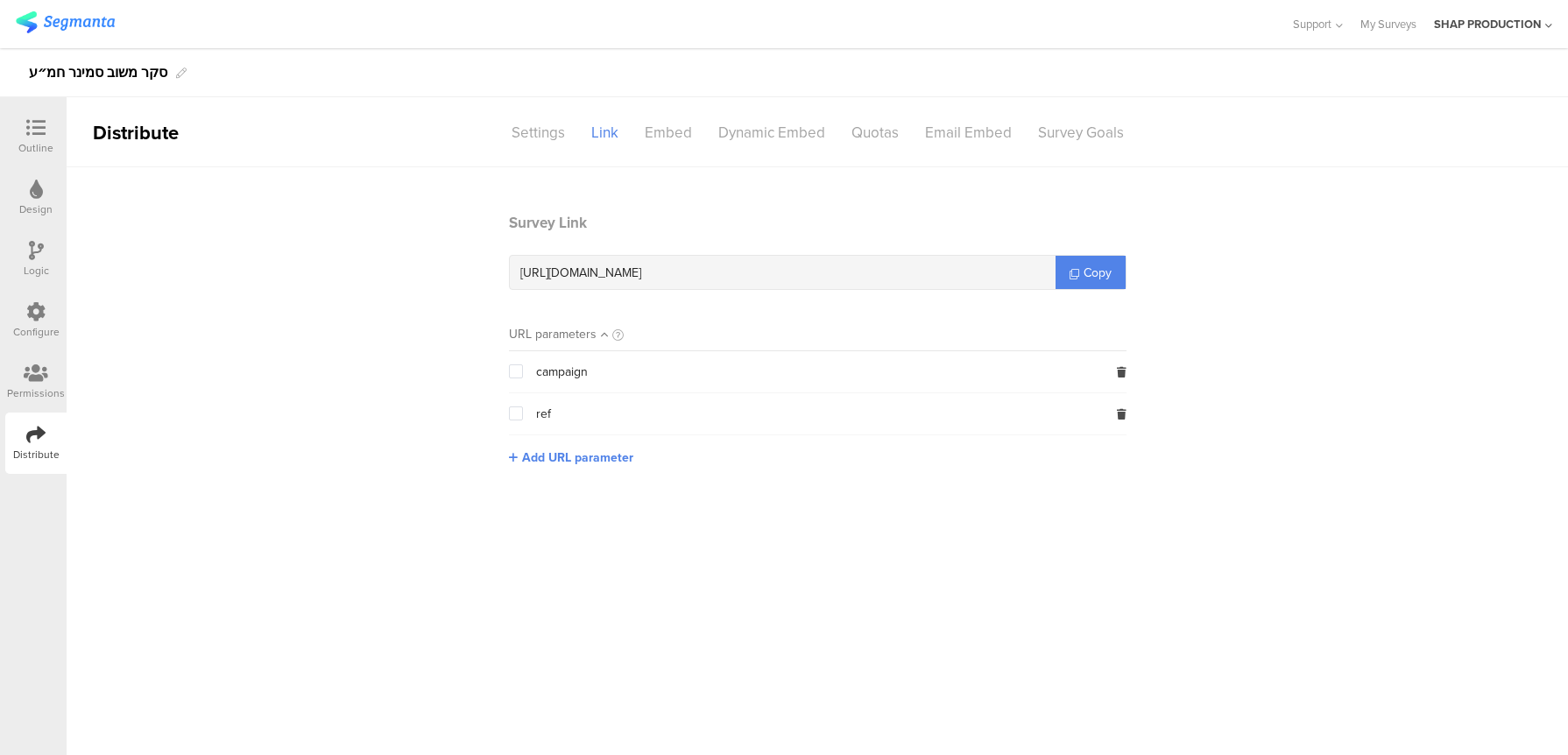
click at [23, 134] on div at bounding box center [35, 129] width 35 height 22
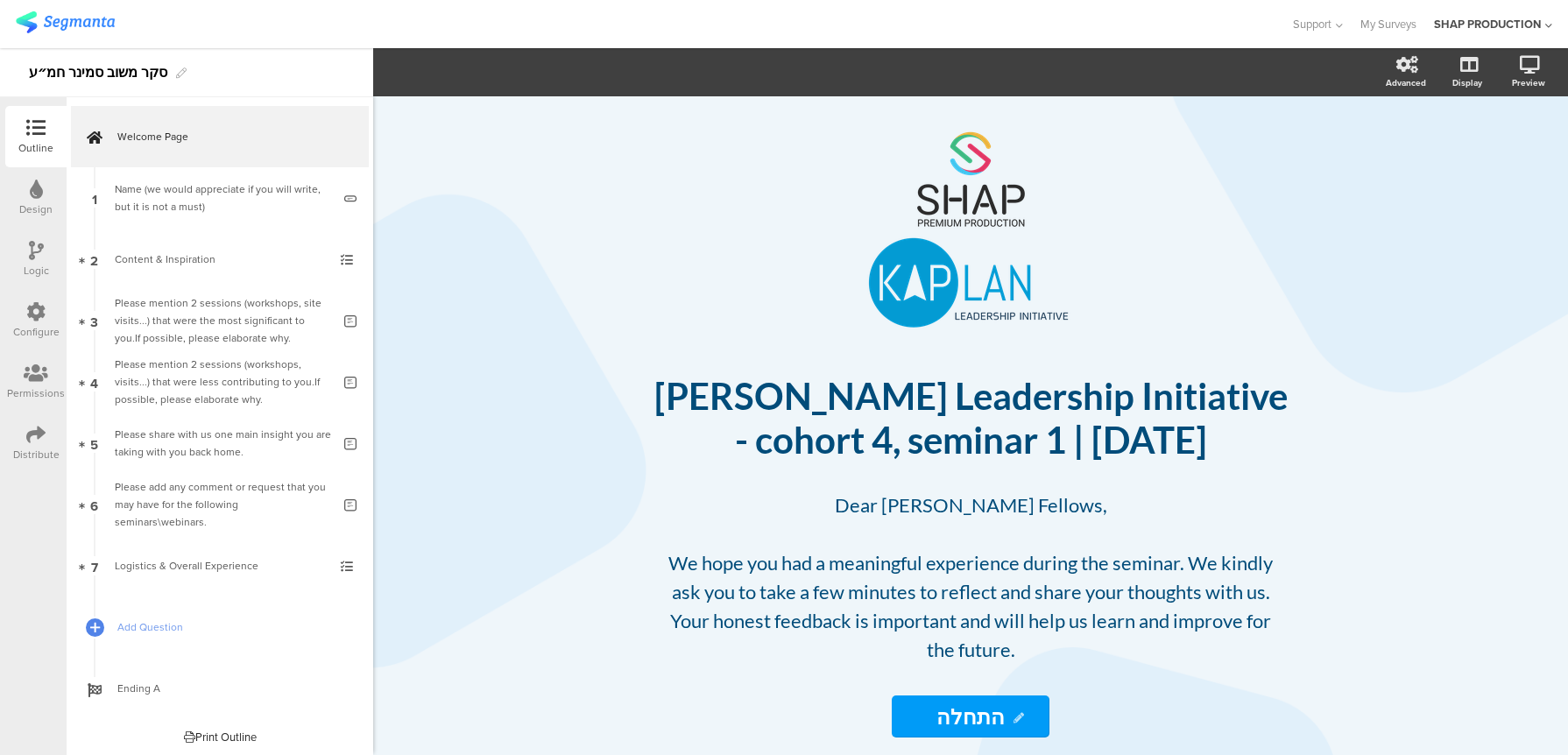
click at [35, 432] on icon at bounding box center [35, 434] width 19 height 19
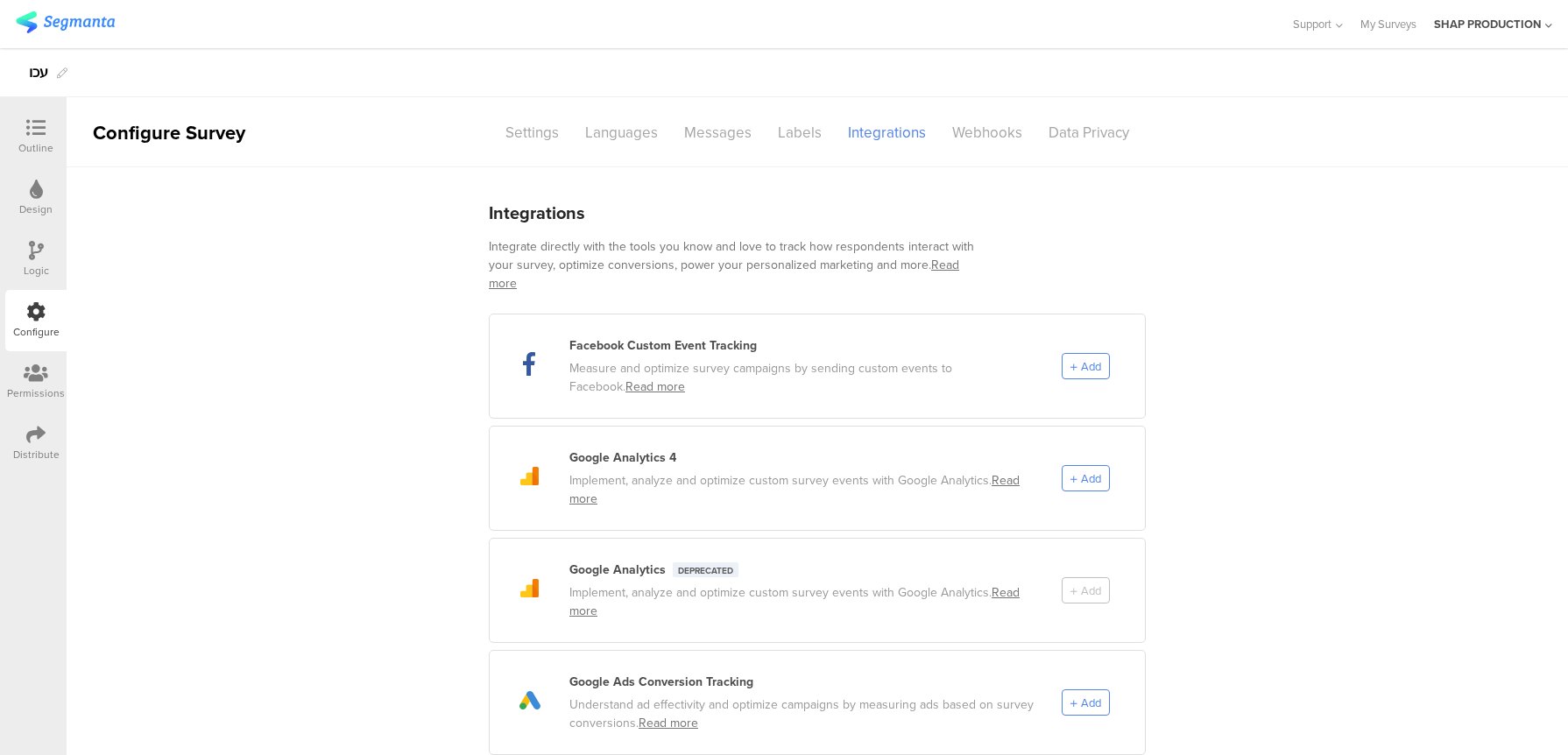
click at [42, 128] on icon at bounding box center [35, 127] width 19 height 19
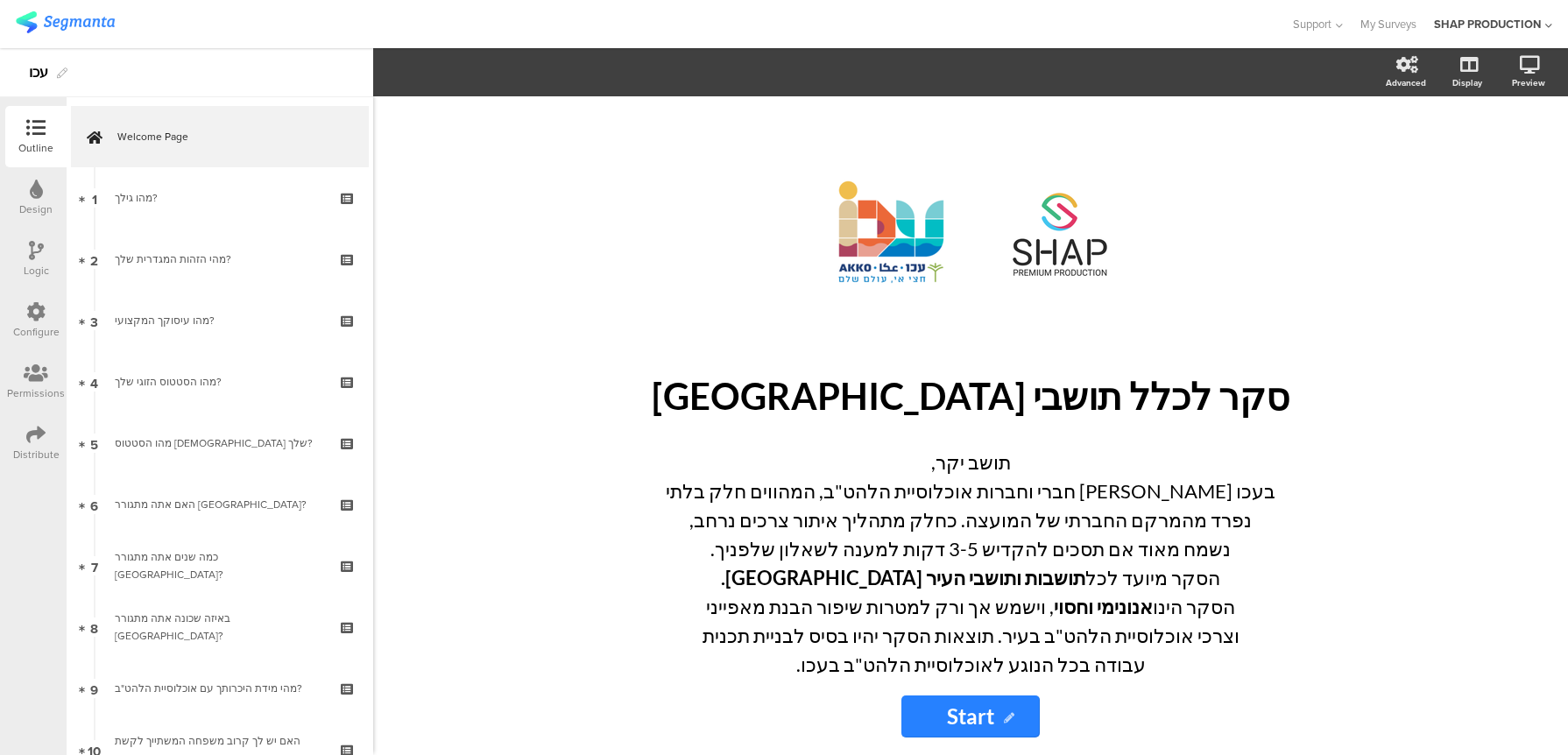
click at [79, 31] on img at bounding box center [65, 23] width 99 height 22
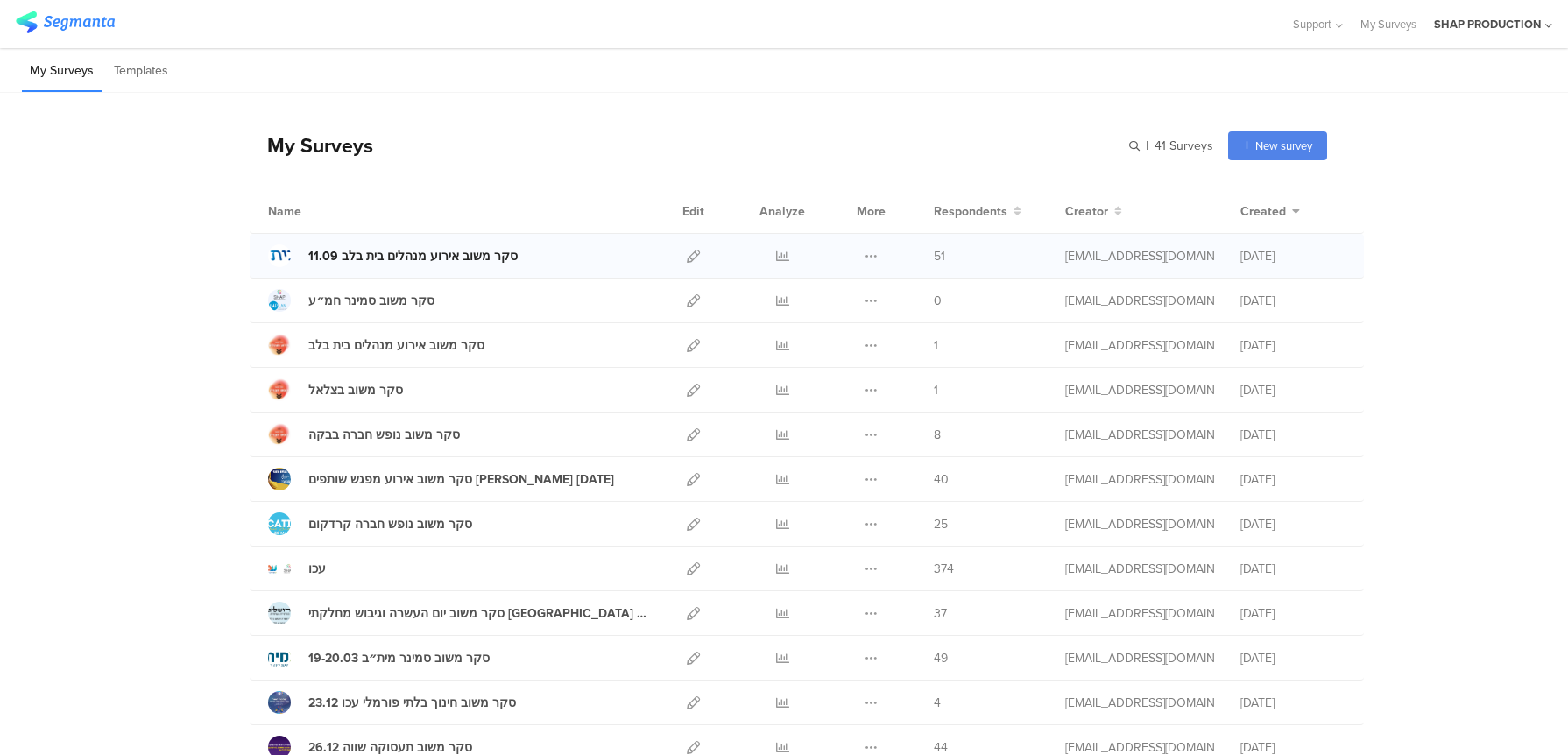
click at [452, 257] on div "11.09 סקר משוב אירוע מנהלים בית בלב" at bounding box center [412, 256] width 209 height 18
click at [789, 253] on div at bounding box center [782, 255] width 53 height 44
click at [779, 254] on icon at bounding box center [782, 256] width 13 height 13
click at [869, 563] on icon at bounding box center [871, 569] width 13 height 13
click at [850, 641] on link "Export" at bounding box center [837, 644] width 96 height 32
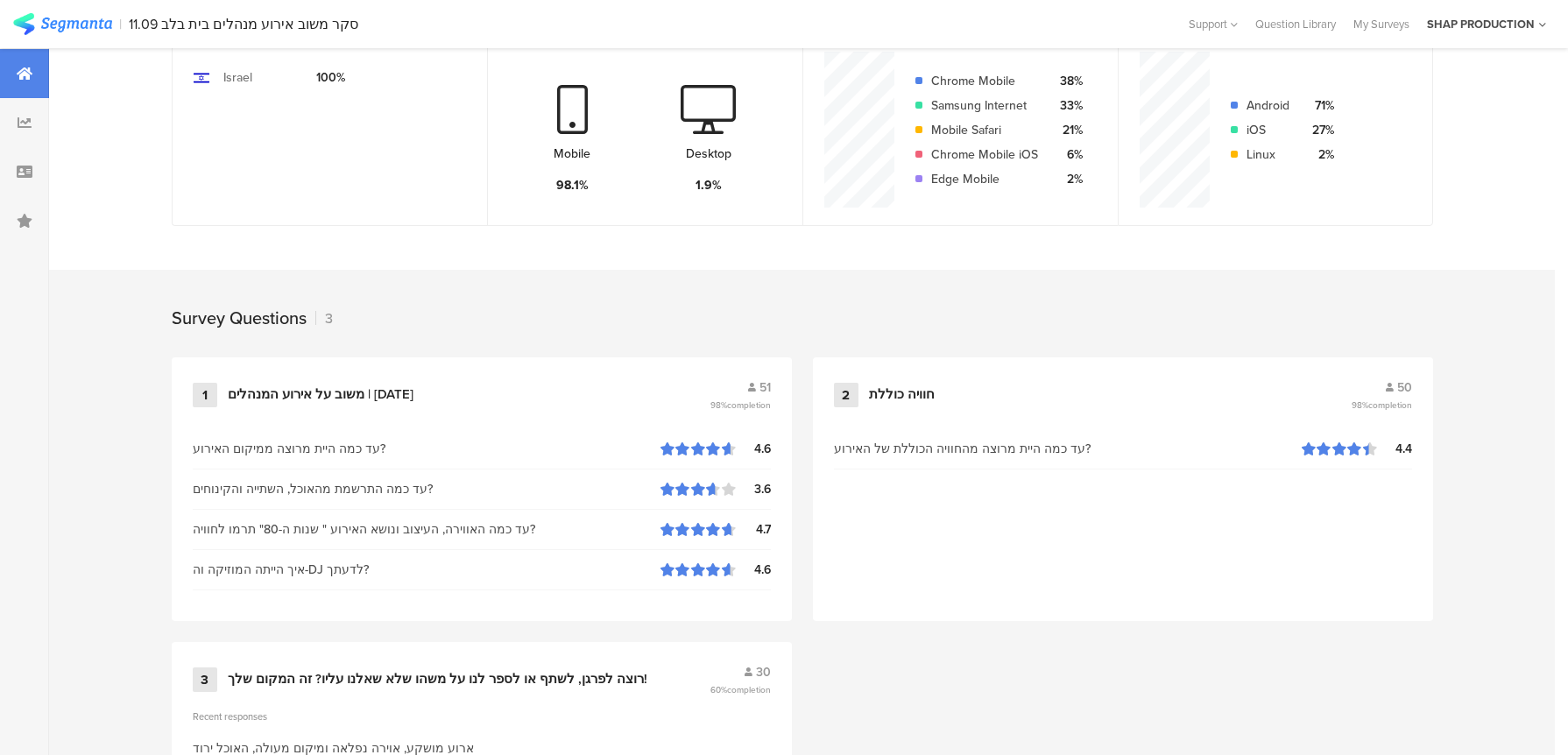
scroll to position [669, 0]
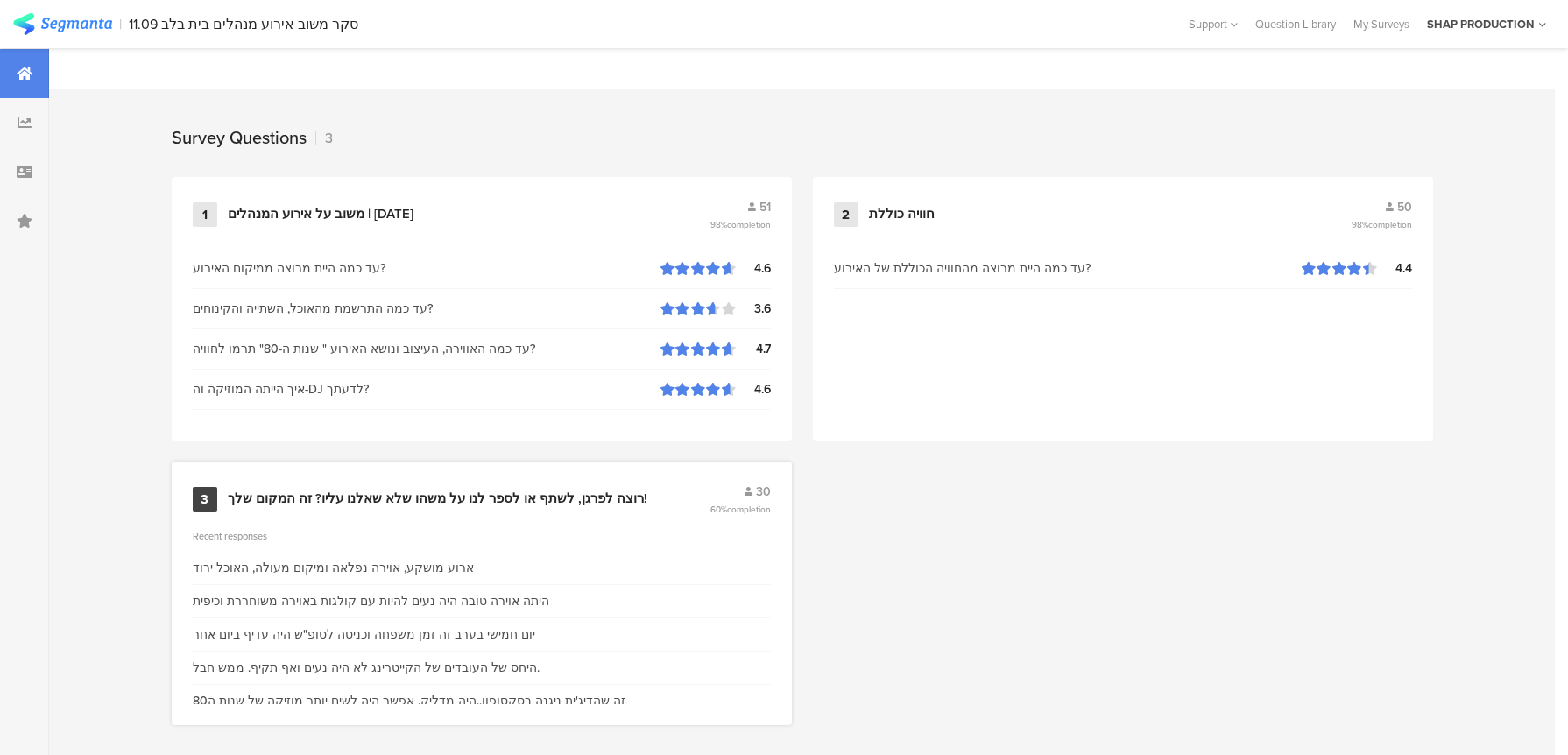
click at [646, 494] on div "רוצה לפרגן, לשתף או לספר לנו על משהו שלא שאלנו עליו? זה המקום שלך!" at bounding box center [467, 499] width 478 height 17
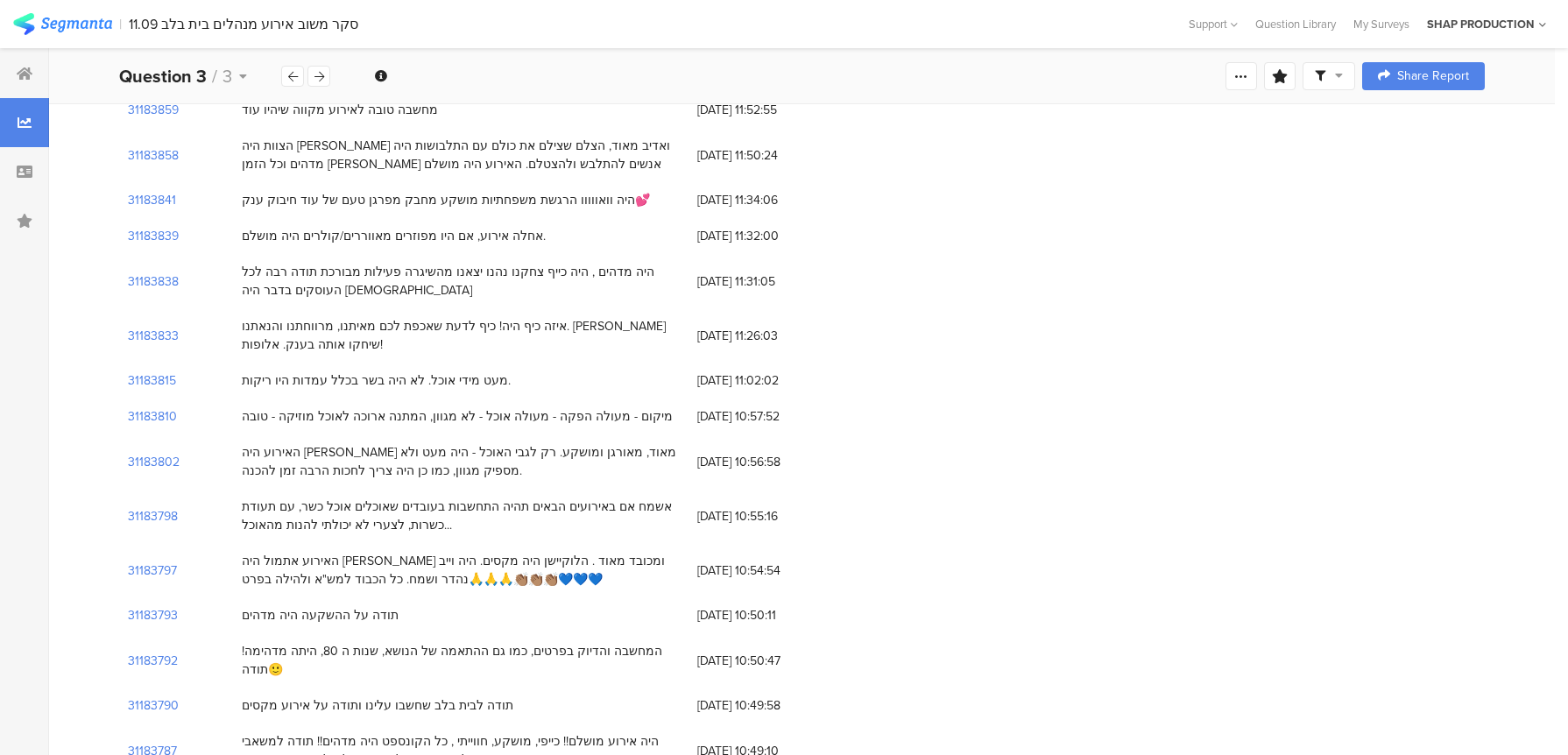
scroll to position [504, 0]
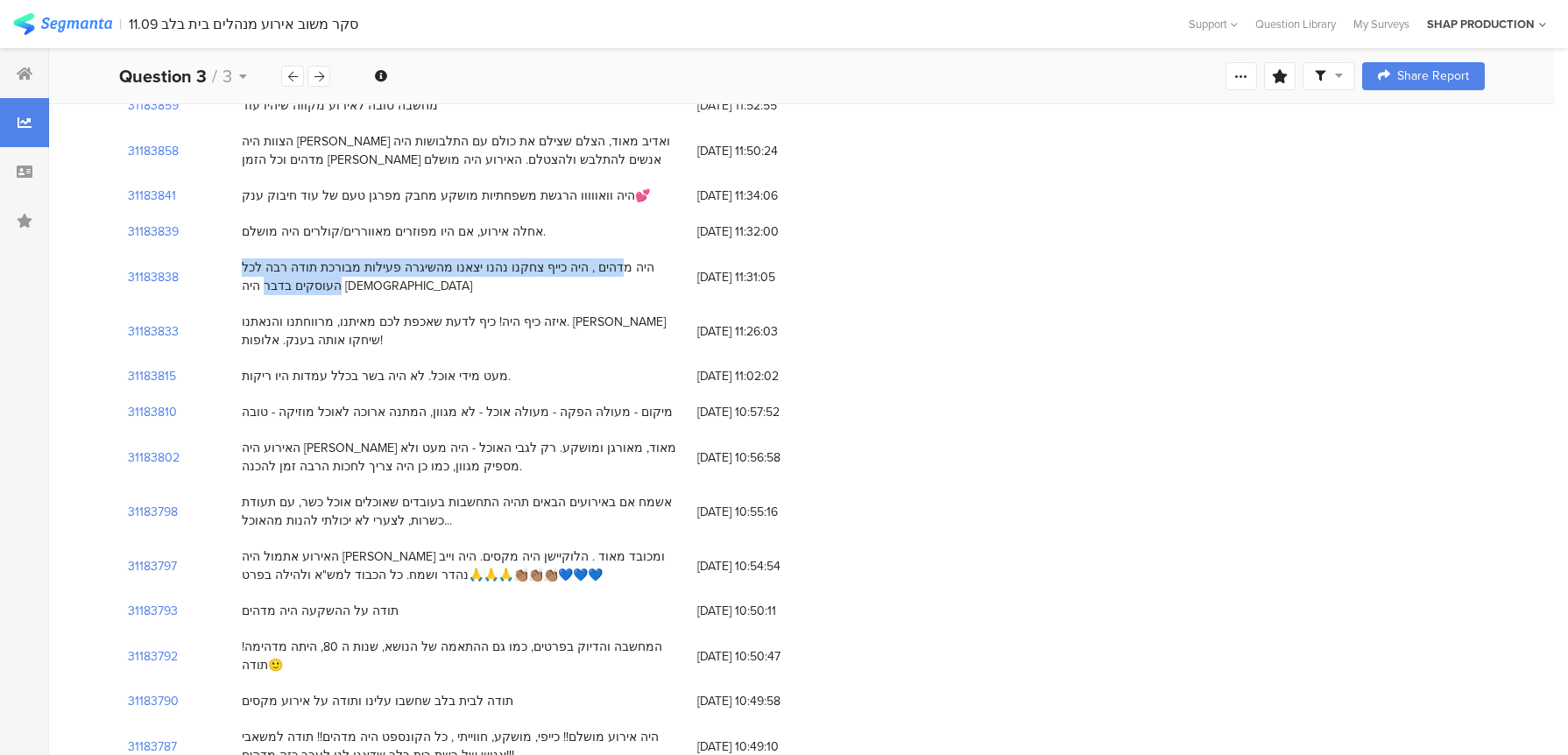
drag, startPoint x: 660, startPoint y: 243, endPoint x: 424, endPoint y: 232, distance: 236.3
click at [424, 250] on div "היה מדהים , היה כייף צחקנו נהנו יצאנו מהשיגרה פעילות מבורכת תודה רבה לכל העוסקי…" at bounding box center [460, 277] width 455 height 55
click at [430, 273] on div "היה מדהים , היה כייף צחקנו נהנו יצאנו מהשיגרה פעילות מבורכת תודה רבה לכל העוסקי…" at bounding box center [460, 277] width 455 height 55
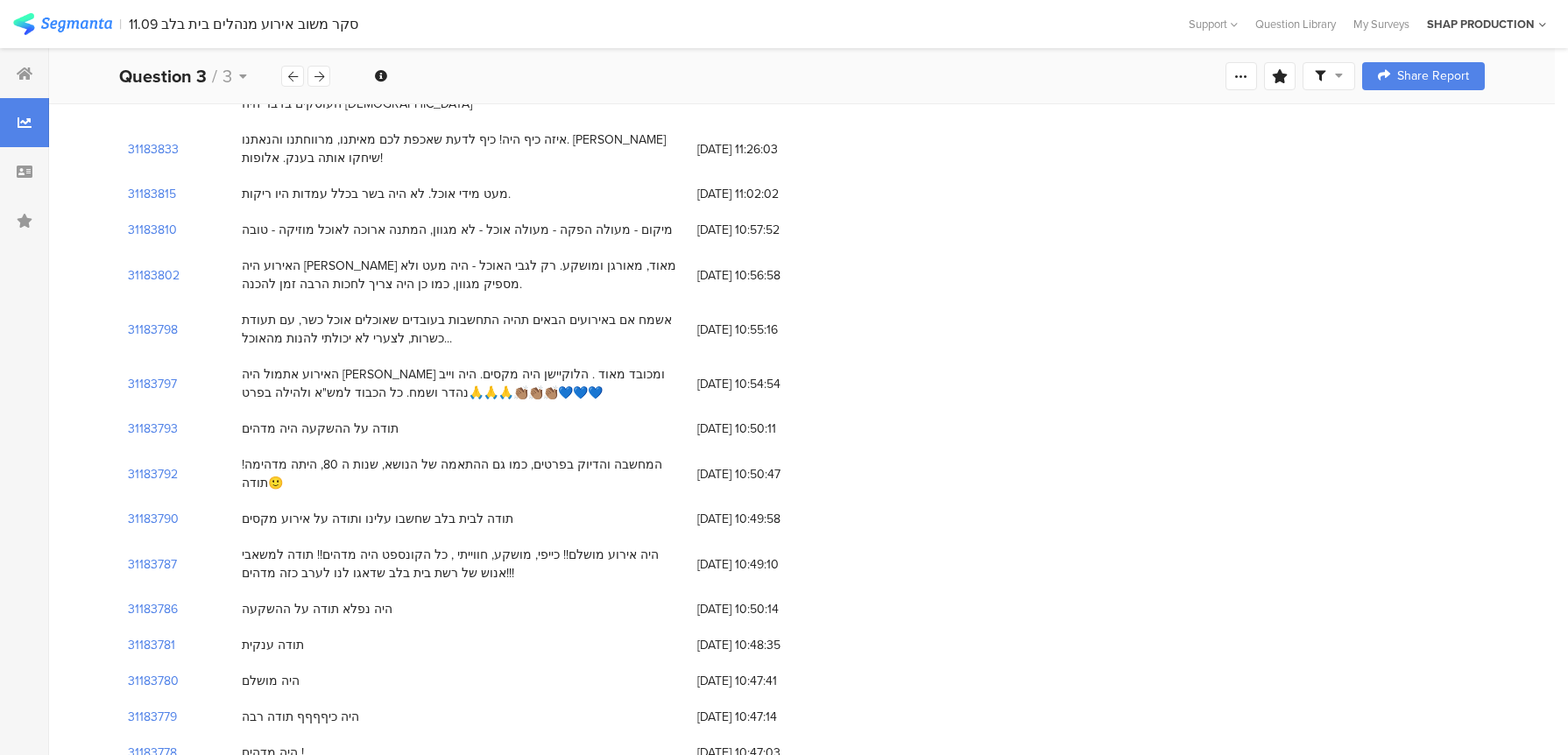
scroll to position [690, 0]
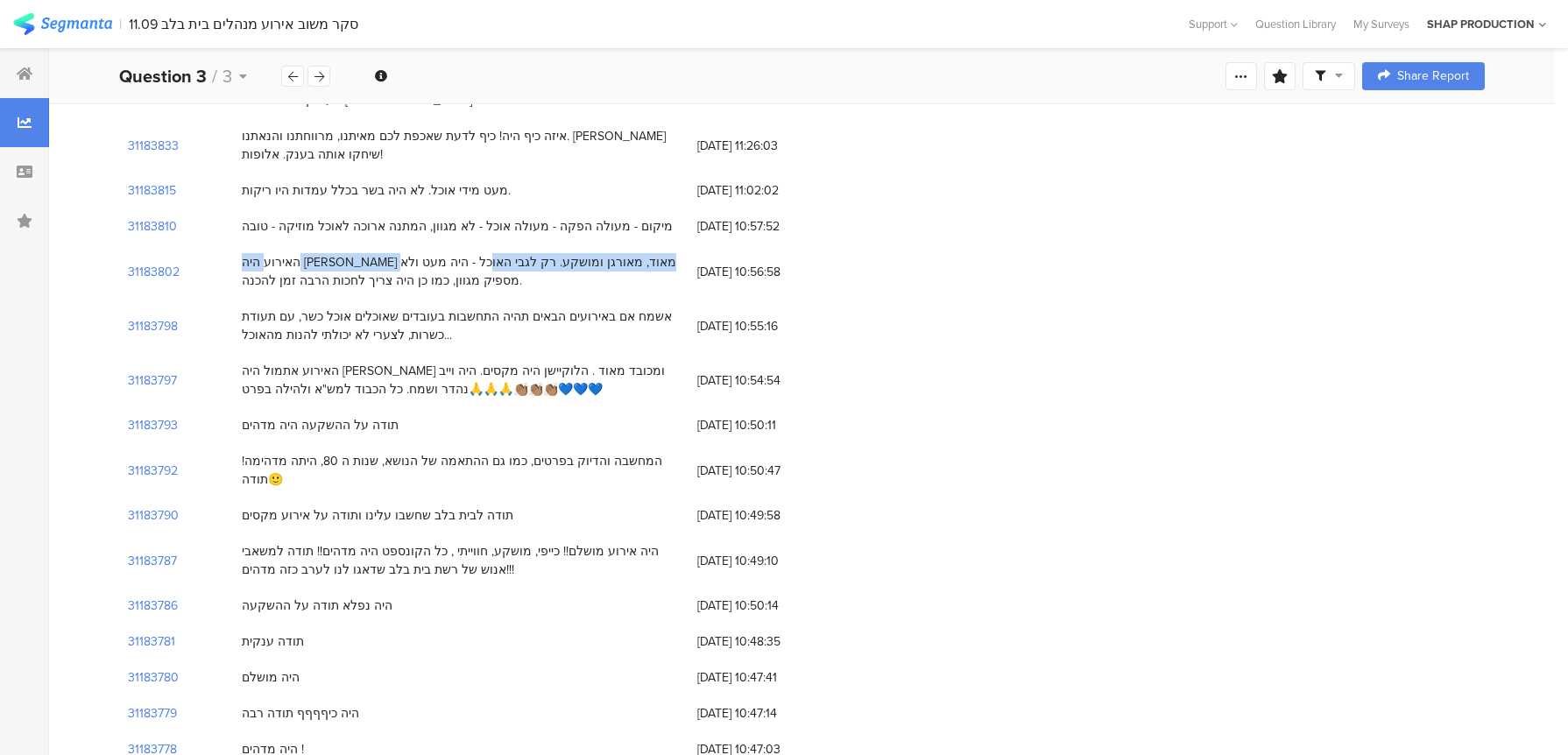
drag, startPoint x: 666, startPoint y: 233, endPoint x: 406, endPoint y: 226, distance: 260.1
click at [406, 253] on div "האירוע היה יפה מאוד, מאורגן ומושקע. רק לגבי האוכל - היה מעט ולא מספיק מגוון, כמ…" at bounding box center [461, 272] width 438 height 36
click at [490, 353] on div "האירוע אתמול היה יפה ומכובד מאוד . הלוקיישן היה מקסים. היה וייב נהדר ושמח. כל ה…" at bounding box center [460, 381] width 455 height 55
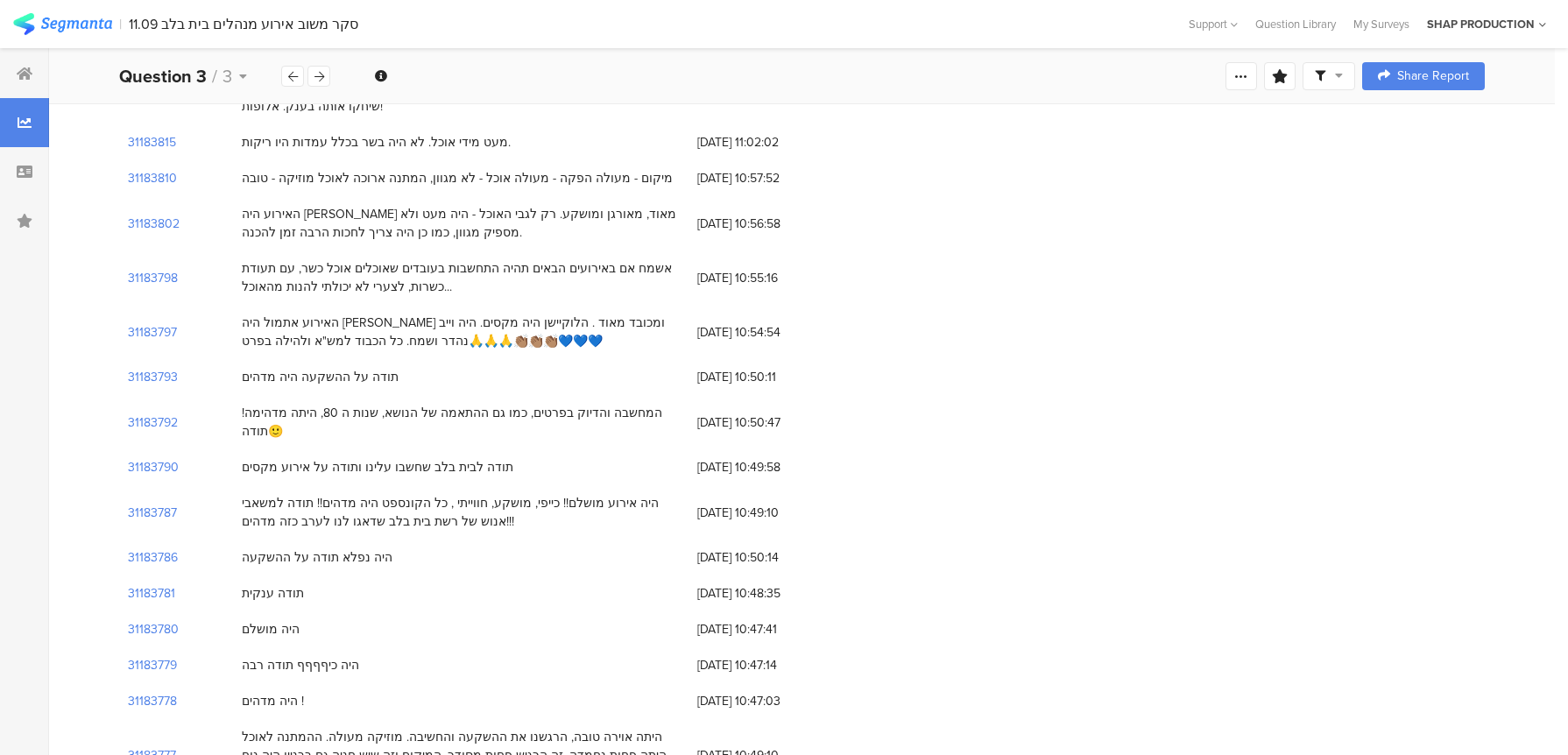
scroll to position [746, 0]
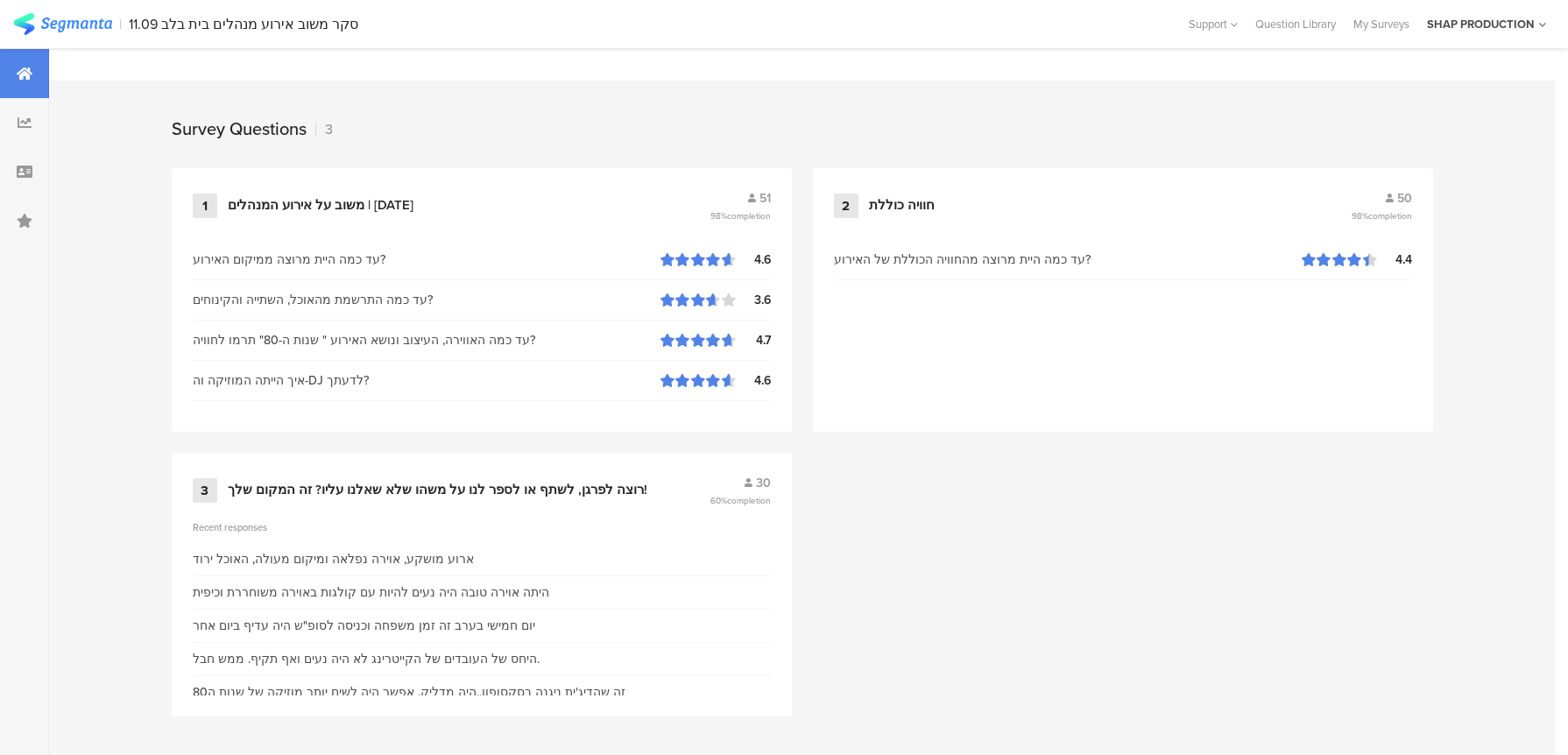
scroll to position [669, 0]
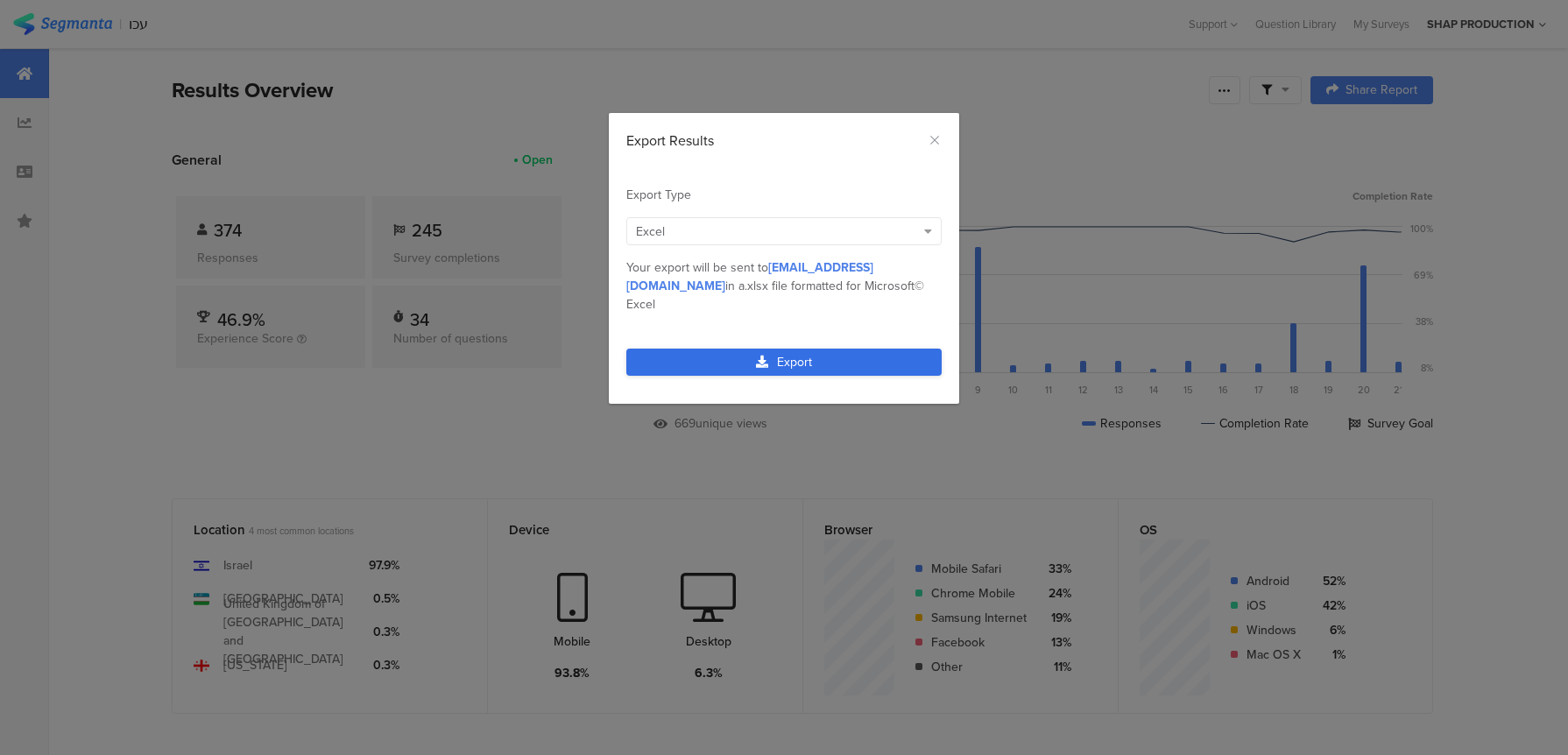
click at [819, 349] on link "Export" at bounding box center [783, 363] width 315 height 27
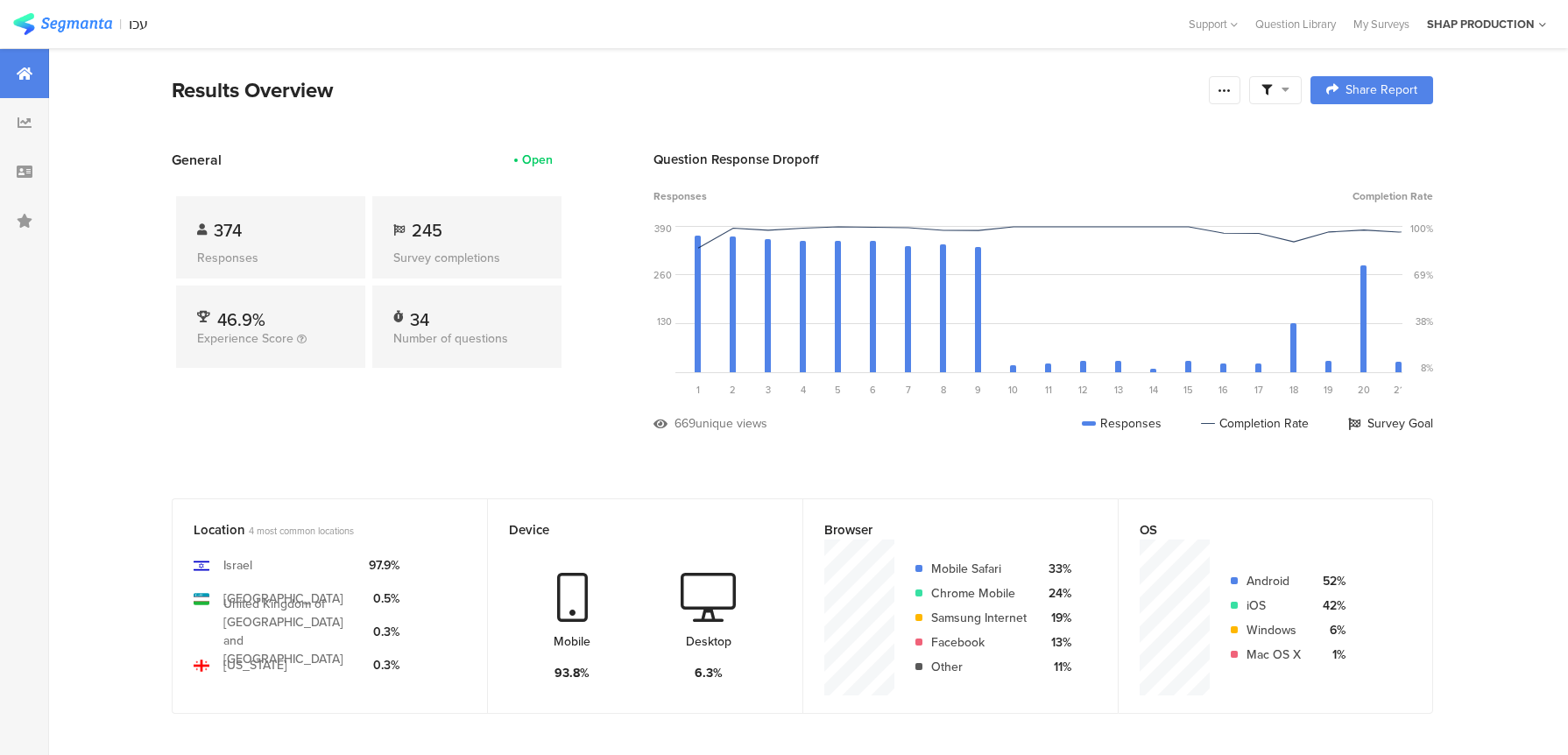
click at [1242, 83] on div "Results Overview Confidence Level 95 % Preview survey Edit survey Export Result…" at bounding box center [802, 90] width 1261 height 32
click at [1230, 86] on icon at bounding box center [1224, 90] width 14 height 14
click at [1086, 263] on div "Export Results" at bounding box center [1099, 266] width 281 height 17
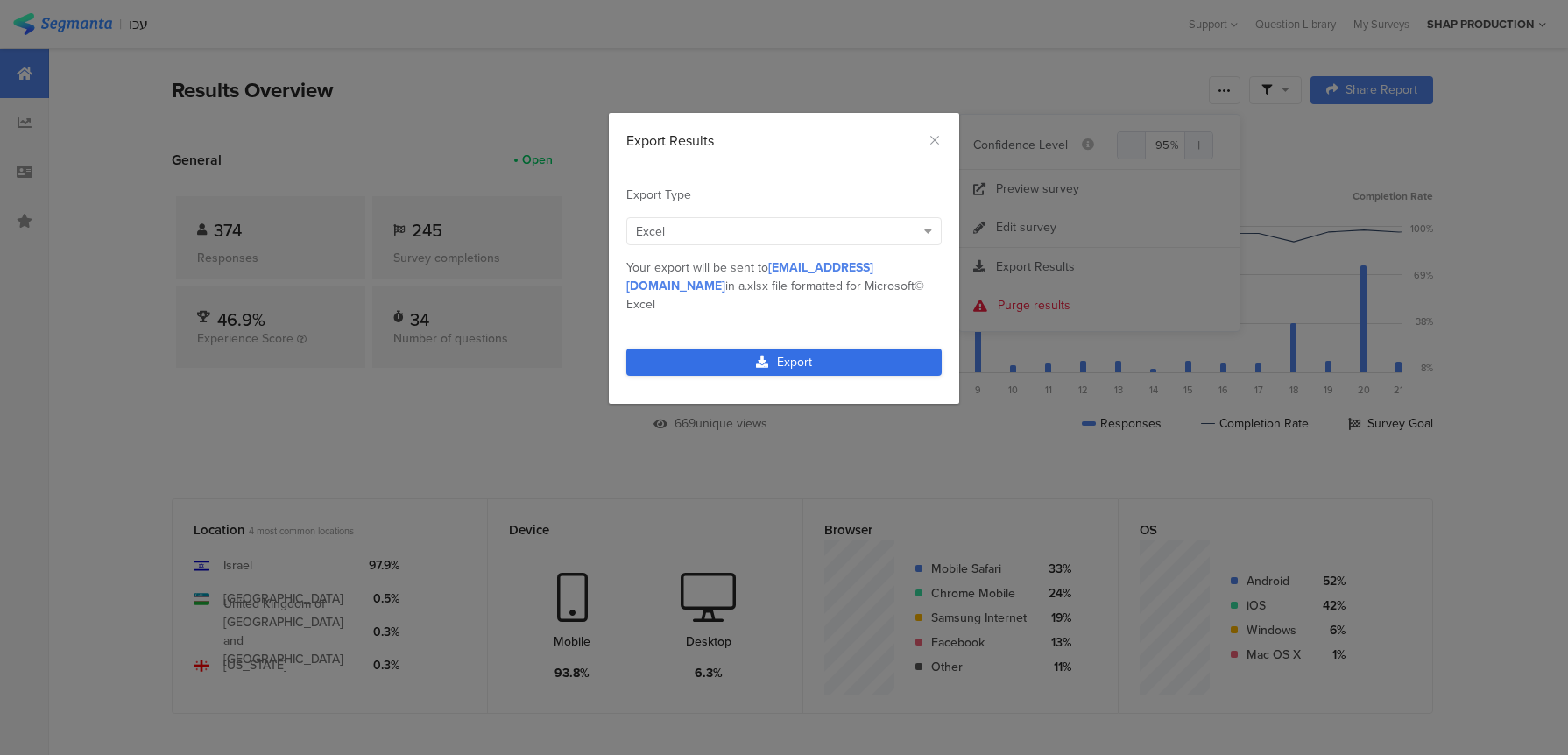
click at [845, 349] on link "Export" at bounding box center [783, 363] width 315 height 27
